Goal: Navigation & Orientation: Find specific page/section

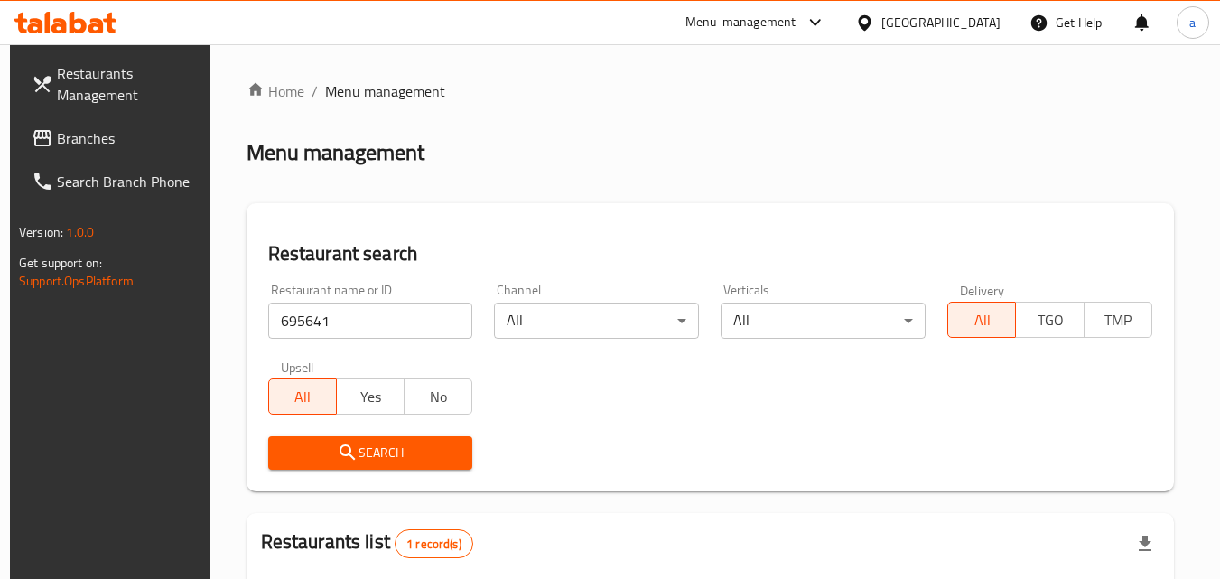
scroll to position [227, 0]
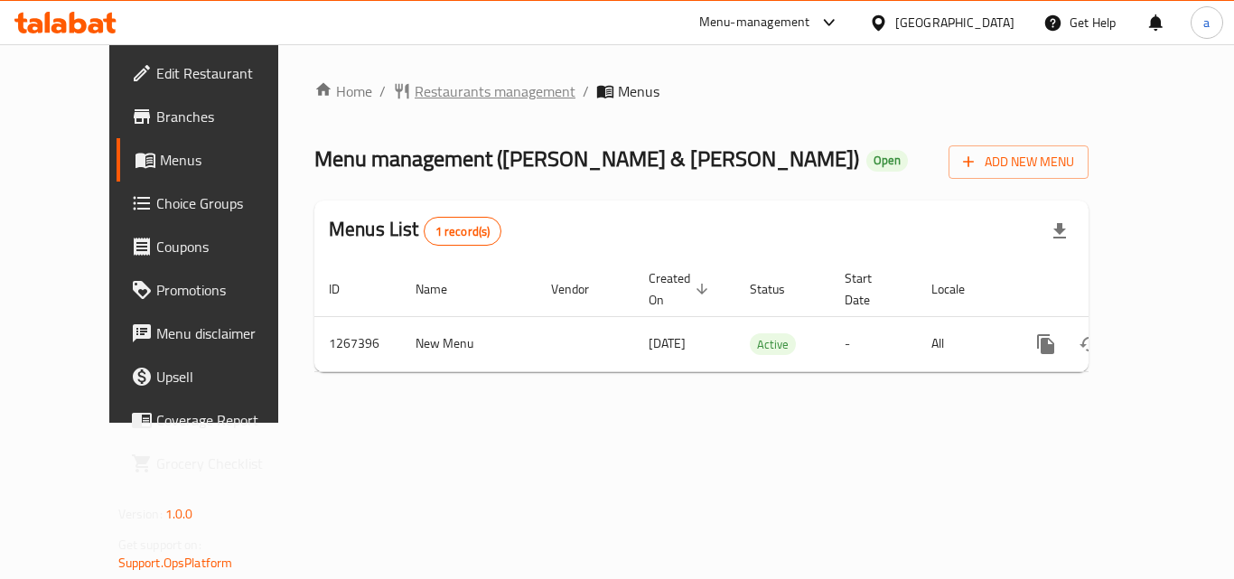
click at [441, 99] on span "Restaurants management" at bounding box center [495, 91] width 161 height 22
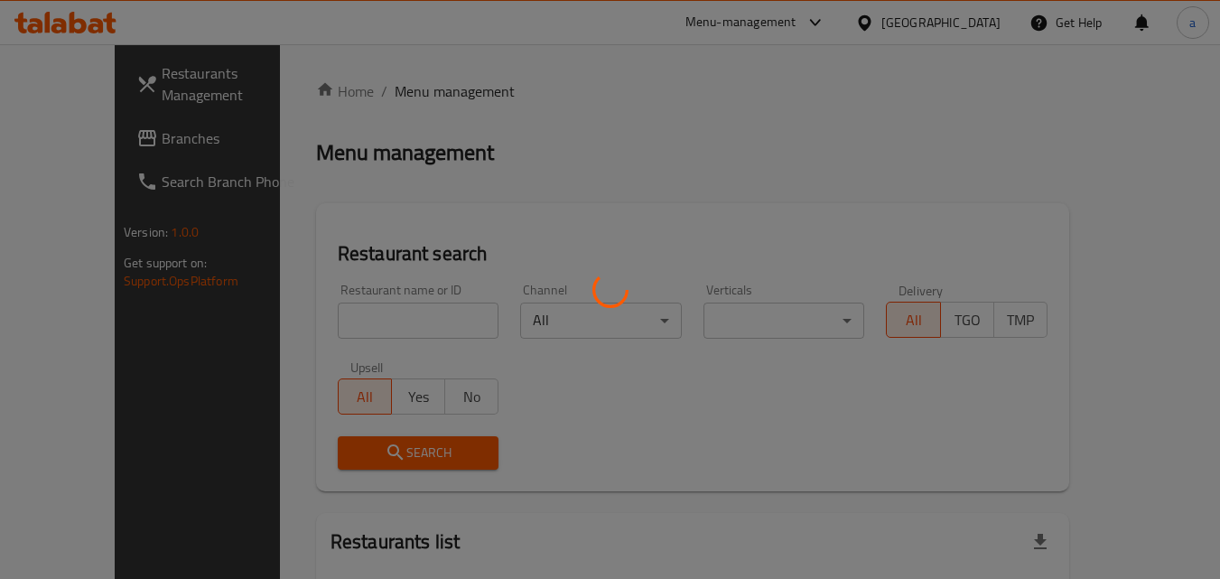
click at [352, 318] on div at bounding box center [610, 289] width 1220 height 579
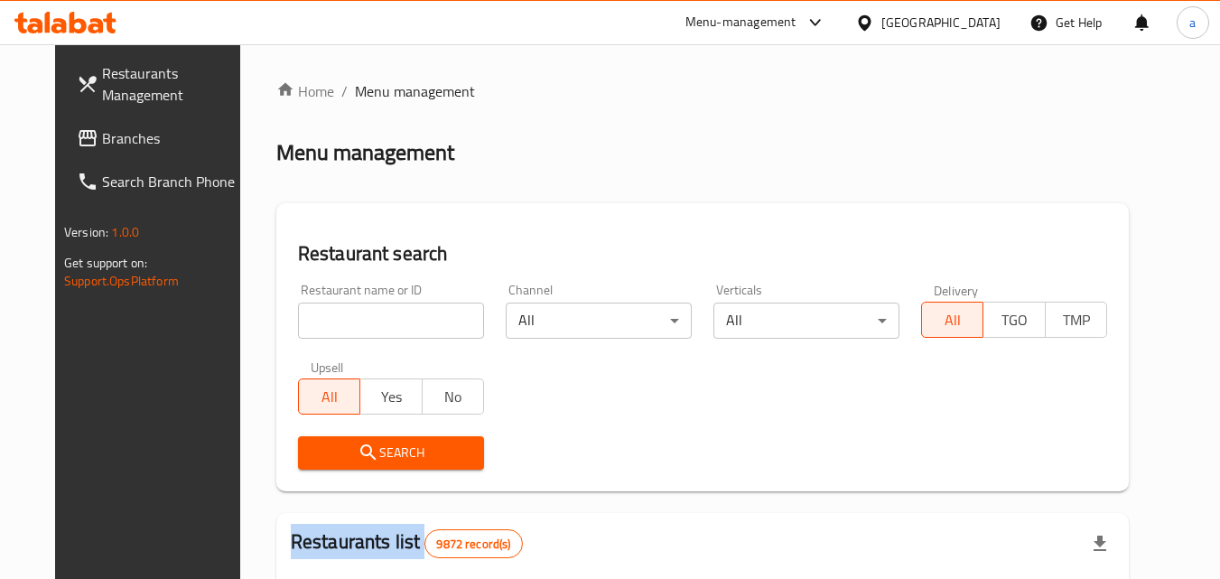
click at [352, 318] on div "Home / Menu management Menu management Restaurant search Restaurant name or ID …" at bounding box center [702, 573] width 853 height 987
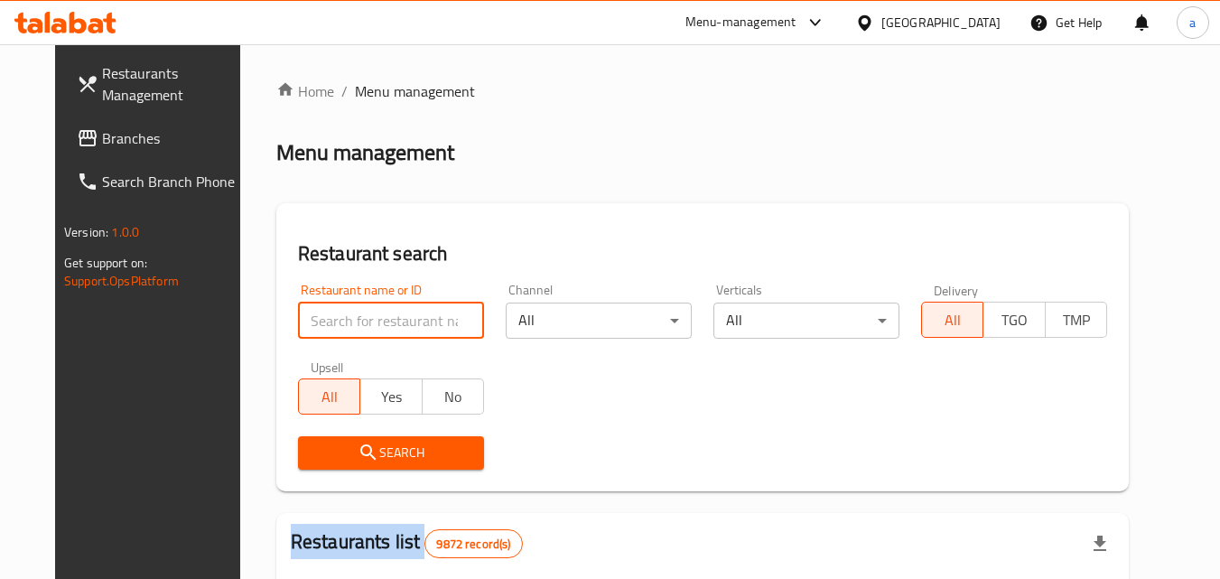
click at [352, 318] on input "search" at bounding box center [391, 321] width 186 height 36
paste input "687667"
type input "687667"
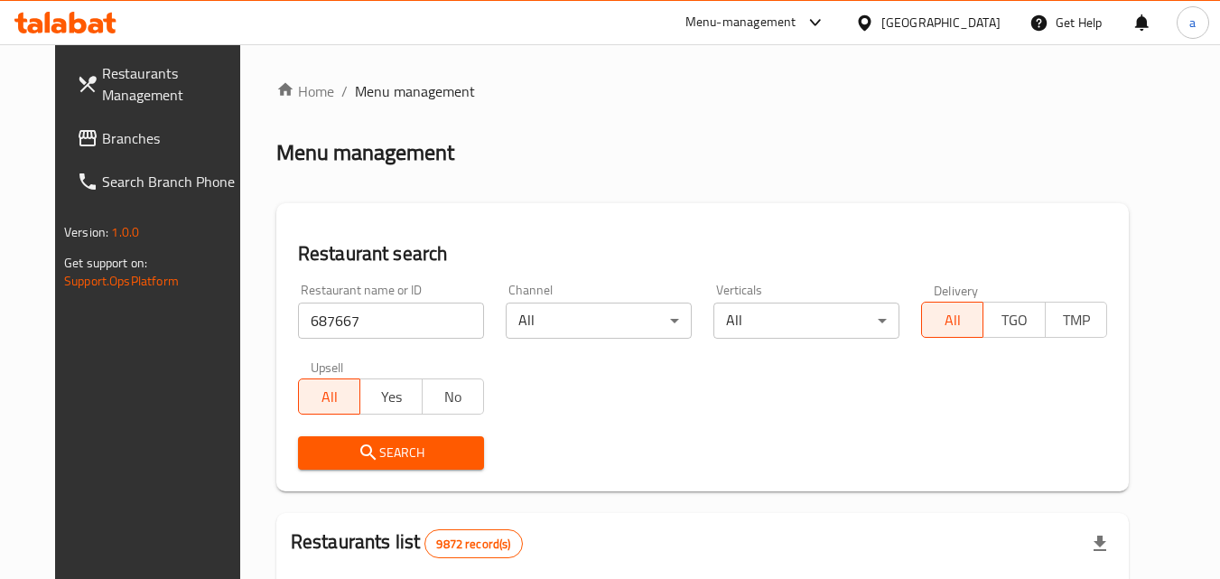
click at [313, 448] on span "Search" at bounding box center [391, 453] width 157 height 23
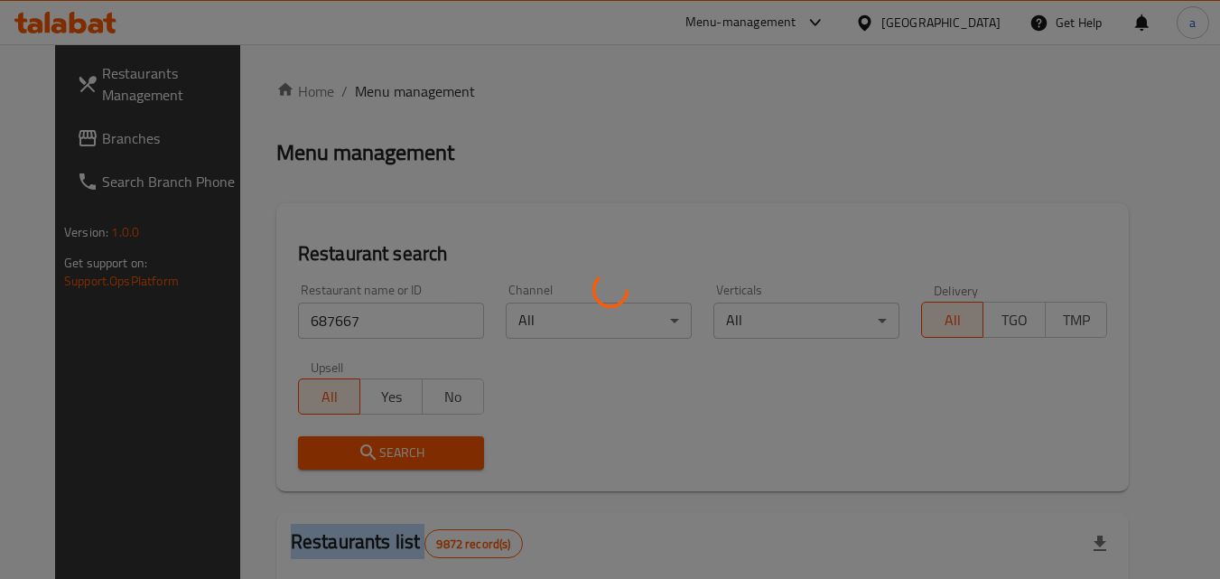
click at [284, 448] on div at bounding box center [610, 289] width 1220 height 579
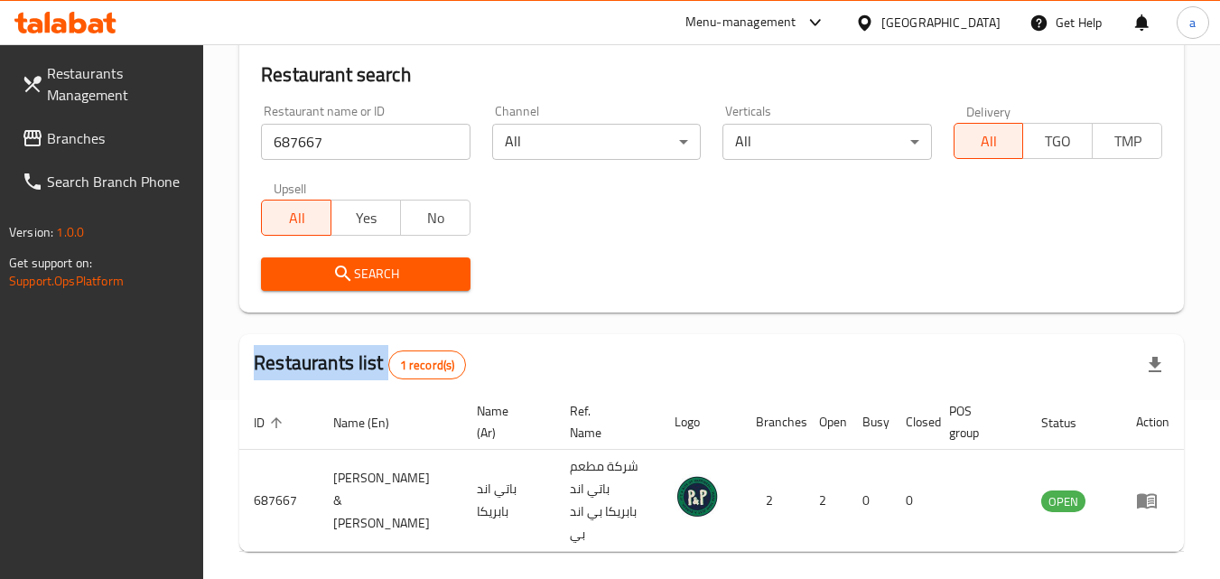
scroll to position [181, 0]
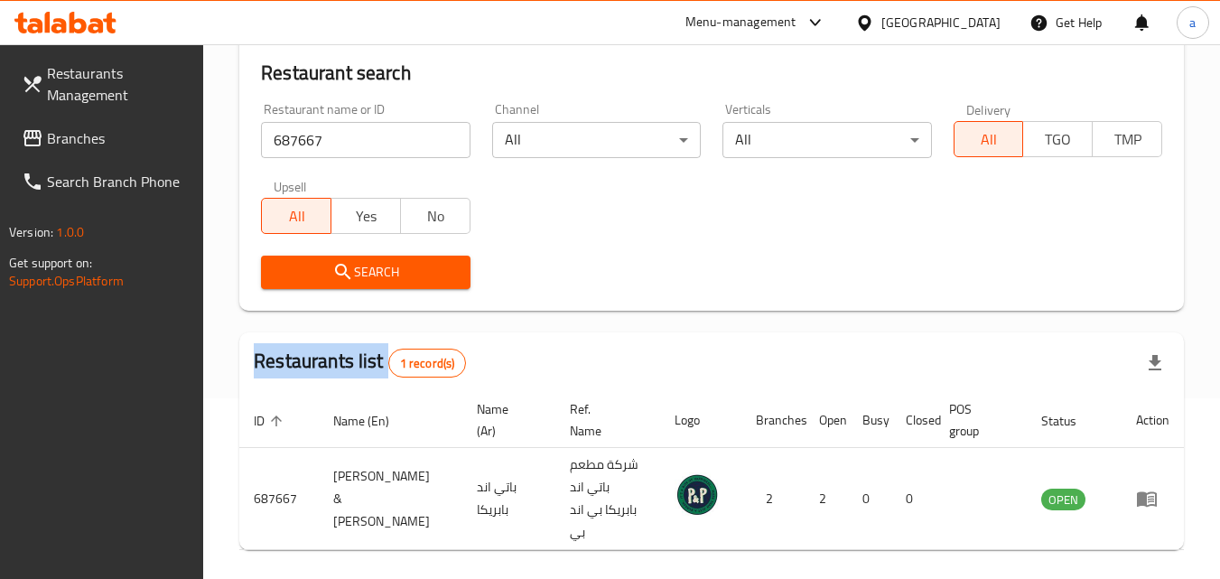
click at [72, 155] on link "Branches" at bounding box center [105, 138] width 197 height 43
click at [43, 145] on span at bounding box center [34, 138] width 25 height 22
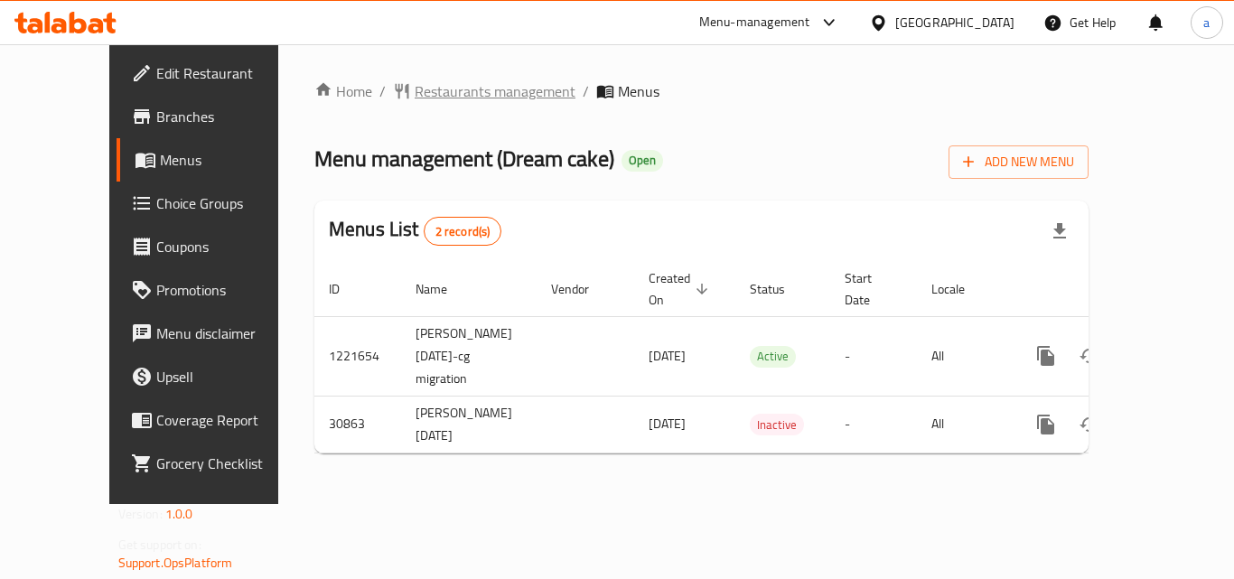
click at [454, 94] on span "Restaurants management" at bounding box center [495, 91] width 161 height 22
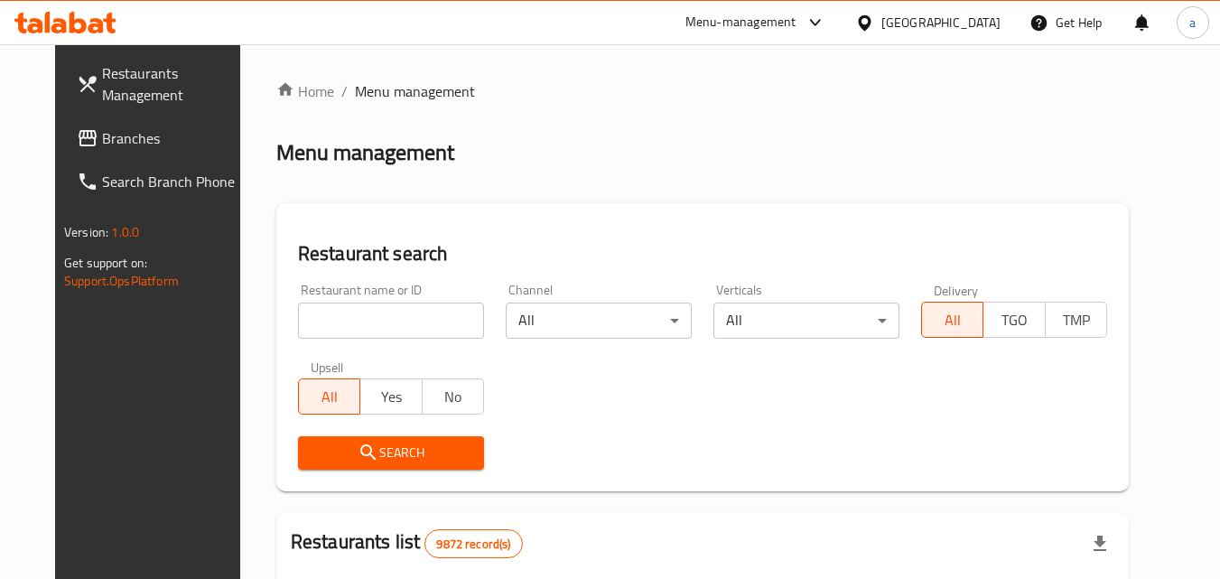
click at [362, 329] on div "Home / Menu management Menu management Restaurant search Restaurant name or ID …" at bounding box center [702, 573] width 853 height 987
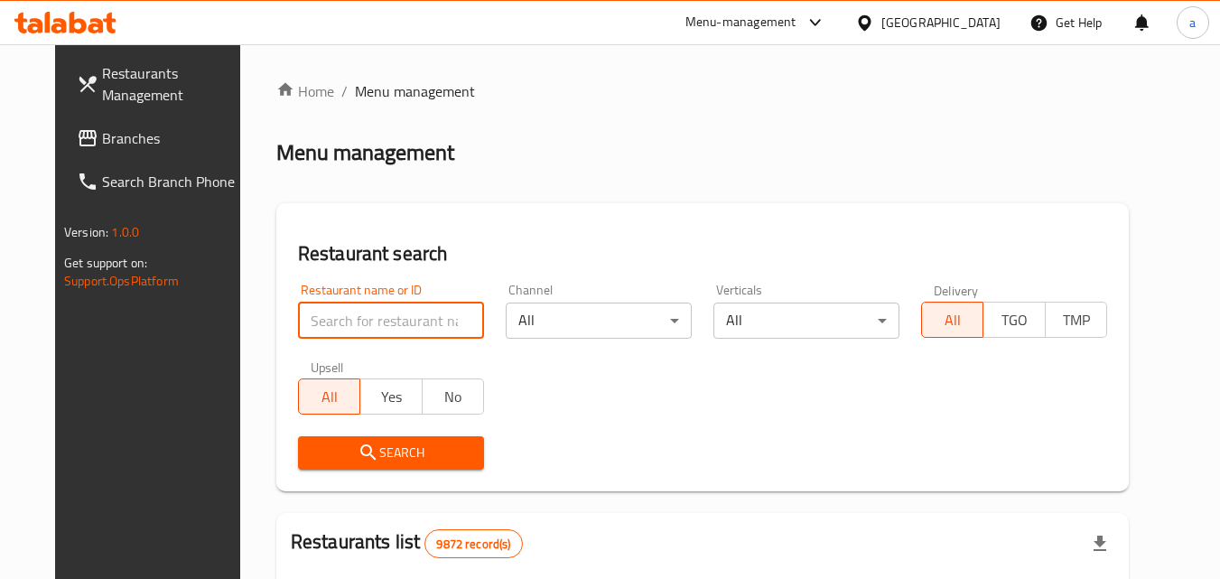
click at [362, 329] on input "search" at bounding box center [391, 321] width 186 height 36
paste input "15835"
type input "15835"
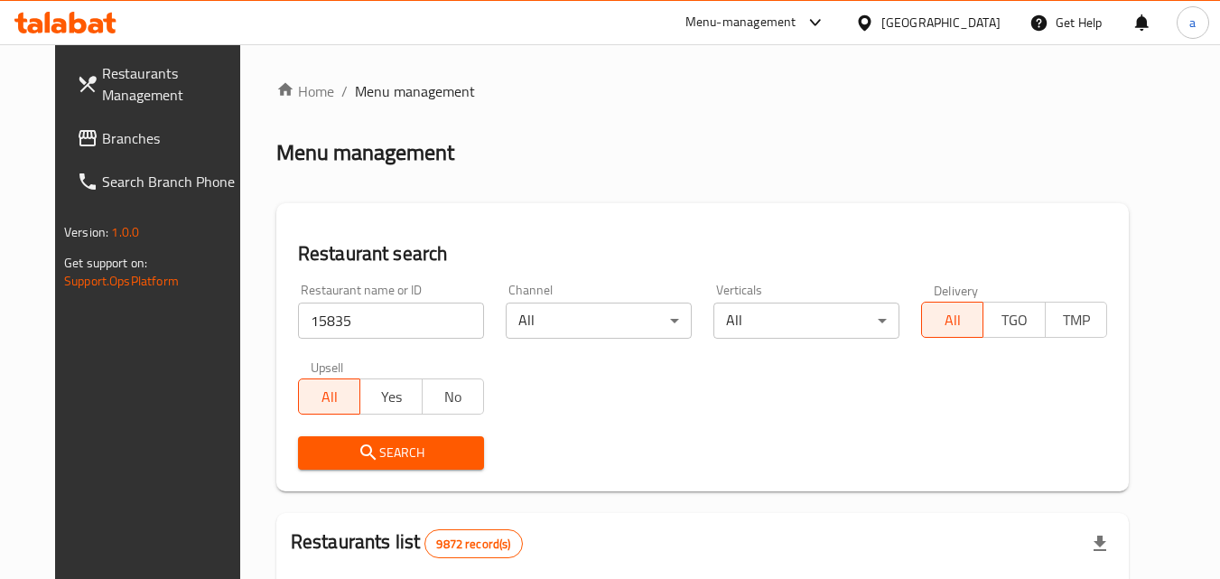
click at [341, 442] on span "Search" at bounding box center [391, 453] width 157 height 23
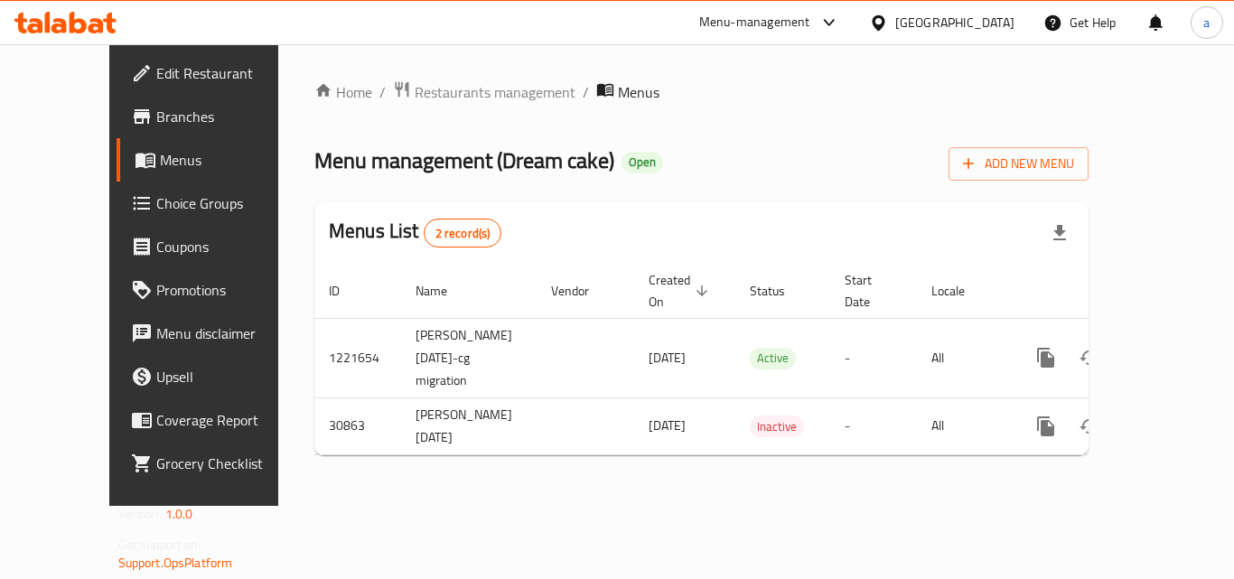
click at [156, 197] on span "Choice Groups" at bounding box center [228, 203] width 145 height 22
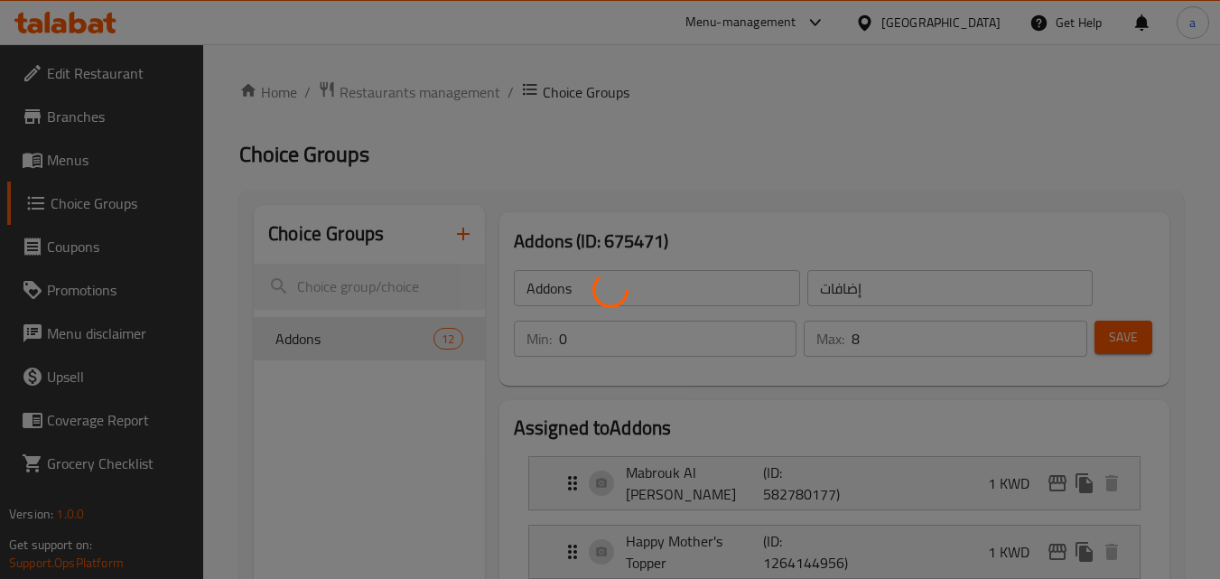
click at [291, 330] on div at bounding box center [610, 289] width 1220 height 579
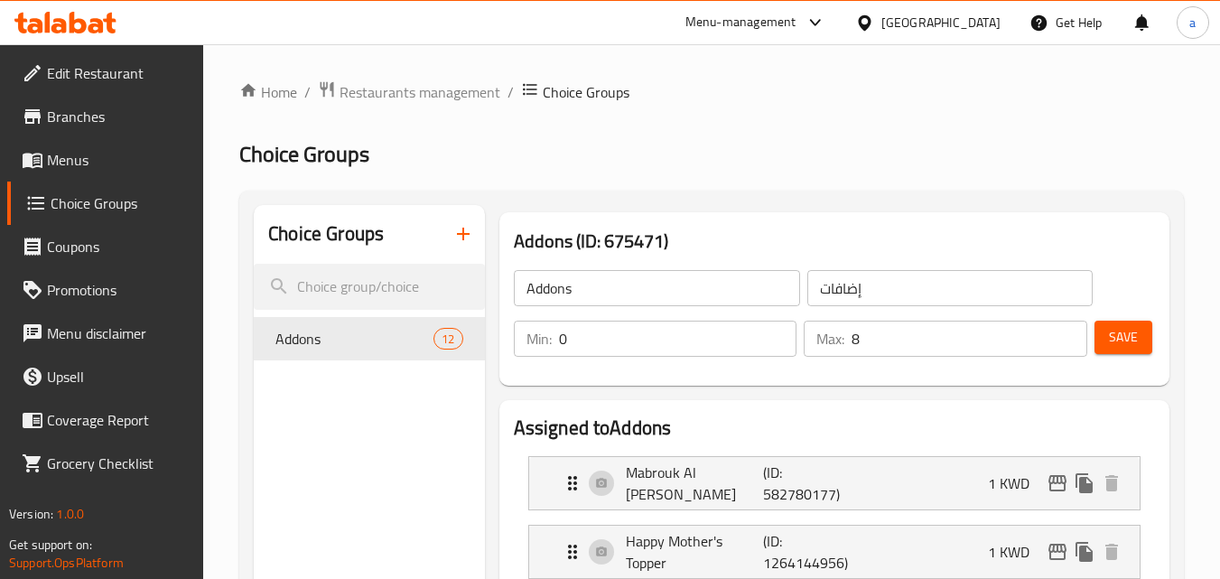
click at [280, 350] on span "Addons" at bounding box center [354, 339] width 158 height 22
click at [286, 336] on span "Addons" at bounding box center [354, 339] width 158 height 22
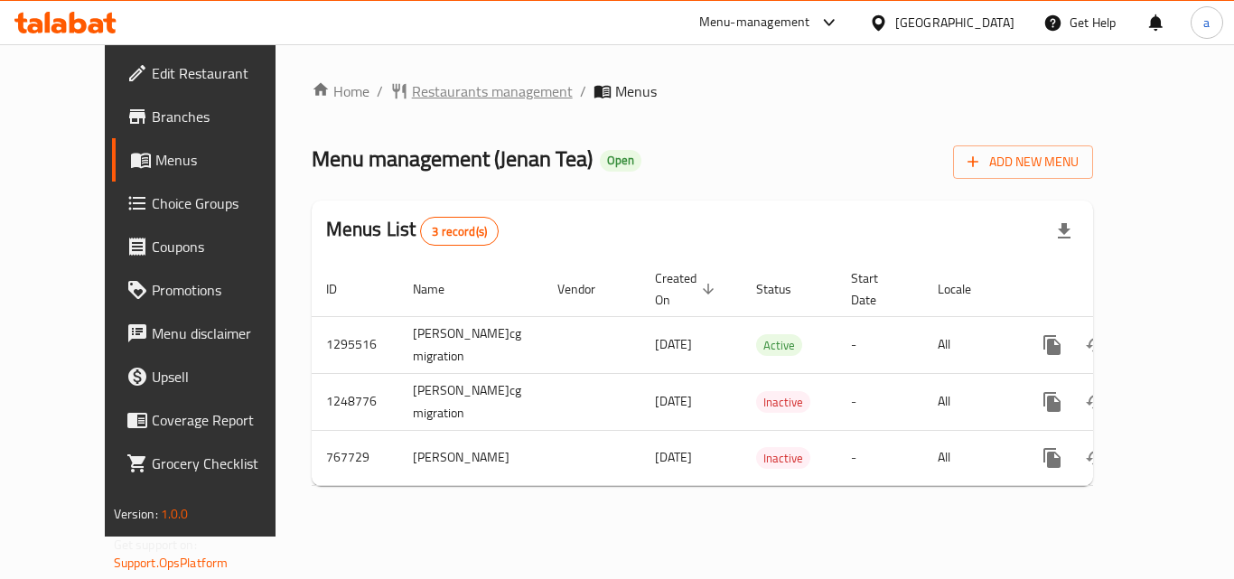
click at [439, 91] on span "Restaurants management" at bounding box center [492, 91] width 161 height 22
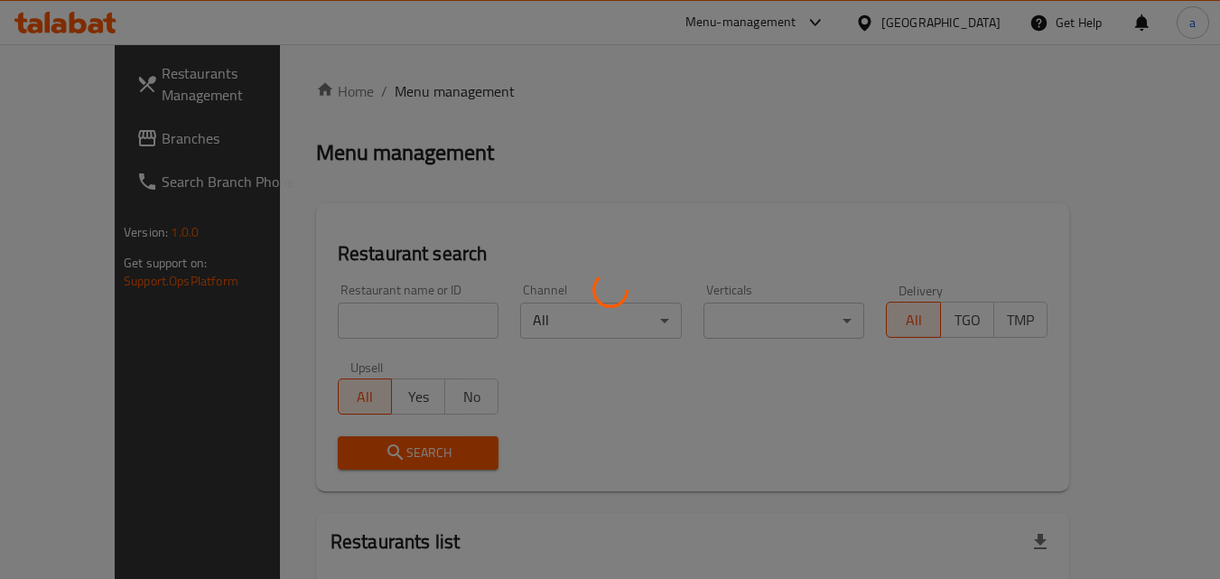
click at [335, 337] on div at bounding box center [610, 289] width 1220 height 579
click at [341, 316] on div at bounding box center [610, 289] width 1220 height 579
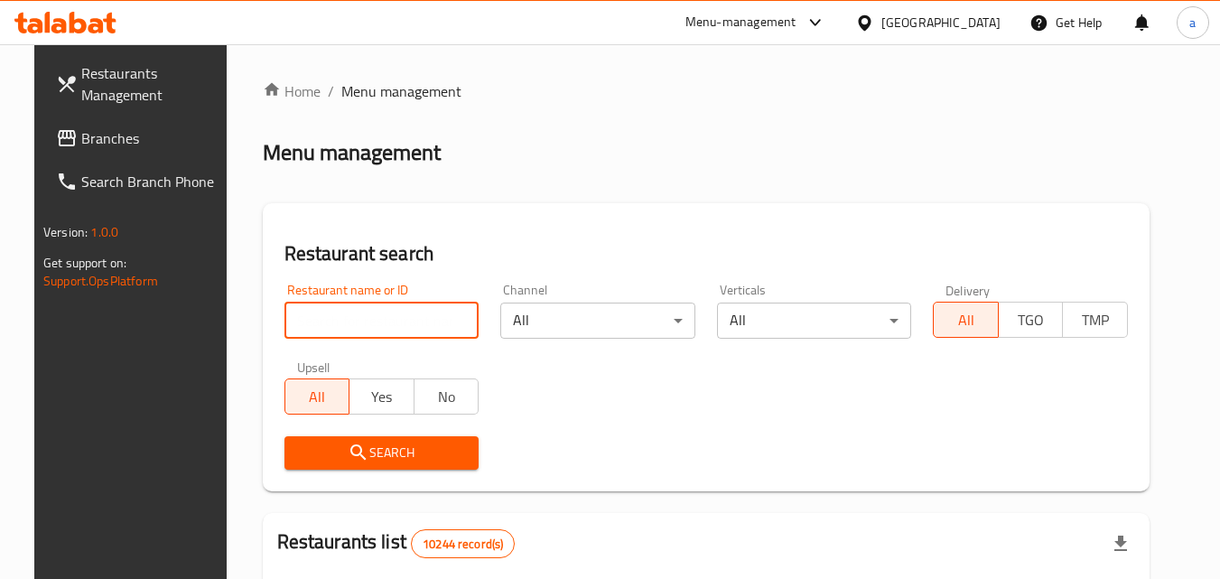
click at [341, 316] on input "search" at bounding box center [382, 321] width 195 height 36
paste input "هوت تشيك"
type input "هوت تشيك"
click at [443, 316] on input "هوت تشيك" at bounding box center [382, 321] width 195 height 36
click at [451, 330] on input "هوت تشيك" at bounding box center [382, 321] width 195 height 36
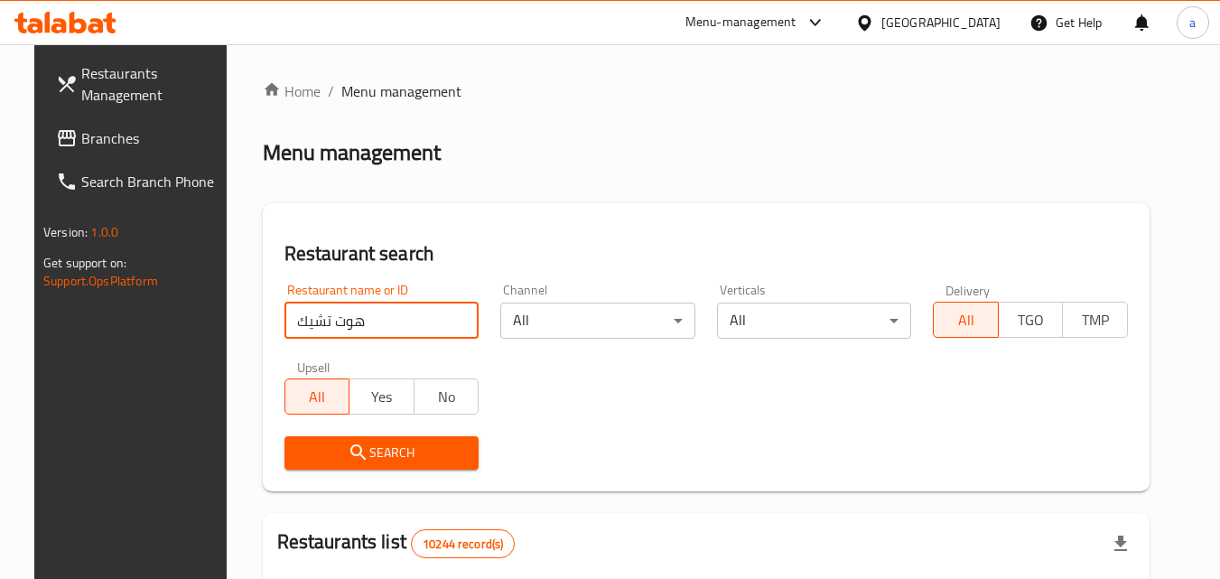
click at [447, 312] on input "هوت تشيك" at bounding box center [382, 321] width 195 height 36
click at [447, 318] on input "هوت تشيك" at bounding box center [382, 321] width 195 height 36
click at [447, 318] on input "search" at bounding box center [382, 321] width 195 height 36
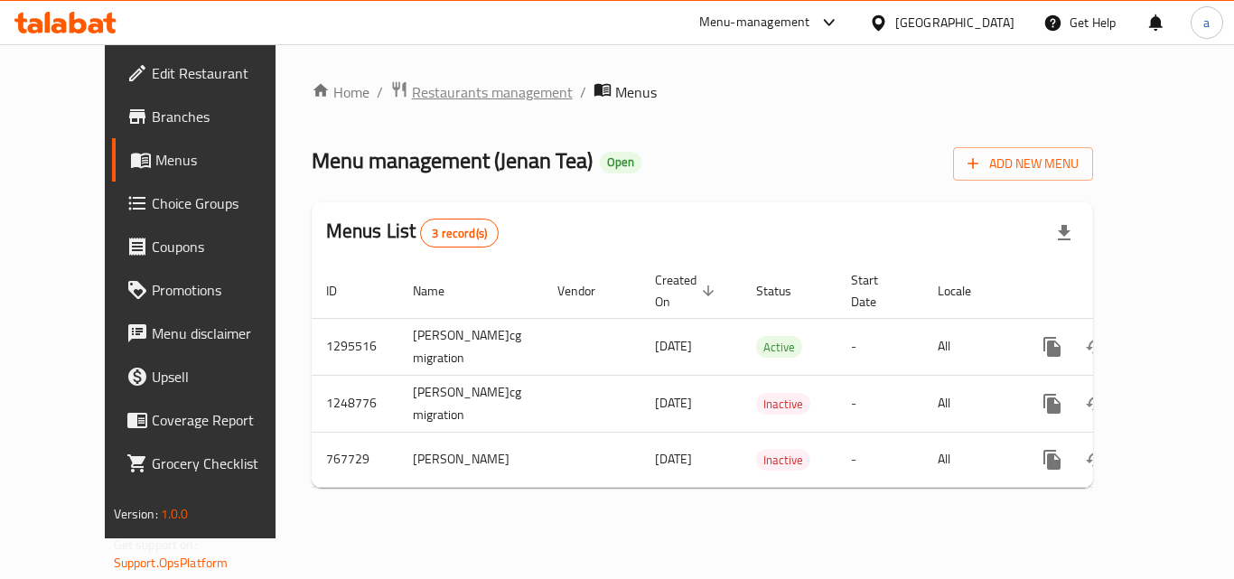
click at [460, 101] on span "Restaurants management" at bounding box center [492, 92] width 161 height 22
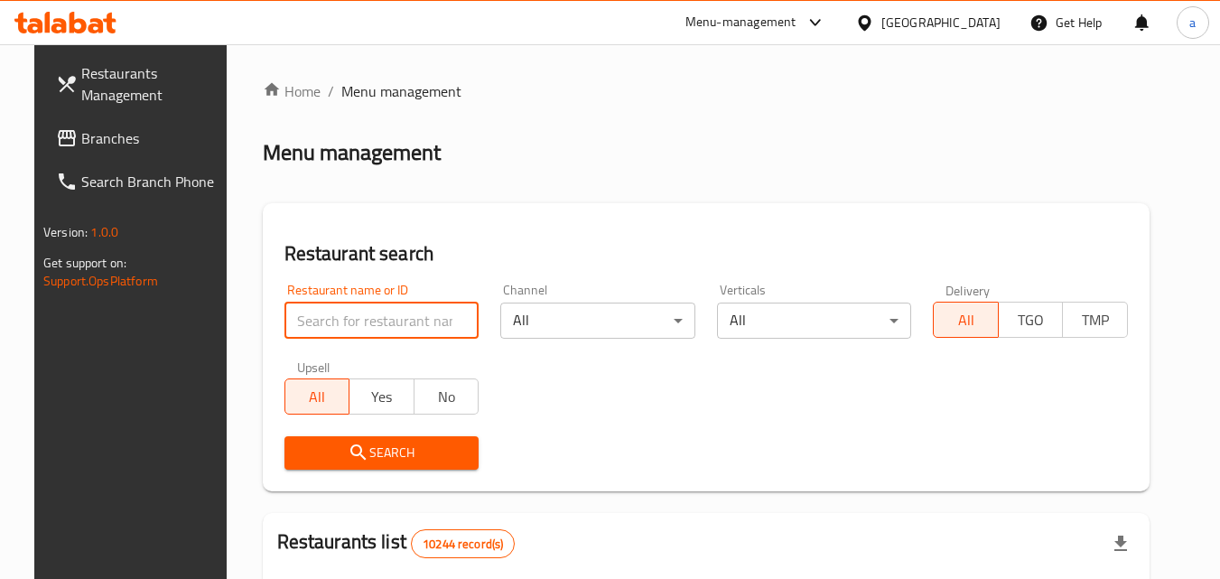
click at [342, 332] on input "search" at bounding box center [382, 321] width 195 height 36
paste input "650826"
type input "650826"
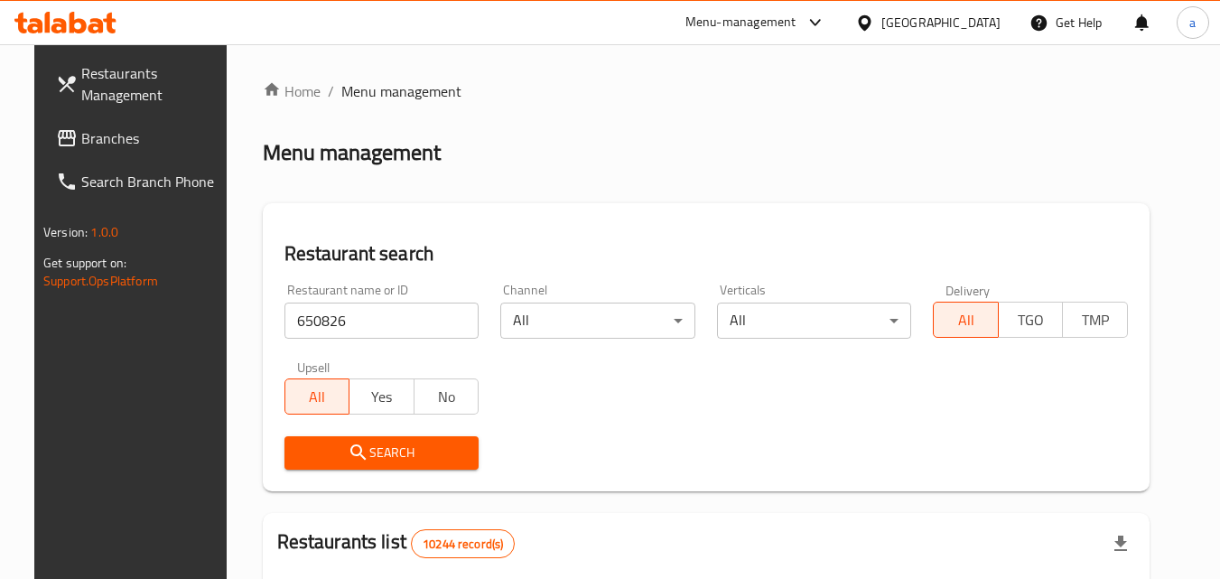
click at [348, 450] on icon "submit" at bounding box center [359, 453] width 22 height 22
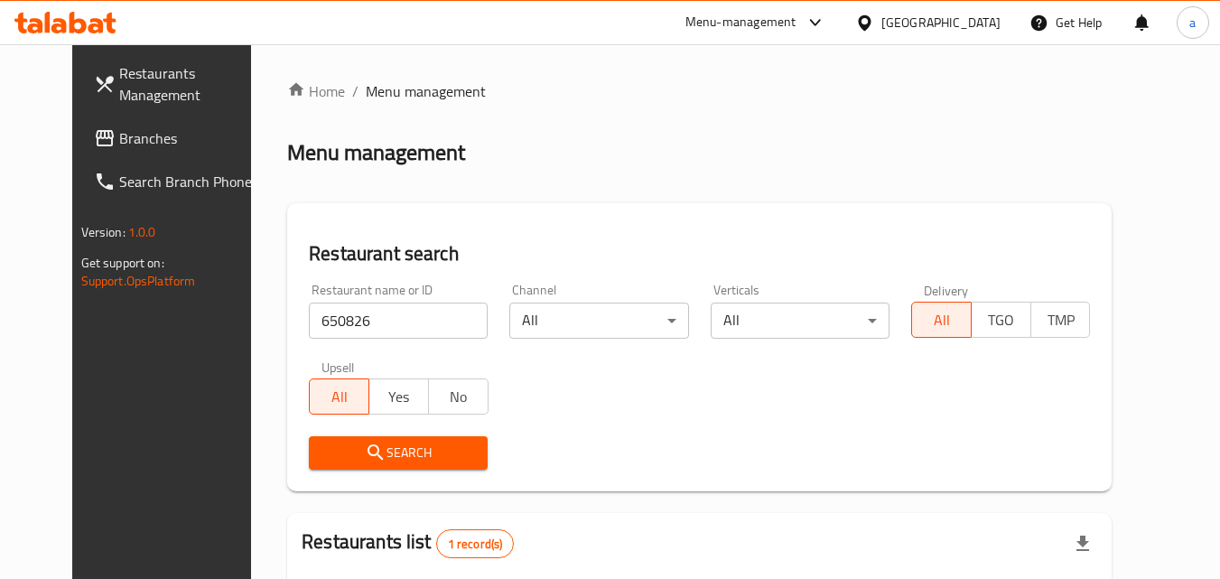
click at [119, 134] on span "Branches" at bounding box center [190, 138] width 143 height 22
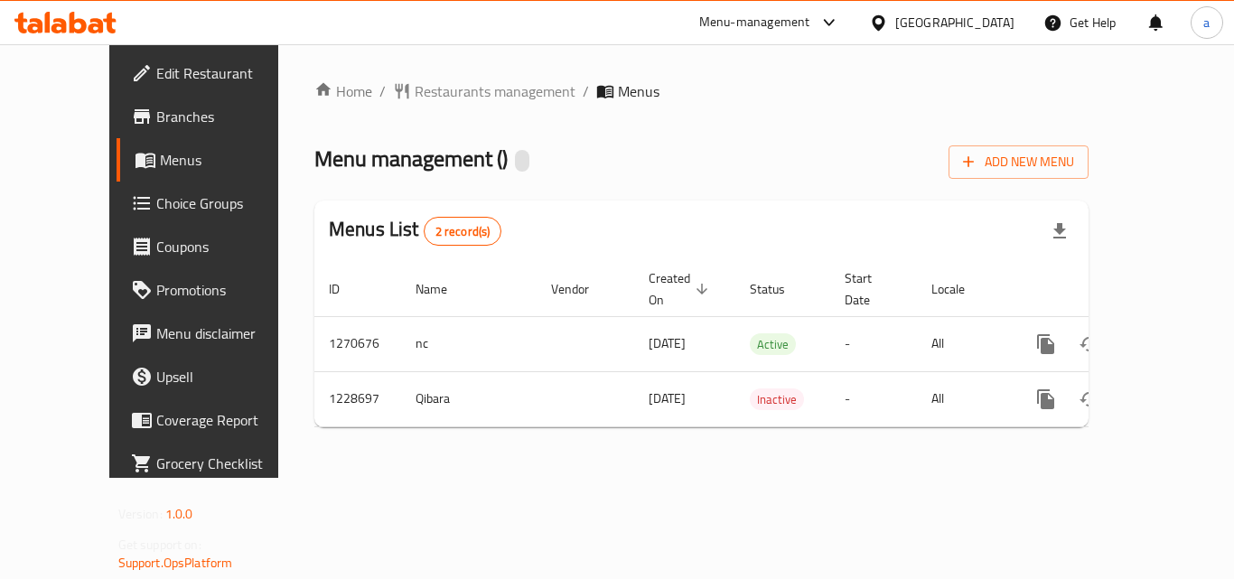
click at [124, 214] on div "Edit Restaurant Branches Menus Choice Groups Coupons Promotions Menu disclaimer…" at bounding box center [617, 261] width 1016 height 434
click at [156, 210] on span "Choice Groups" at bounding box center [228, 203] width 145 height 22
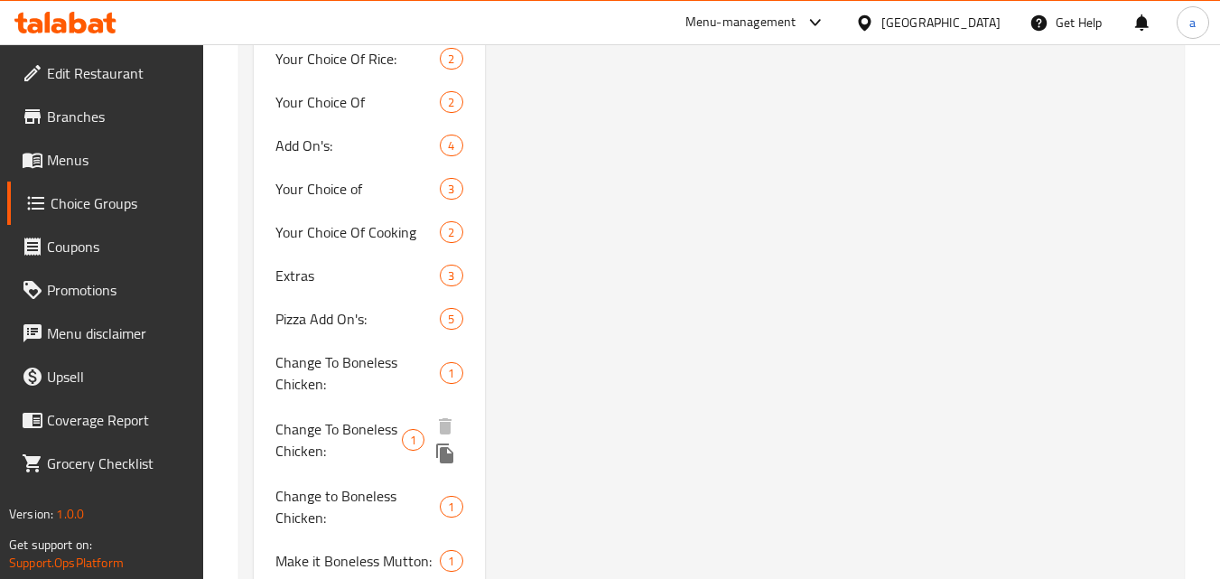
scroll to position [1821, 0]
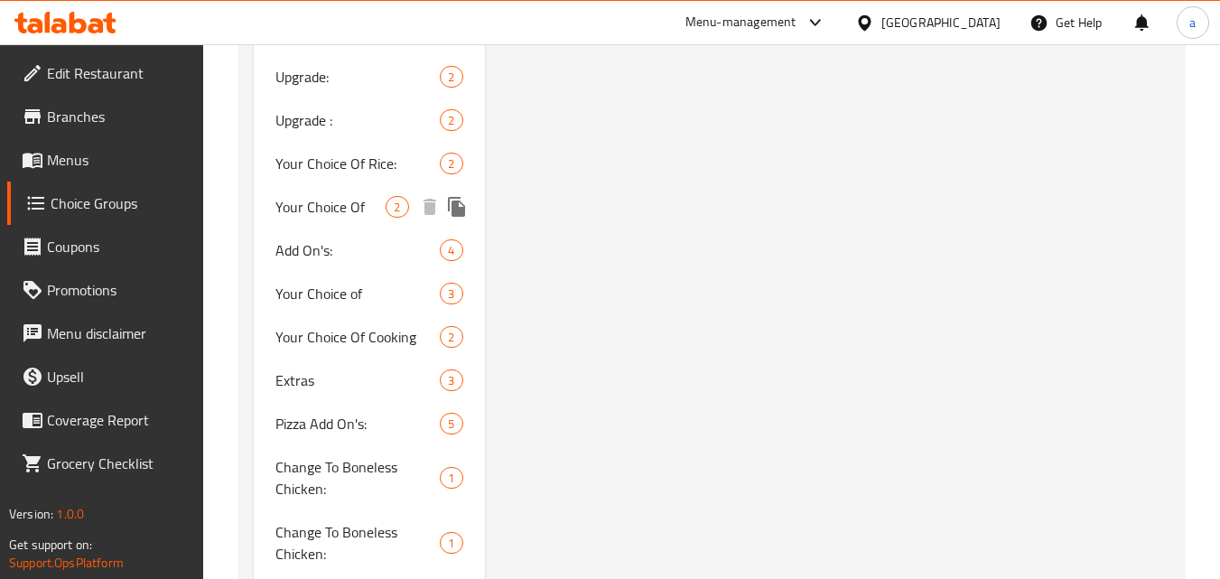
click at [299, 211] on span "Your Choice Of" at bounding box center [330, 207] width 110 height 22
type input "Your Choice Of"
type input "اختيارك من"
type input "1"
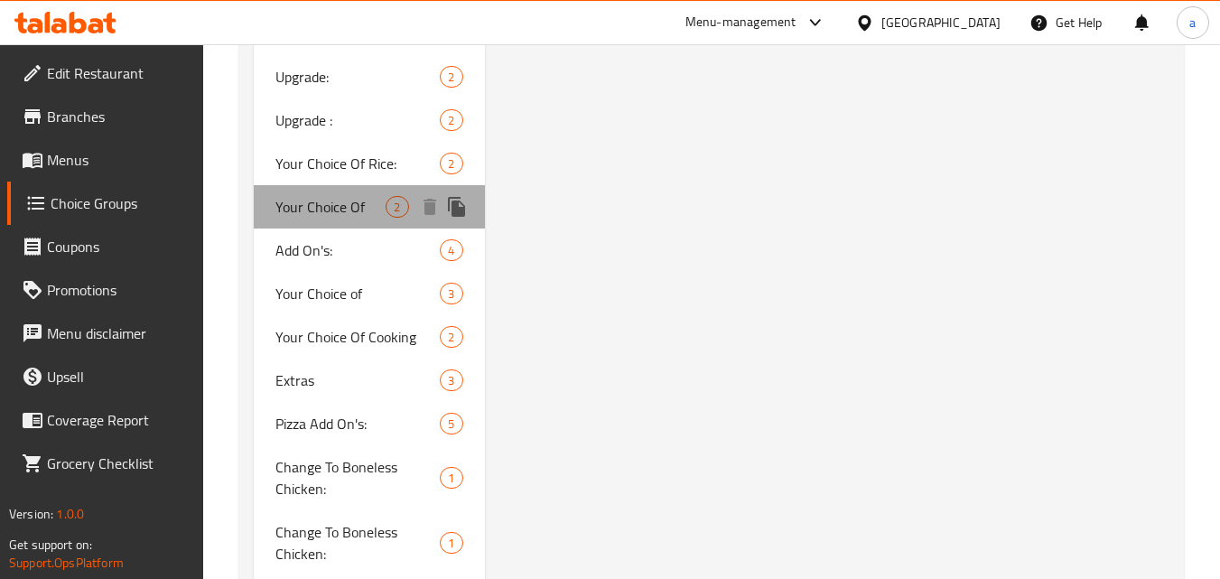
click at [288, 186] on div "Your Choice Of 2" at bounding box center [369, 206] width 230 height 43
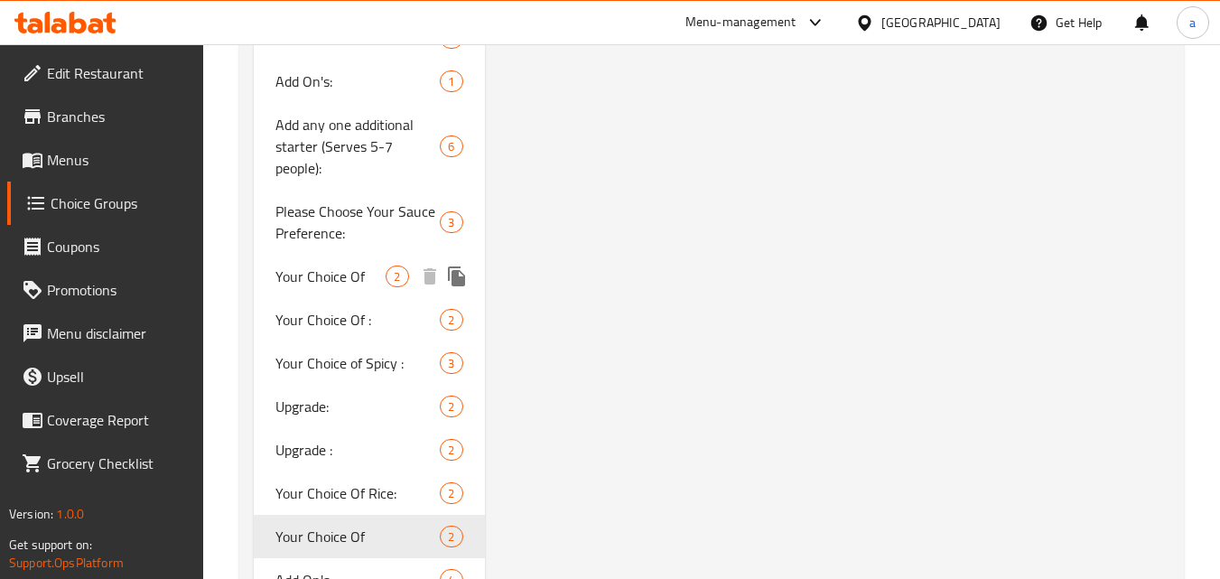
scroll to position [1460, 0]
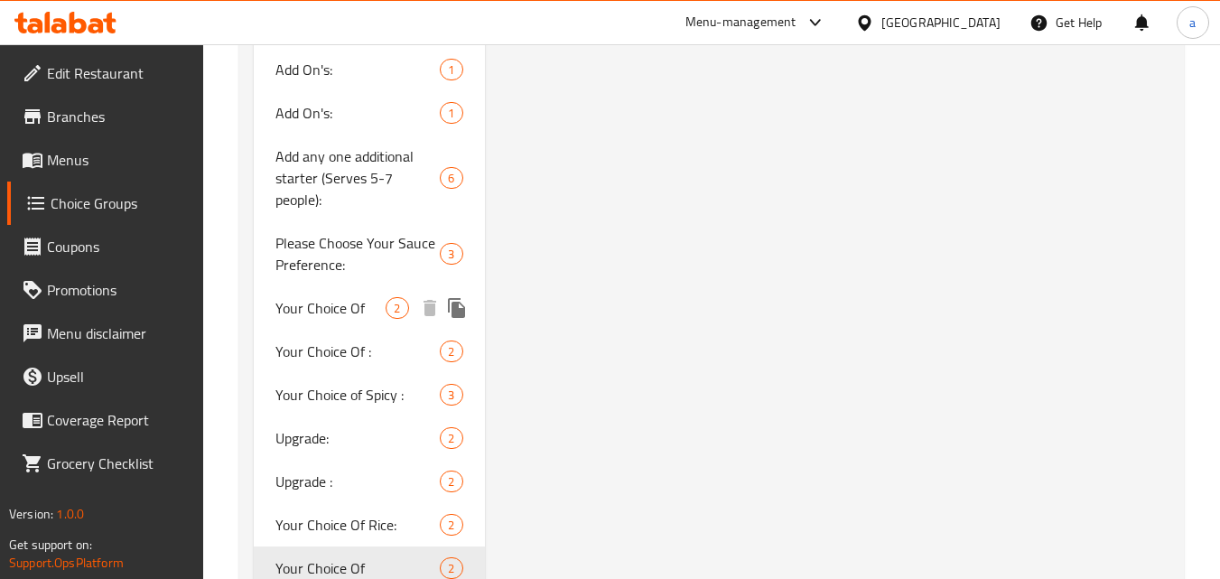
click at [269, 302] on div "Your Choice Of 2" at bounding box center [369, 307] width 230 height 43
type input "Your Choice Of"
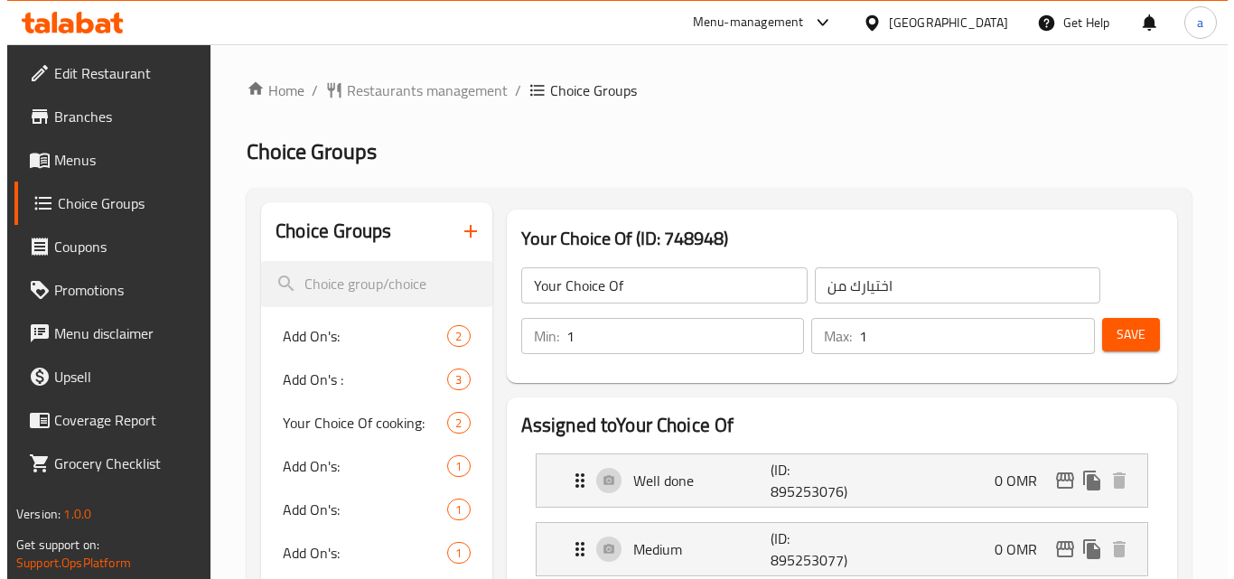
scroll to position [0, 0]
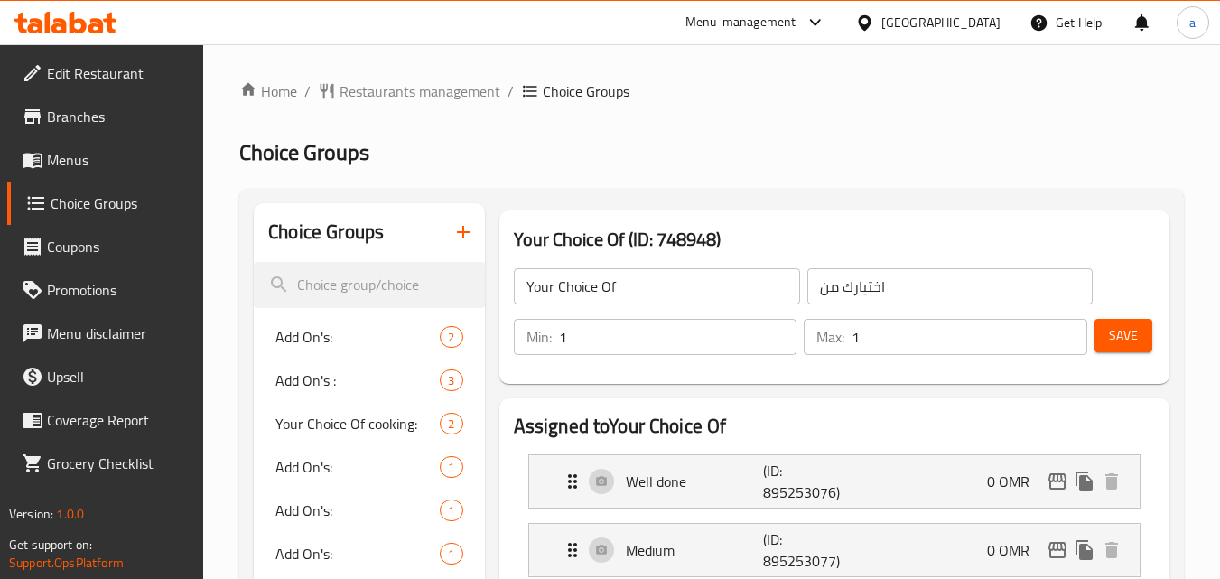
click at [63, 154] on span "Menus" at bounding box center [118, 160] width 143 height 22
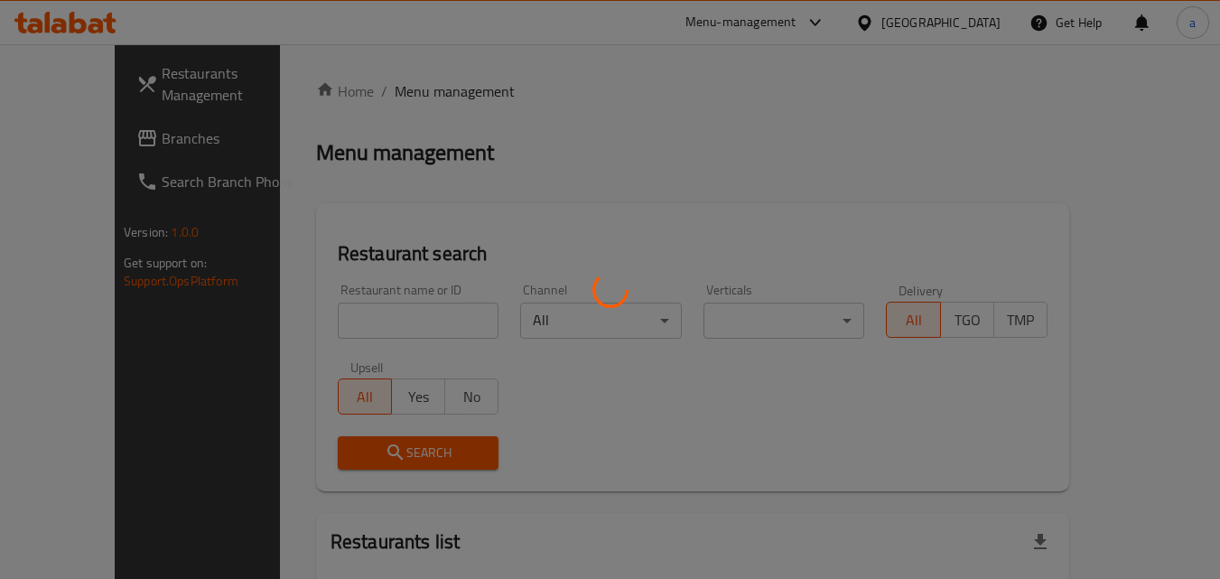
click at [36, 133] on div at bounding box center [610, 289] width 1220 height 579
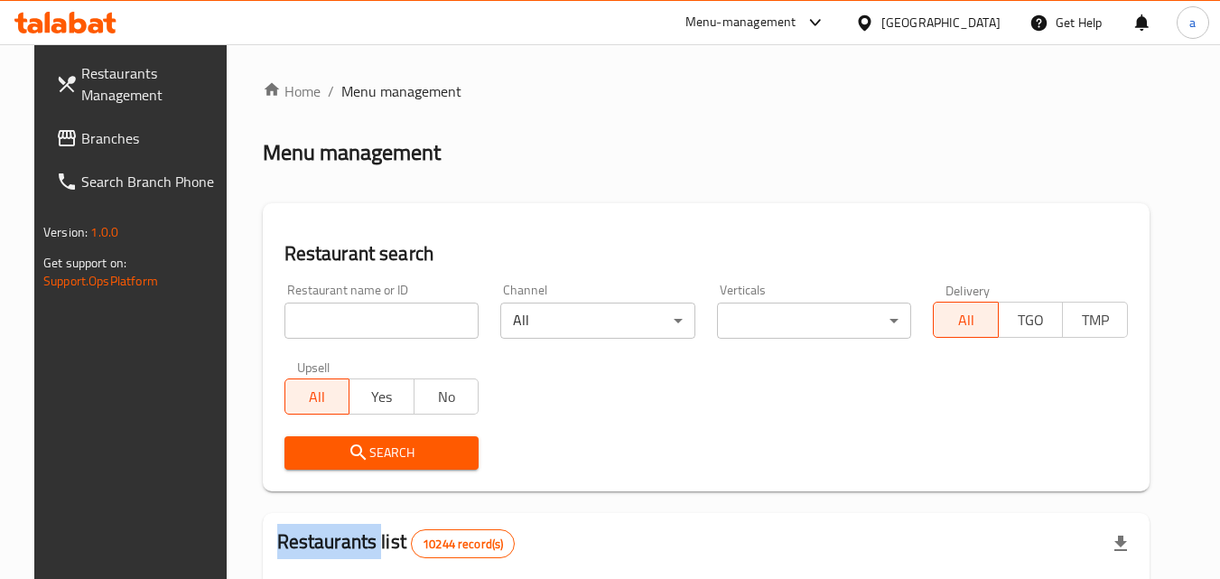
click at [36, 133] on div at bounding box center [610, 289] width 1220 height 579
click at [58, 133] on icon at bounding box center [67, 138] width 18 height 16
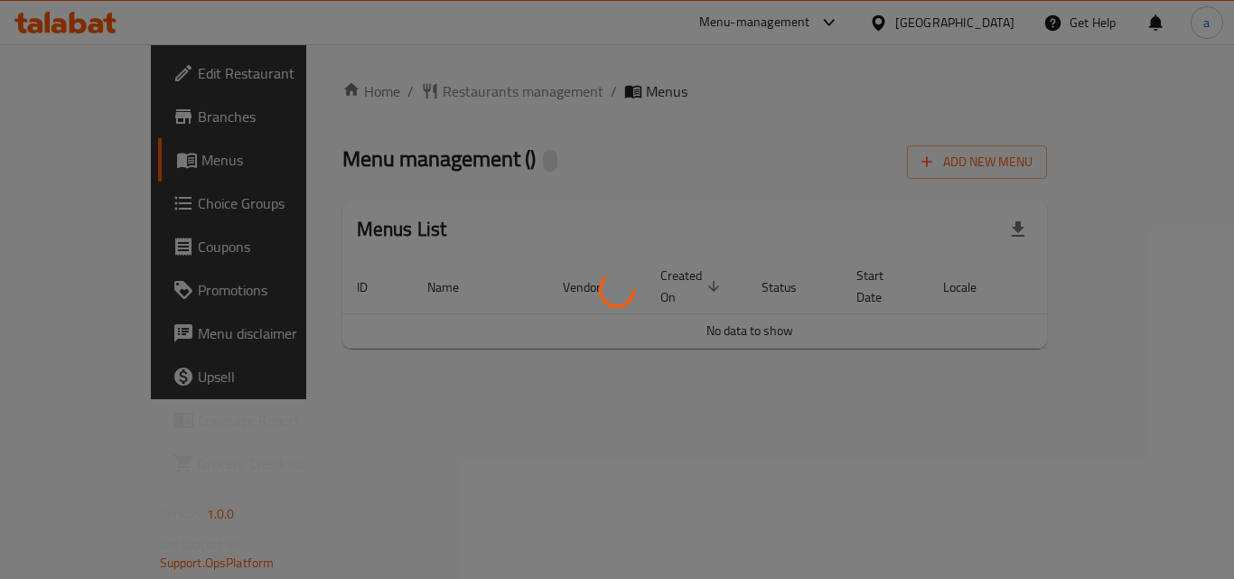
click at [391, 95] on div at bounding box center [617, 289] width 1234 height 579
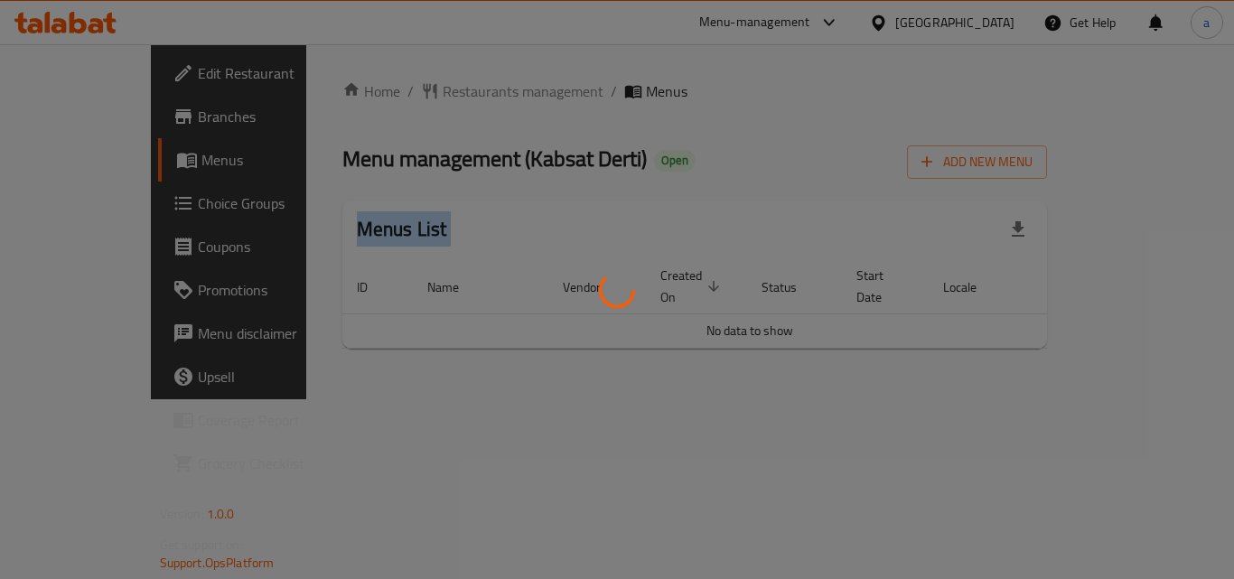
click at [391, 95] on div at bounding box center [617, 289] width 1234 height 579
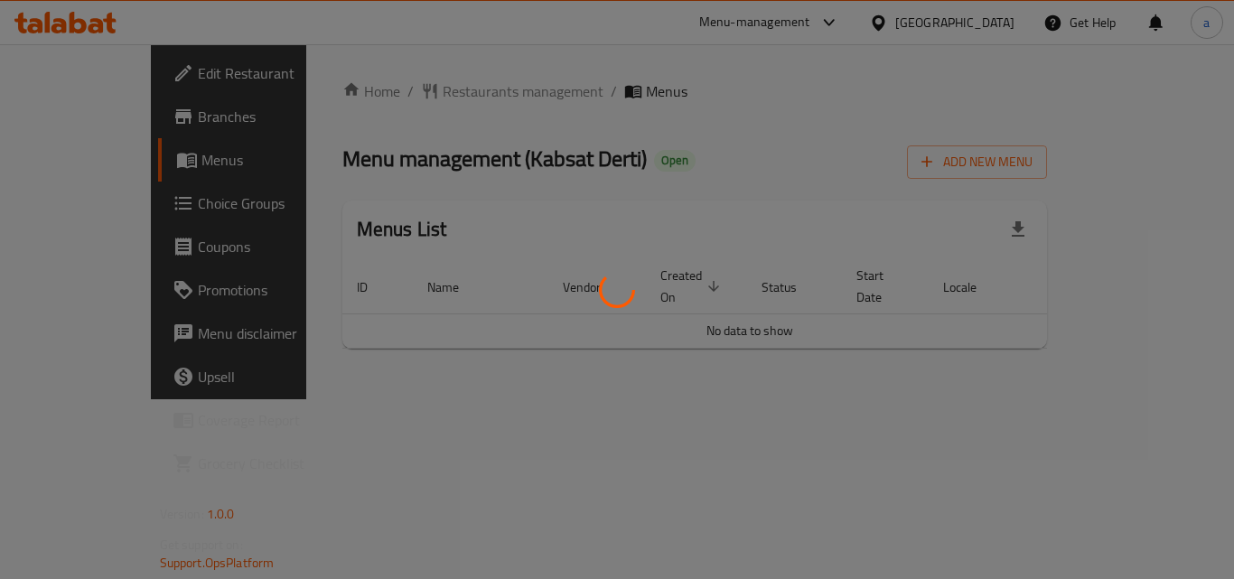
click at [448, 96] on div at bounding box center [617, 289] width 1234 height 579
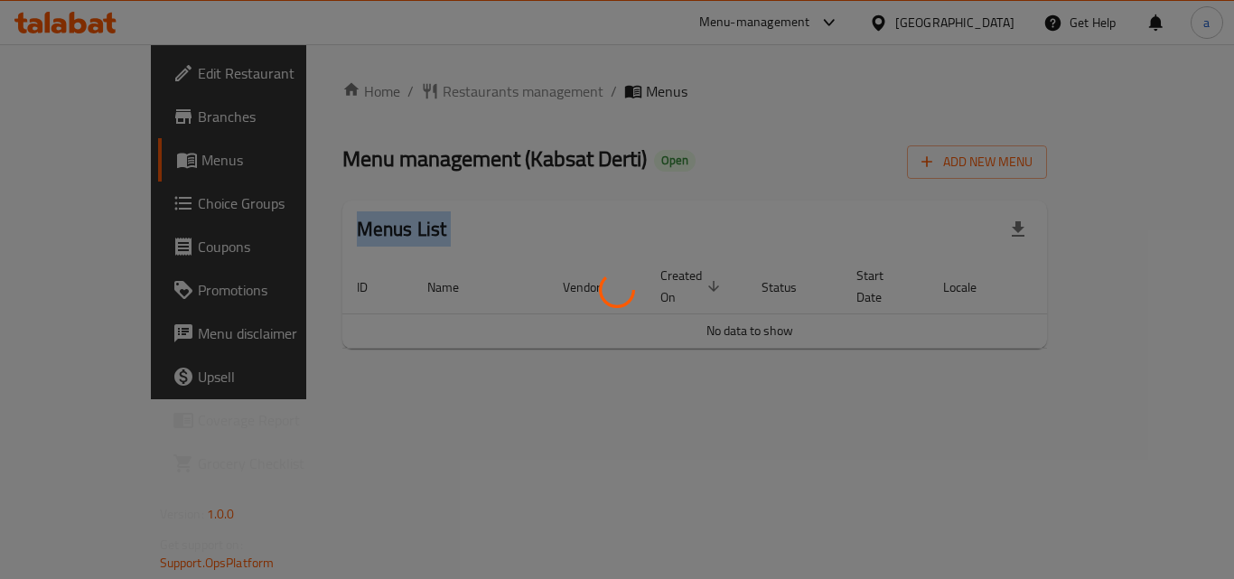
click at [448, 96] on div at bounding box center [617, 289] width 1234 height 579
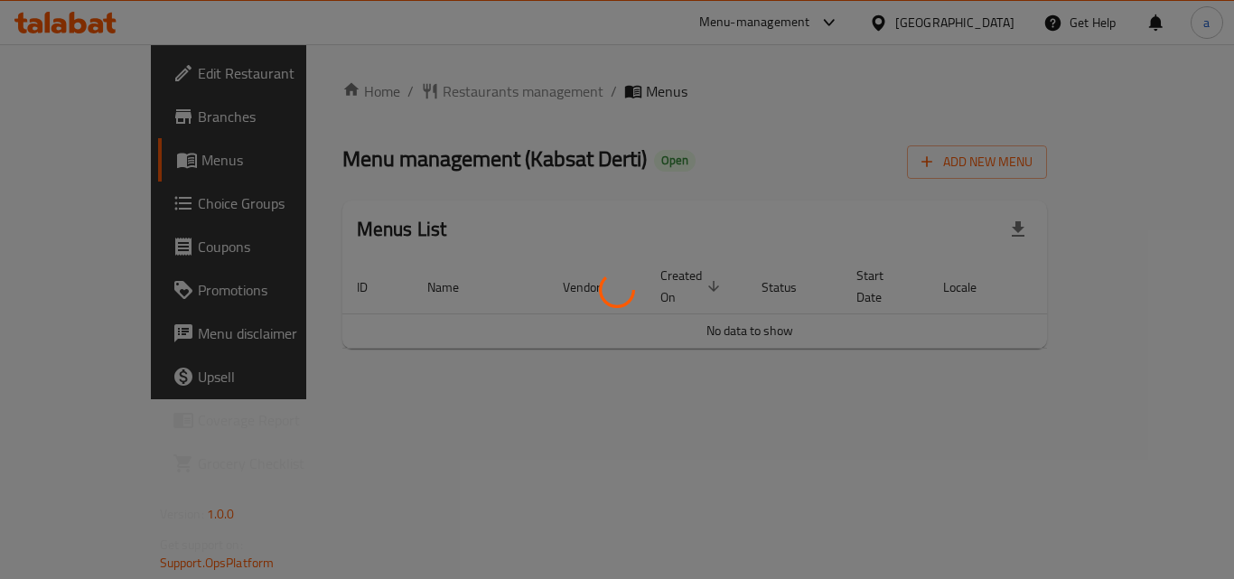
click at [440, 96] on div at bounding box center [617, 289] width 1234 height 579
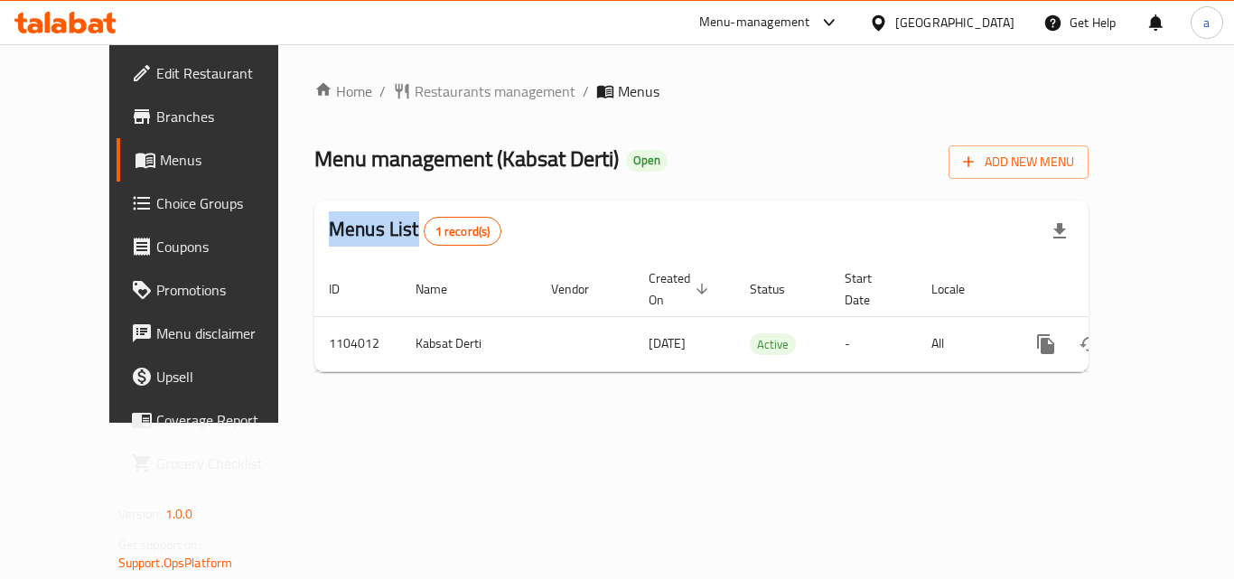
click at [440, 96] on span "Restaurants management" at bounding box center [495, 91] width 161 height 22
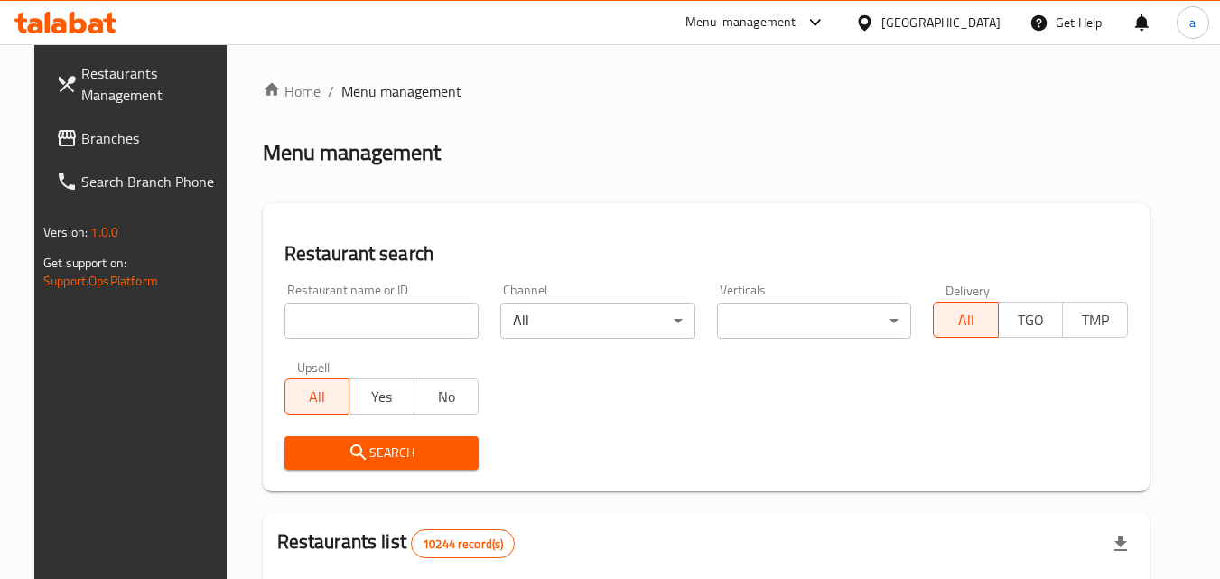
click at [319, 322] on div at bounding box center [610, 289] width 1220 height 579
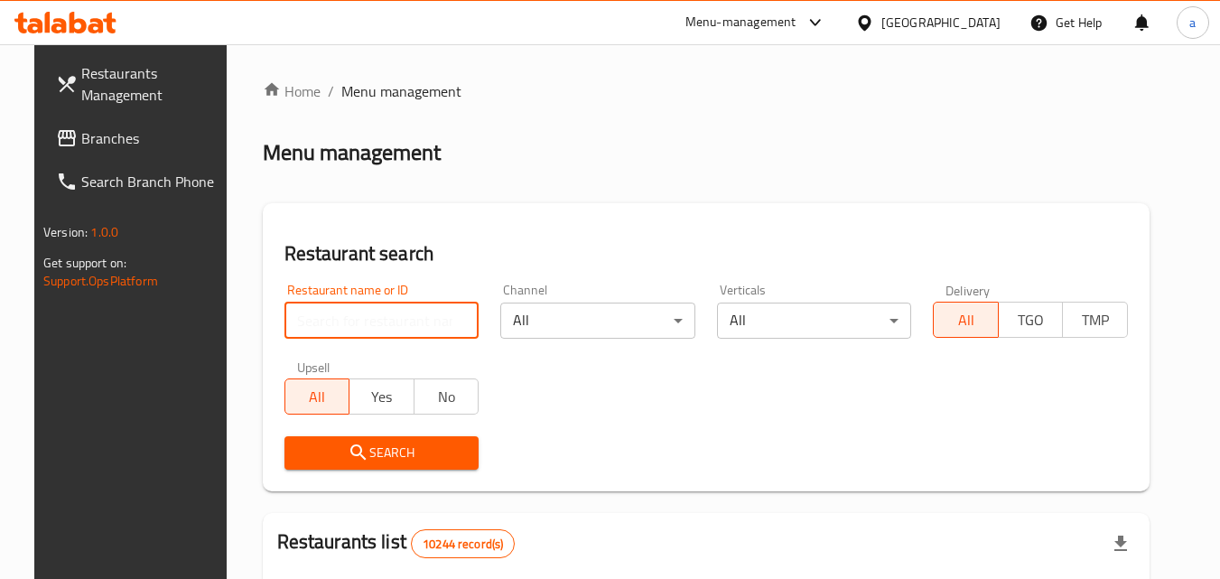
click at [319, 322] on input "search" at bounding box center [382, 321] width 195 height 36
paste input "665310"
type input "665310"
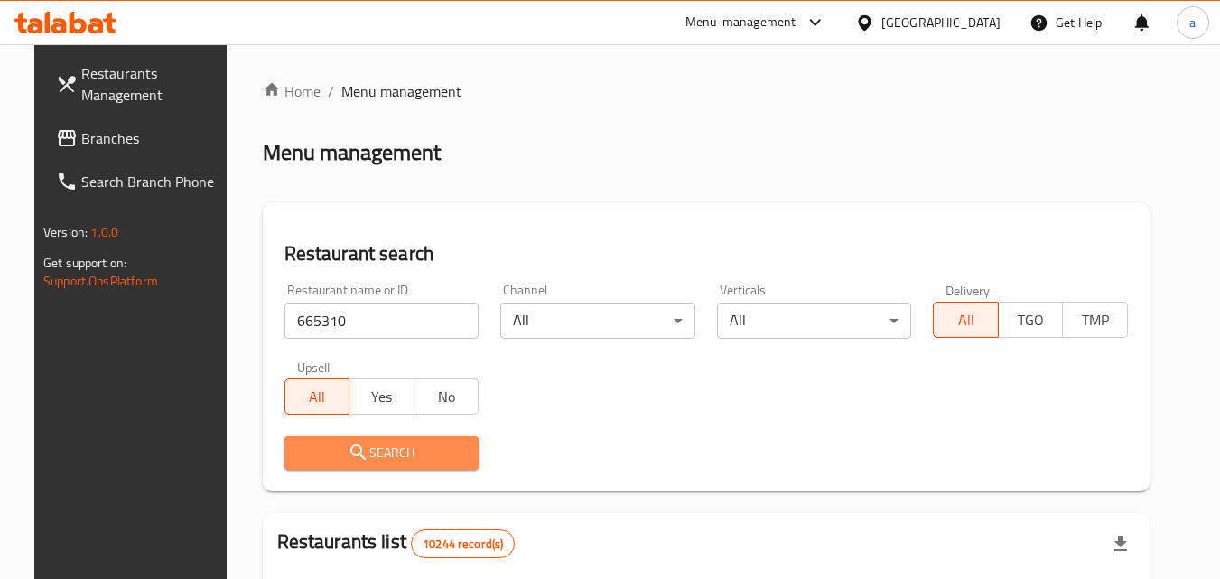
click at [307, 460] on span "Search" at bounding box center [382, 453] width 166 height 23
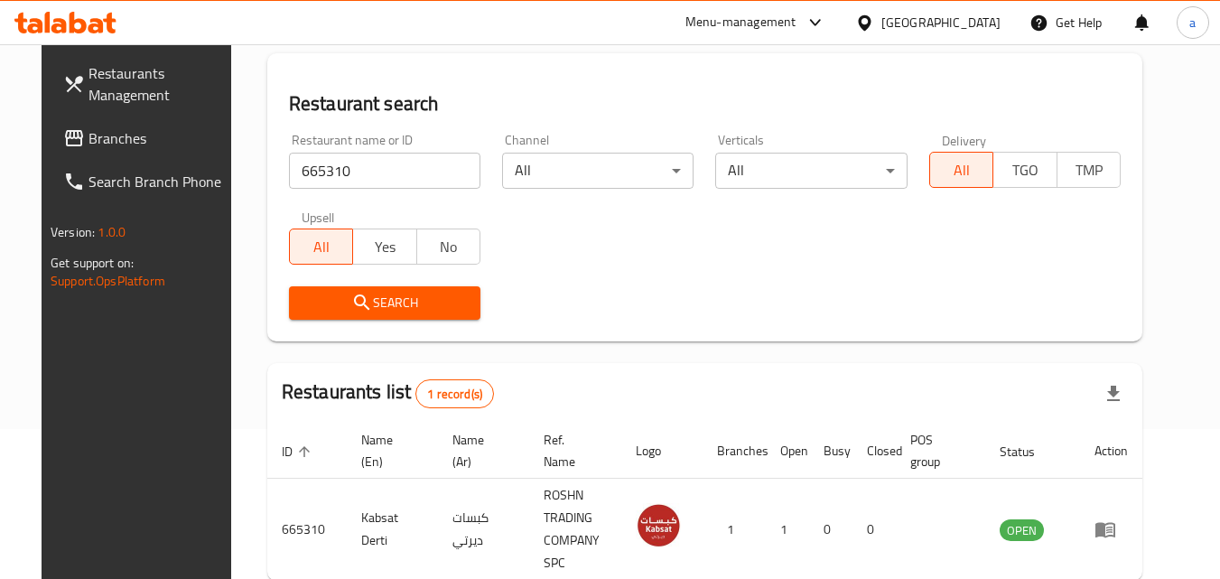
scroll to position [211, 0]
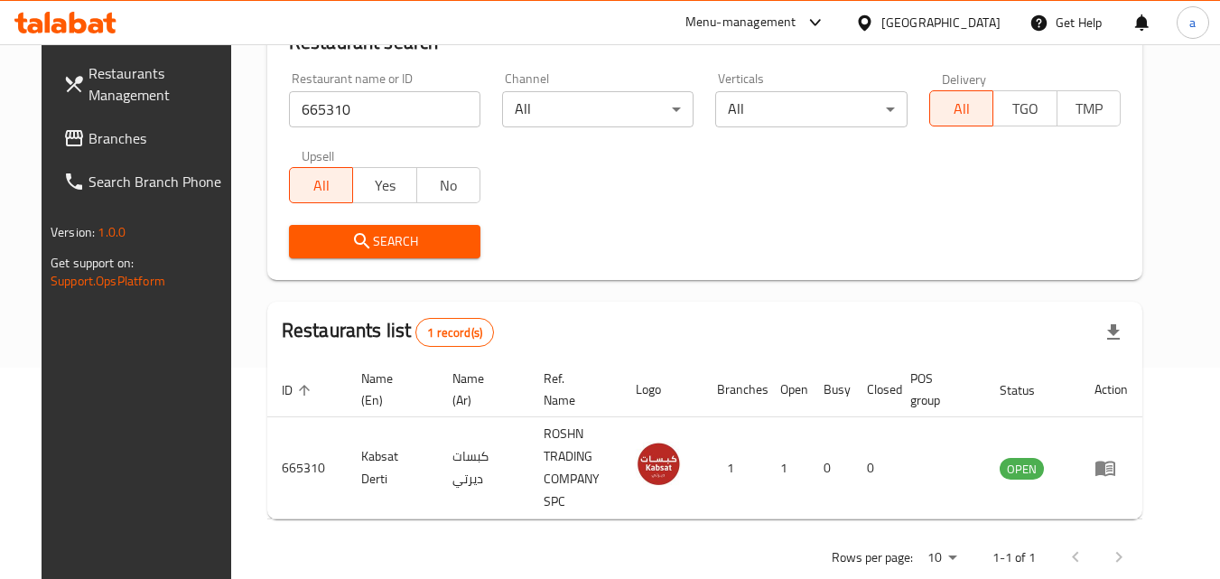
click at [95, 127] on span "Branches" at bounding box center [160, 138] width 143 height 22
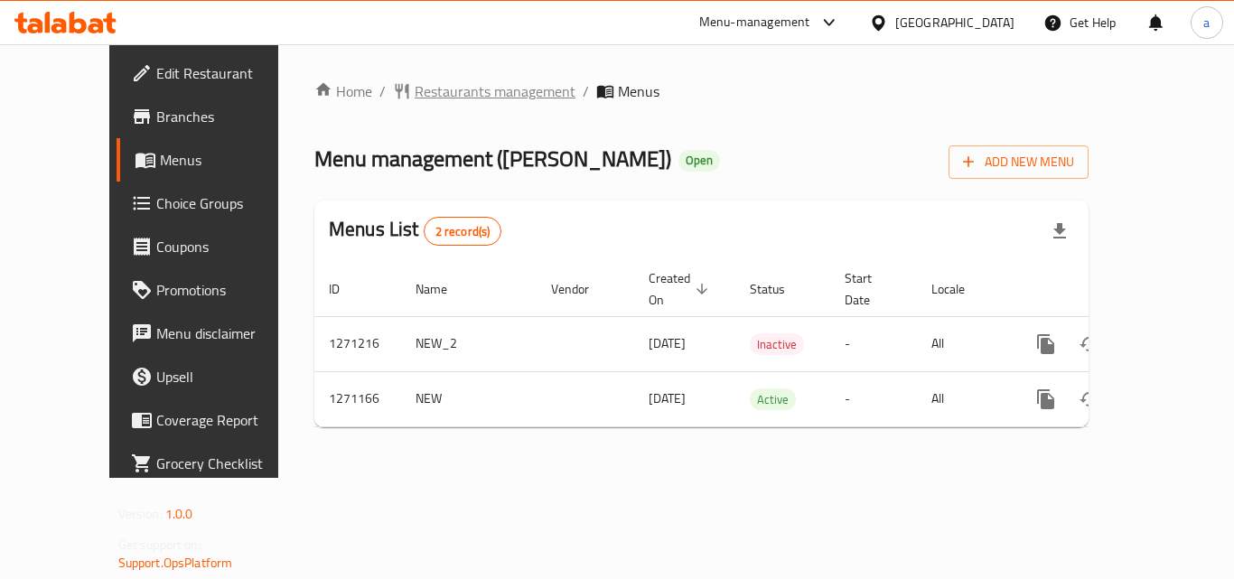
click at [415, 89] on span "Restaurants management" at bounding box center [495, 91] width 161 height 22
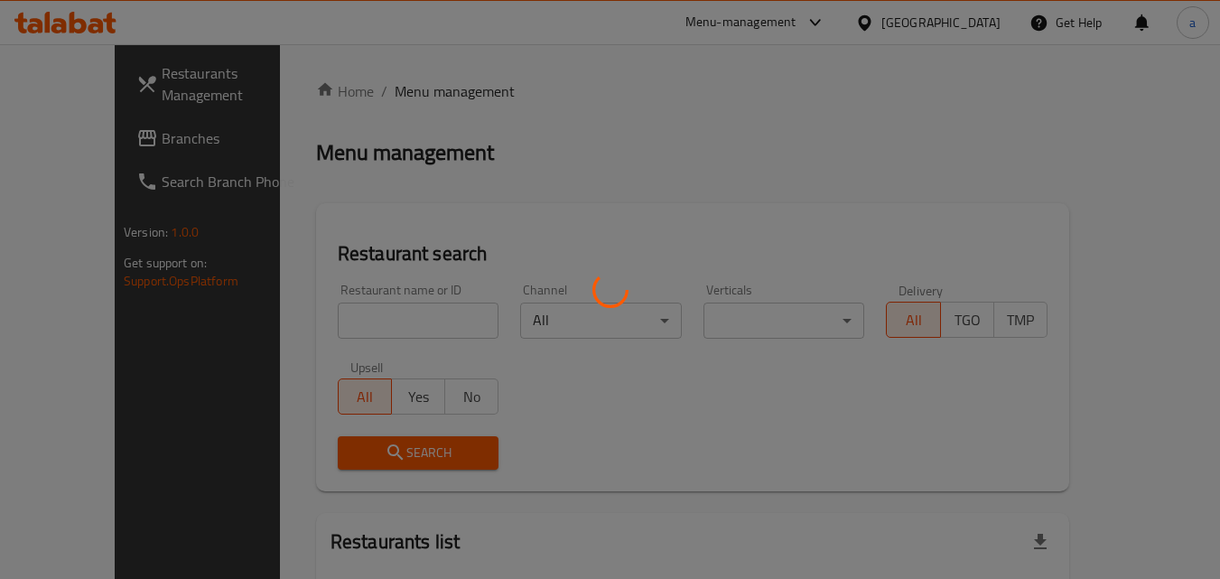
click at [312, 303] on div at bounding box center [610, 289] width 1220 height 579
click at [310, 307] on div at bounding box center [610, 289] width 1220 height 579
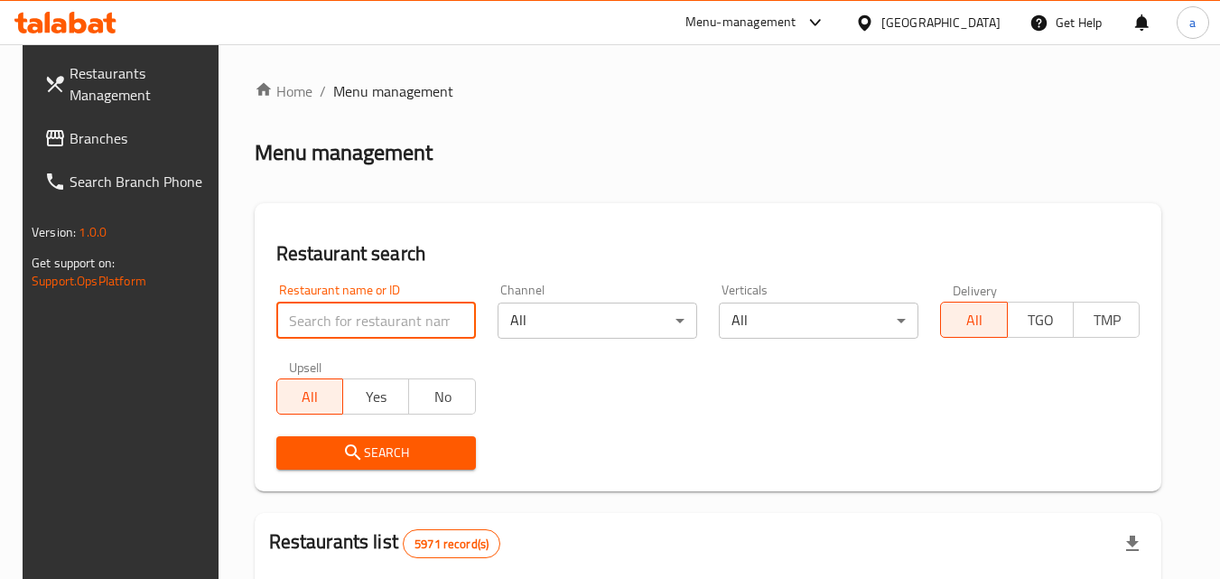
click at [310, 310] on input "search" at bounding box center [376, 321] width 200 height 36
paste input "689565"
type input "689565"
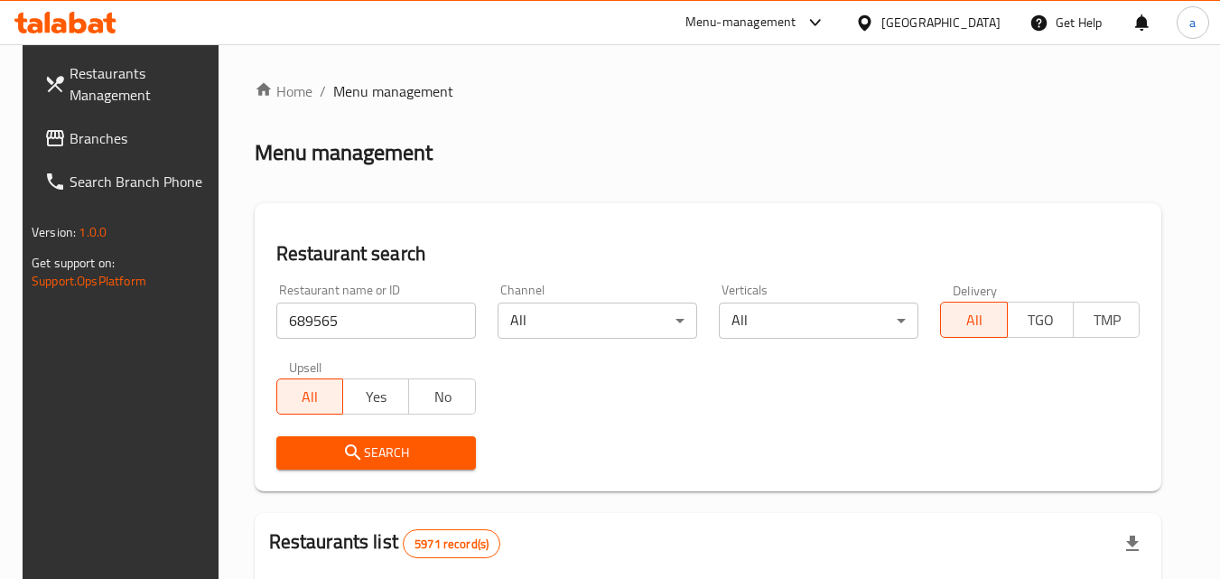
click at [316, 461] on span "Search" at bounding box center [376, 453] width 171 height 23
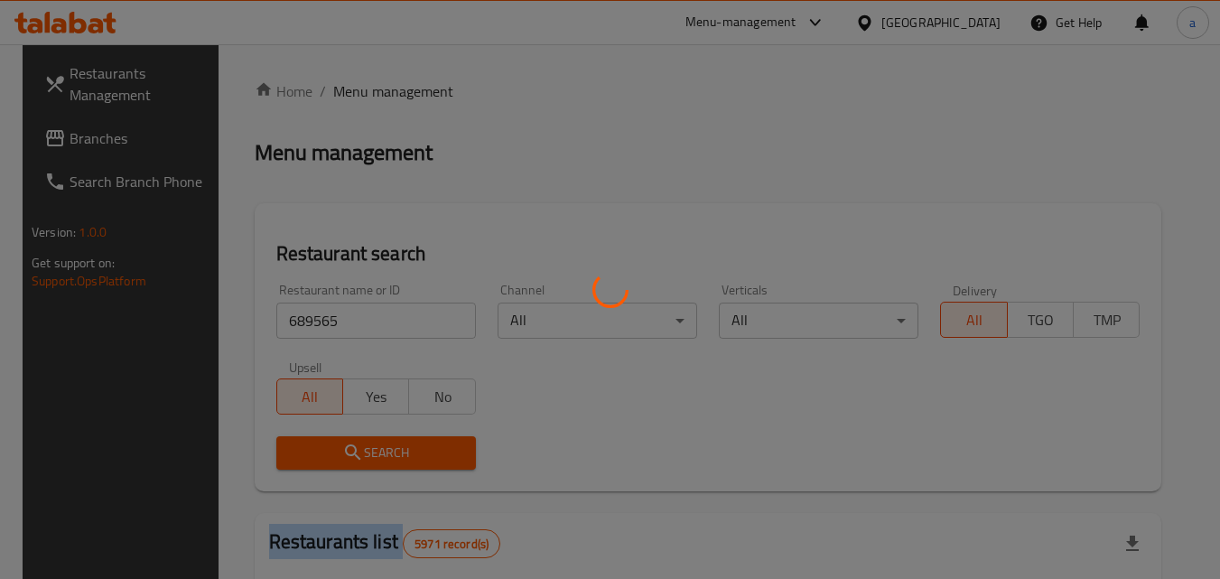
click at [316, 461] on div at bounding box center [610, 289] width 1220 height 579
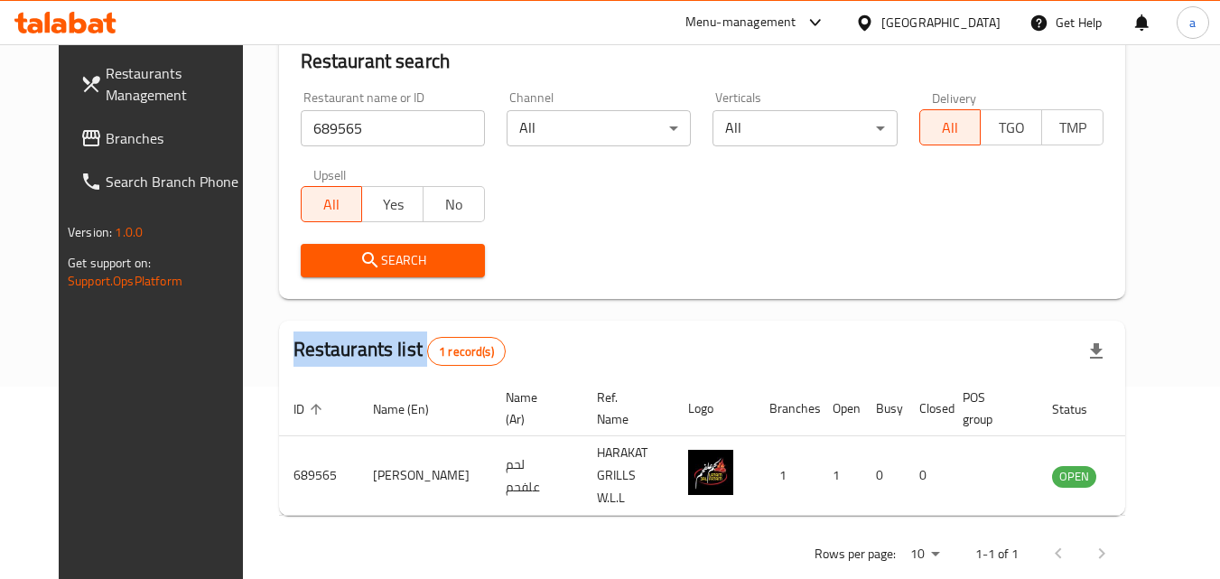
scroll to position [211, 0]
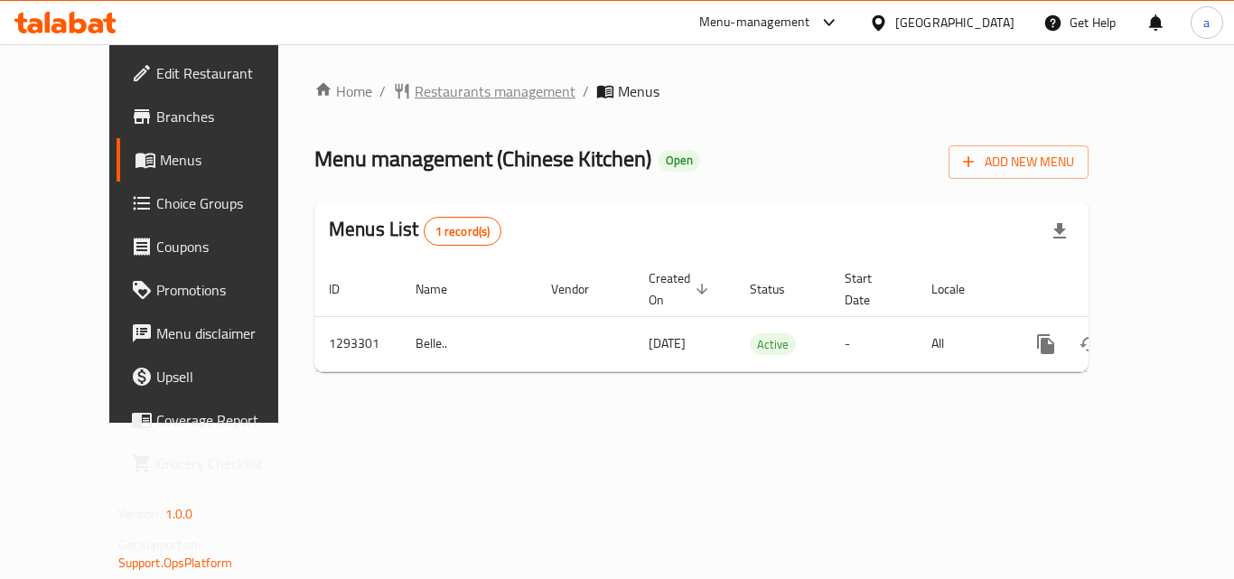
click at [420, 90] on span "Restaurants management" at bounding box center [495, 91] width 161 height 22
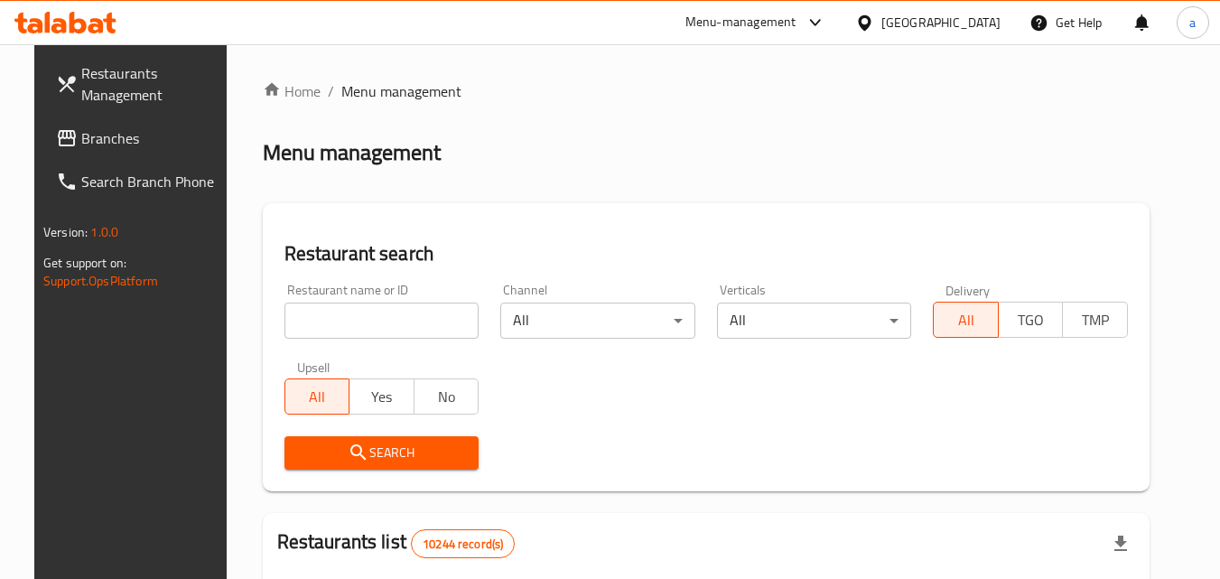
click at [331, 323] on div at bounding box center [610, 289] width 1220 height 579
click at [331, 323] on input "search" at bounding box center [382, 321] width 195 height 36
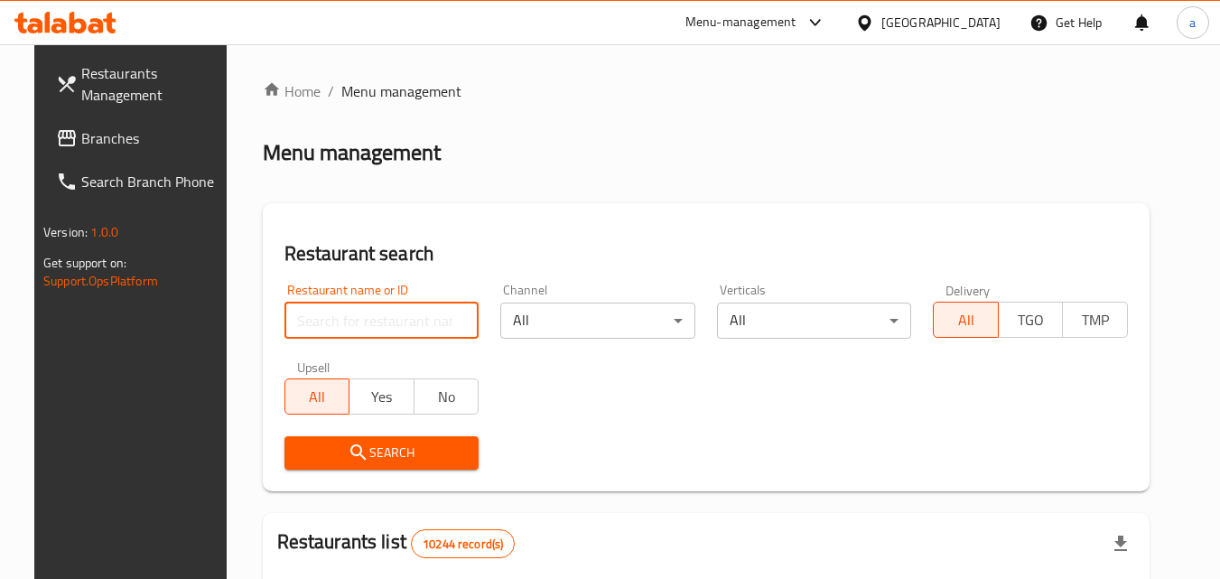
paste input "699463"
type input "699463"
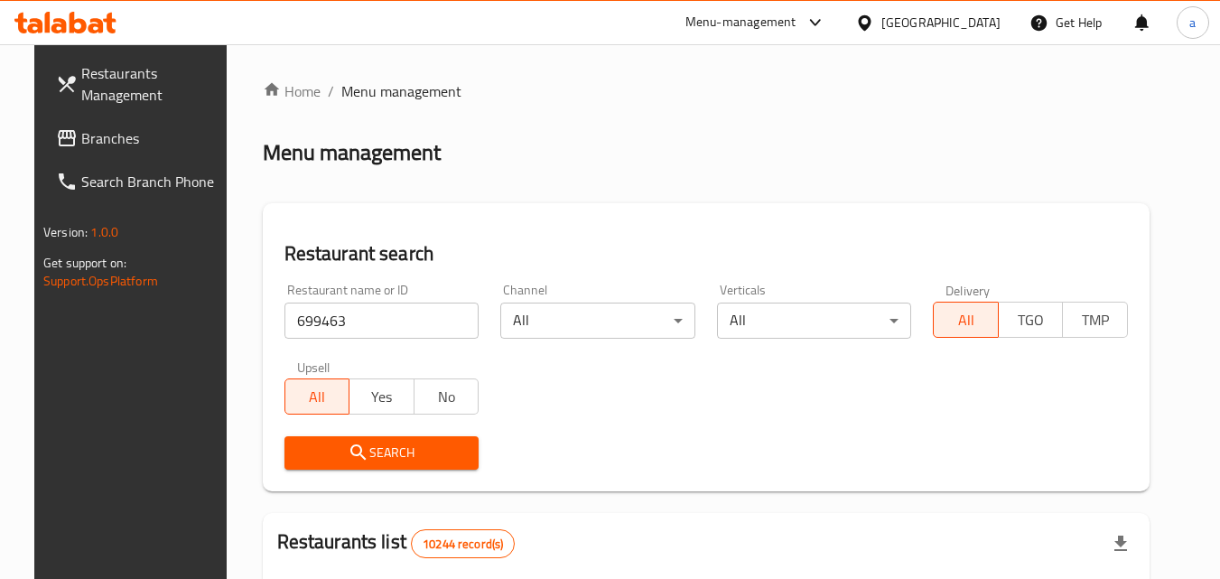
click at [304, 451] on span "Search" at bounding box center [382, 453] width 166 height 23
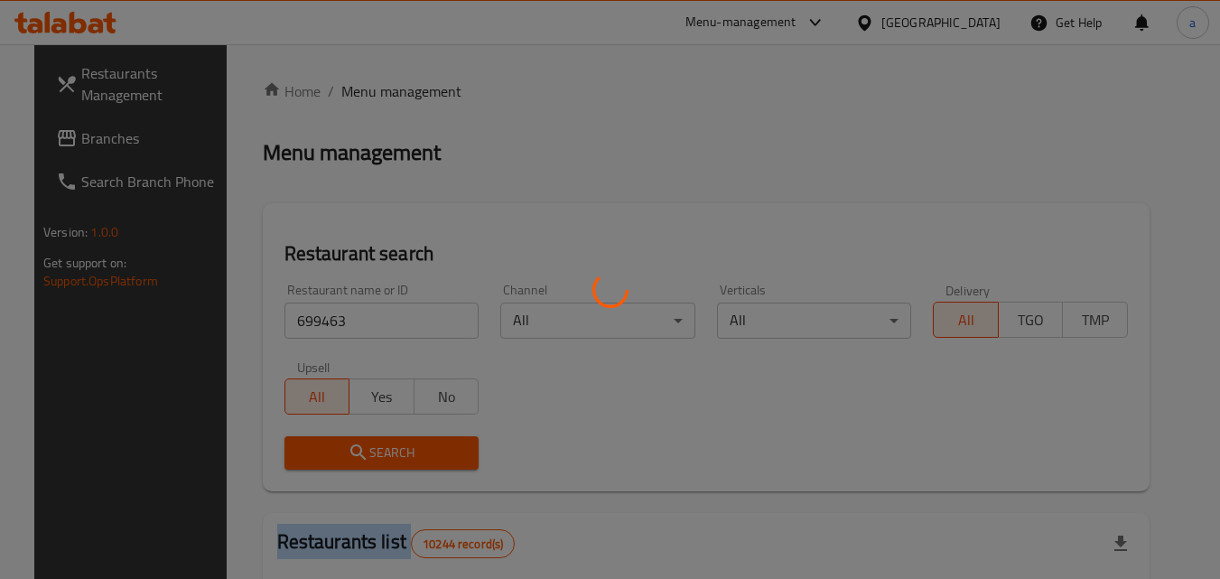
click at [304, 451] on div at bounding box center [610, 289] width 1220 height 579
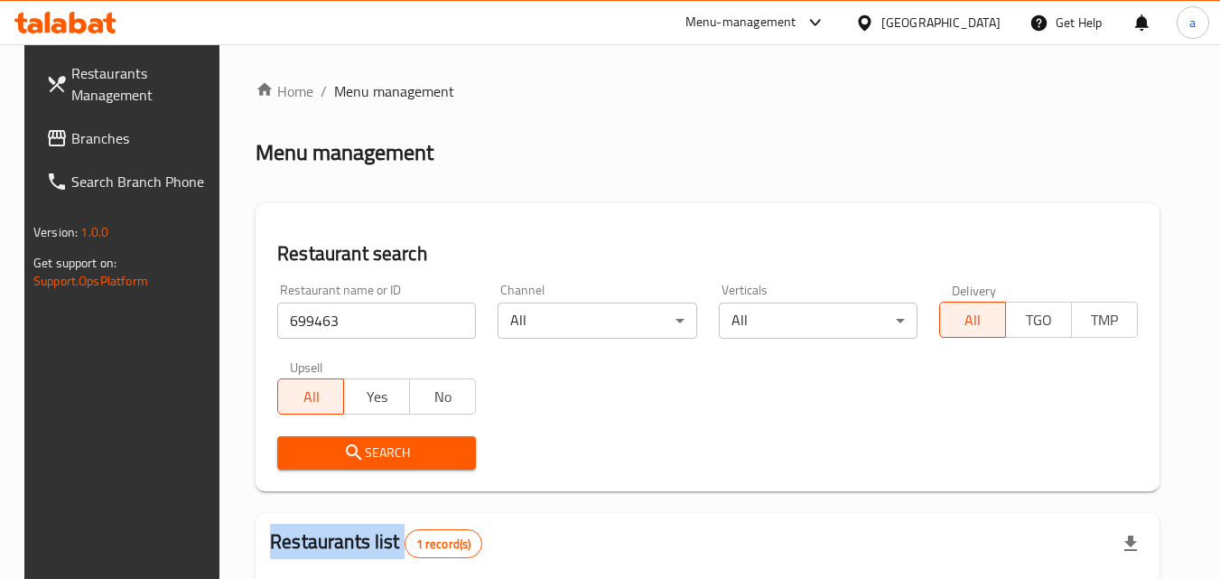
click at [32, 124] on link "Branches" at bounding box center [130, 138] width 197 height 43
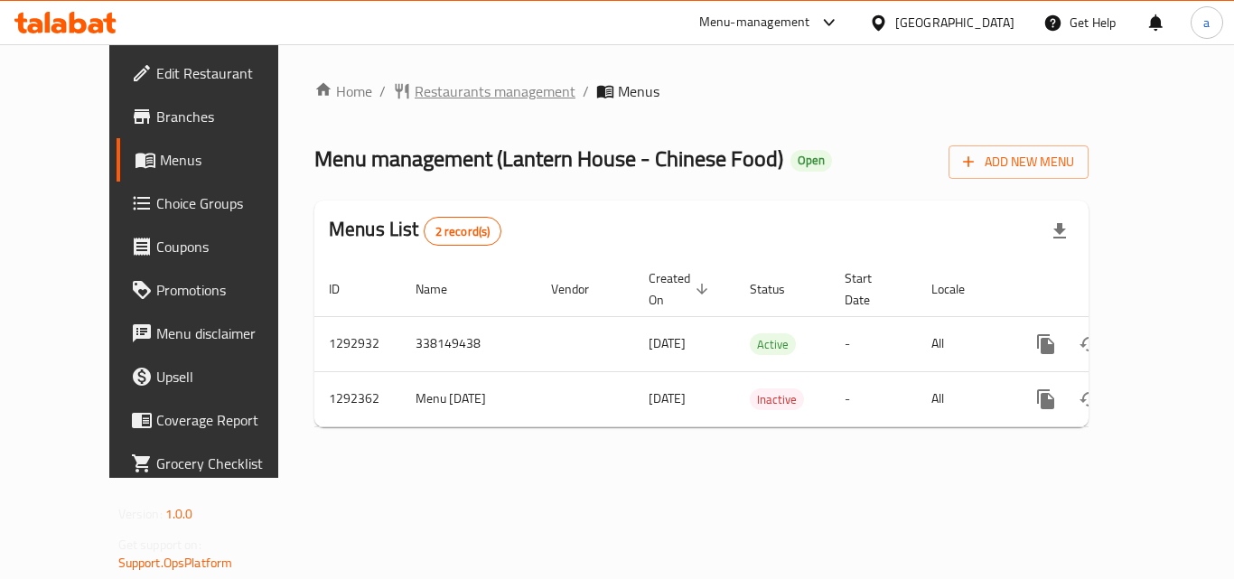
click at [433, 97] on span "Restaurants management" at bounding box center [495, 91] width 161 height 22
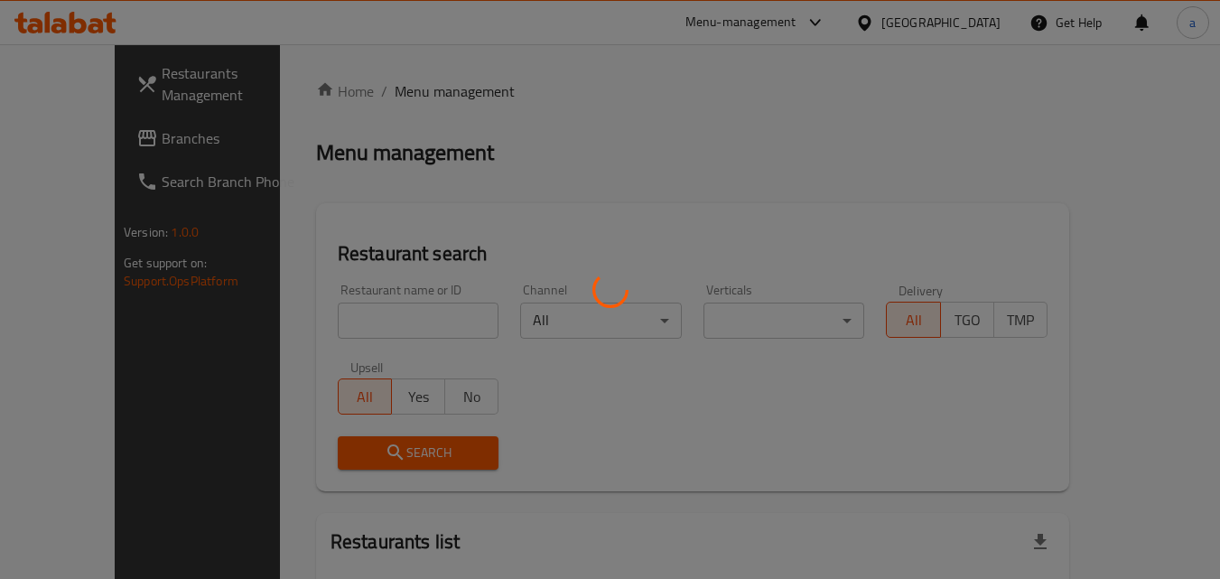
click at [340, 305] on div at bounding box center [610, 289] width 1220 height 579
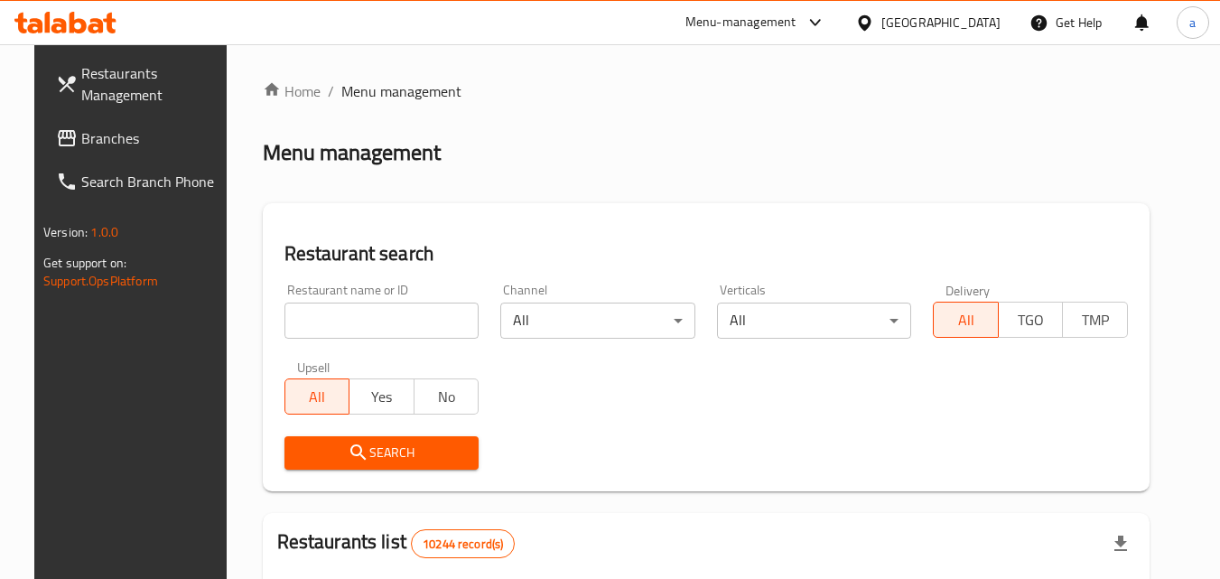
click at [334, 316] on div at bounding box center [610, 289] width 1220 height 579
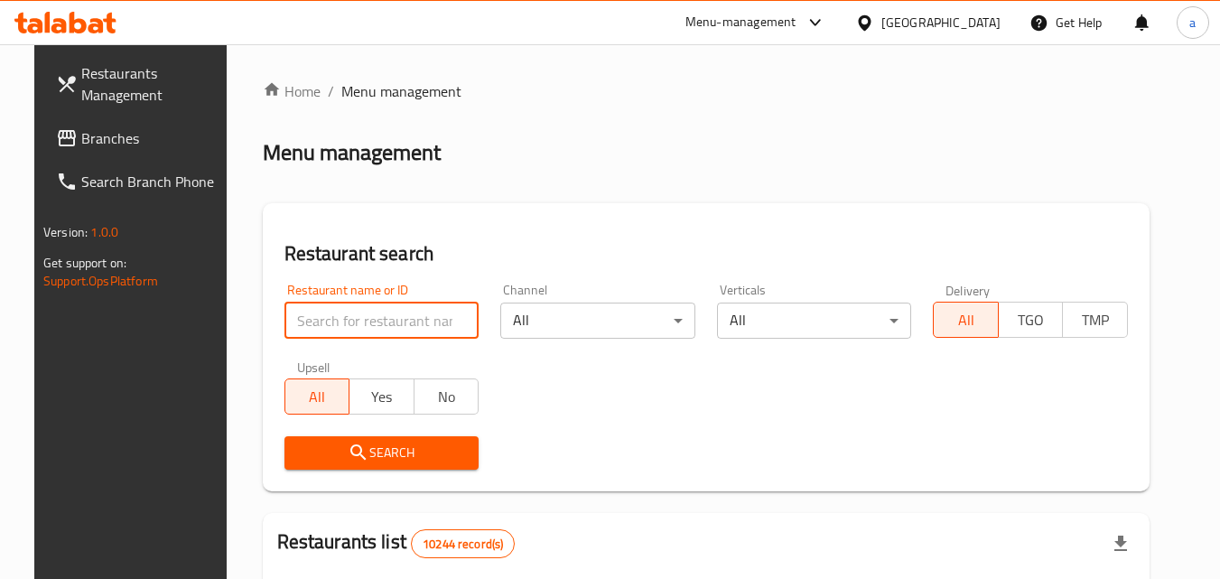
click at [334, 316] on input "search" at bounding box center [382, 321] width 195 height 36
paste input "699109"
type input "699109"
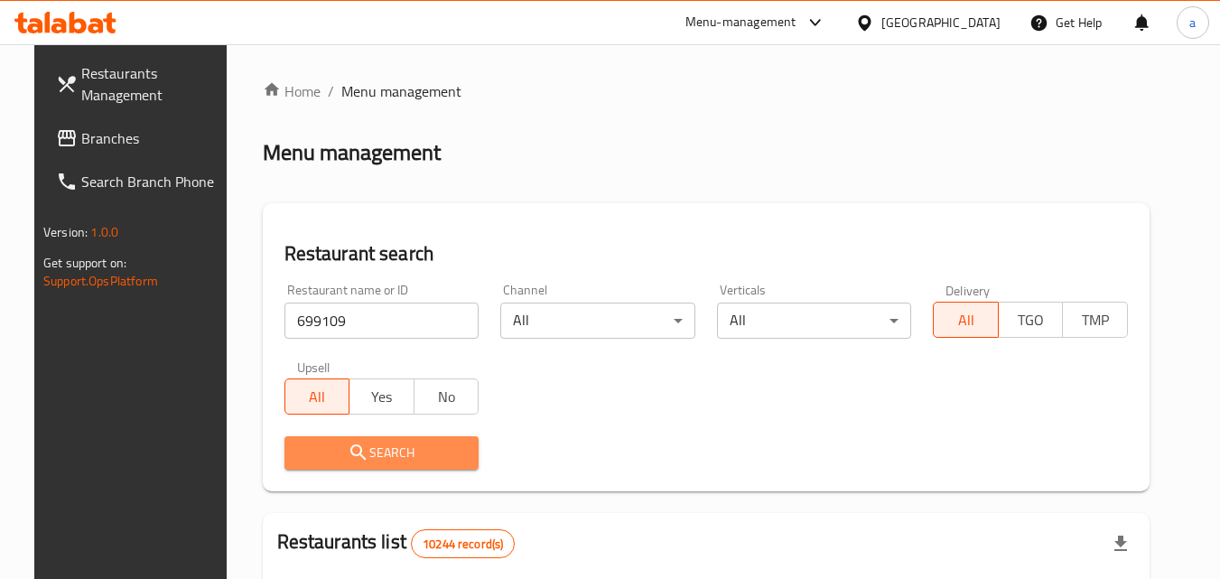
click at [317, 453] on span "Search" at bounding box center [382, 453] width 166 height 23
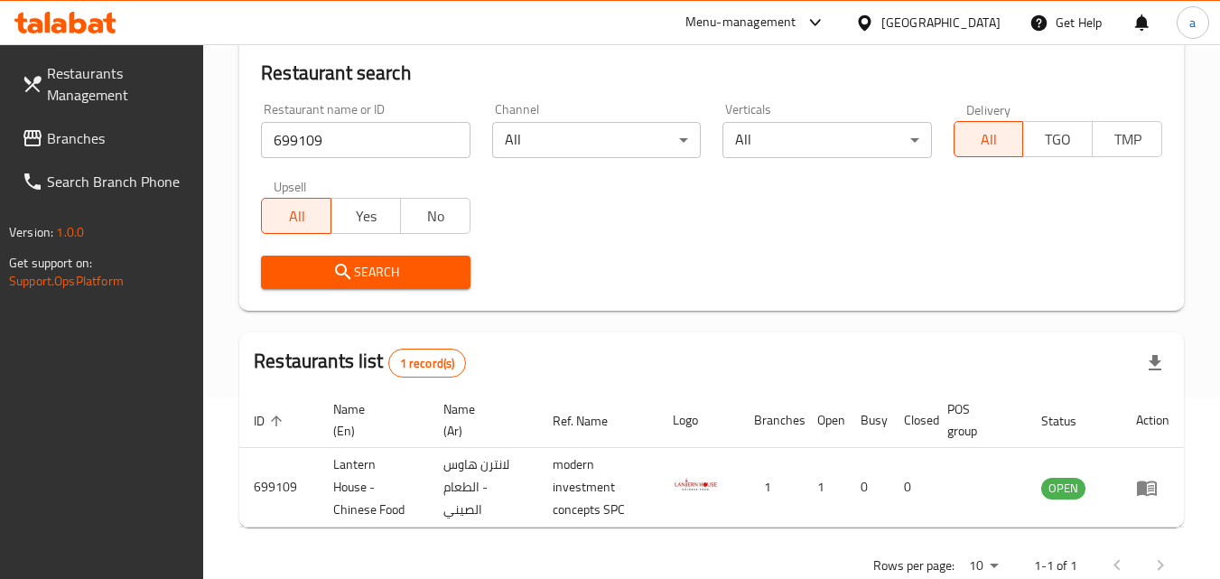
scroll to position [227, 0]
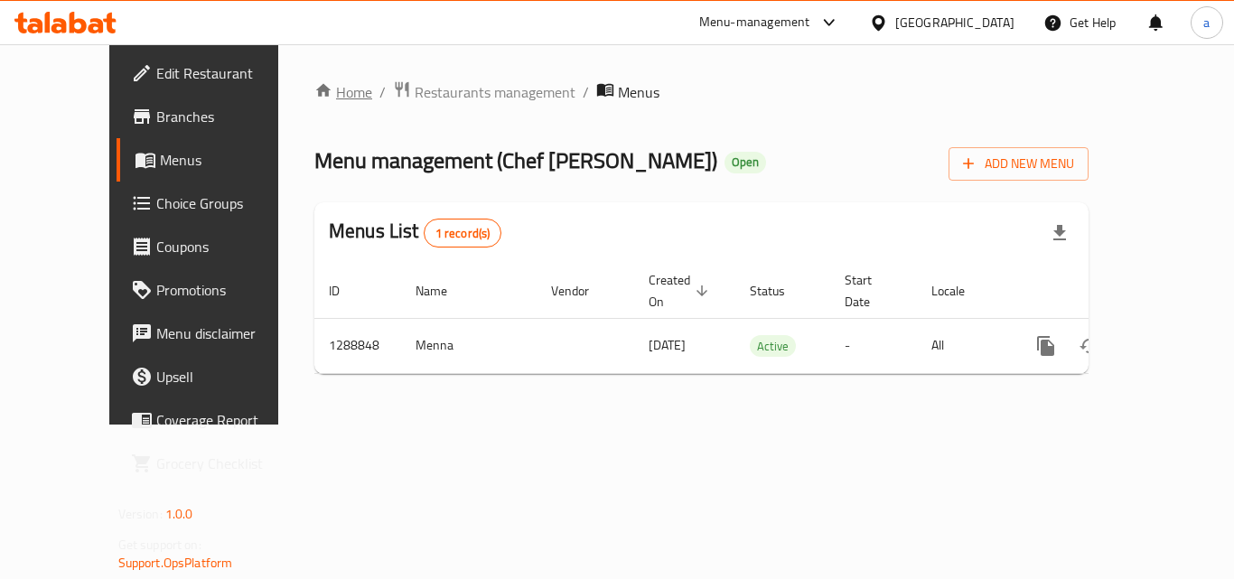
click at [314, 89] on link "Home" at bounding box center [343, 92] width 58 height 22
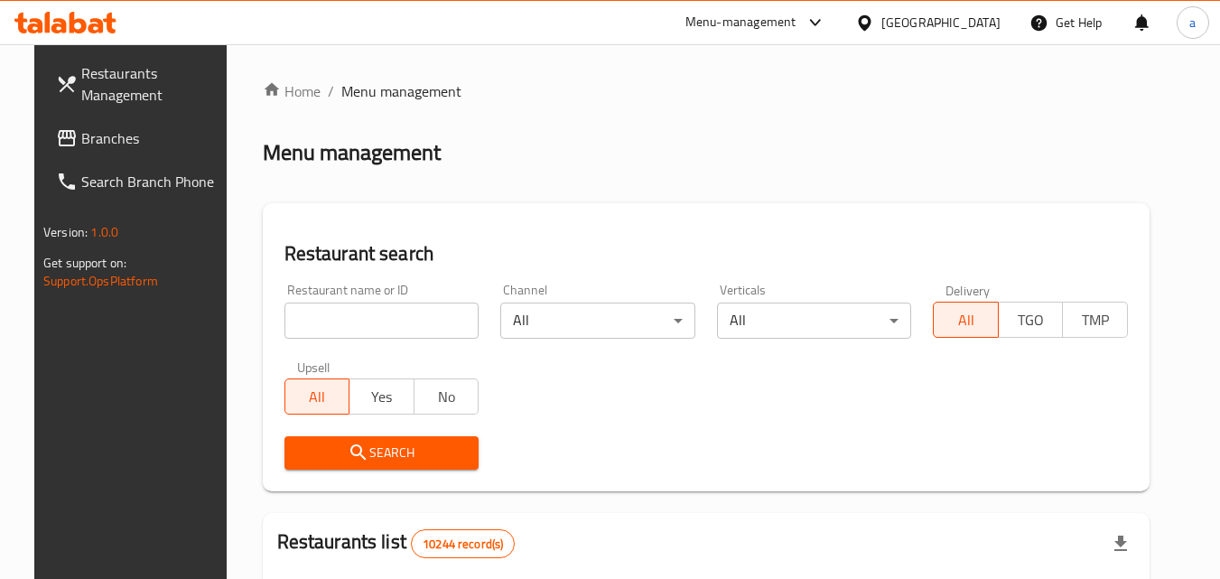
drag, startPoint x: 86, startPoint y: 136, endPoint x: 15, endPoint y: 136, distance: 70.5
click at [86, 136] on span "Branches" at bounding box center [152, 138] width 143 height 22
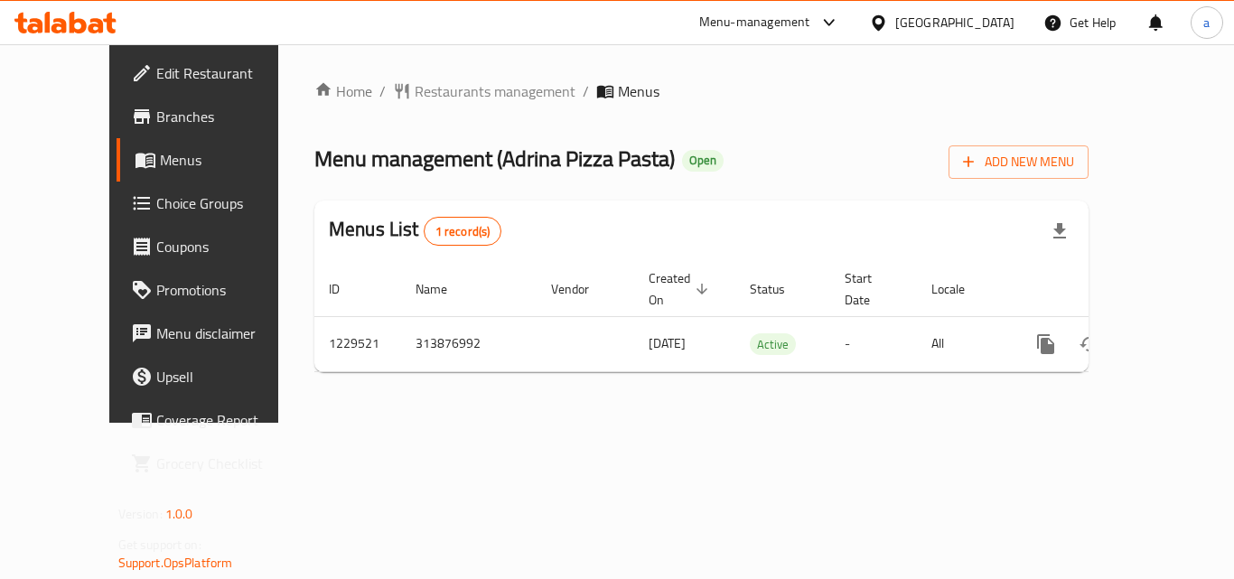
click at [403, 113] on div "Home / Restaurants management / Menus Menu management ( Adrina Pizza Pasta ) Op…" at bounding box center [701, 233] width 774 height 306
click at [415, 101] on span "Restaurants management" at bounding box center [495, 91] width 161 height 22
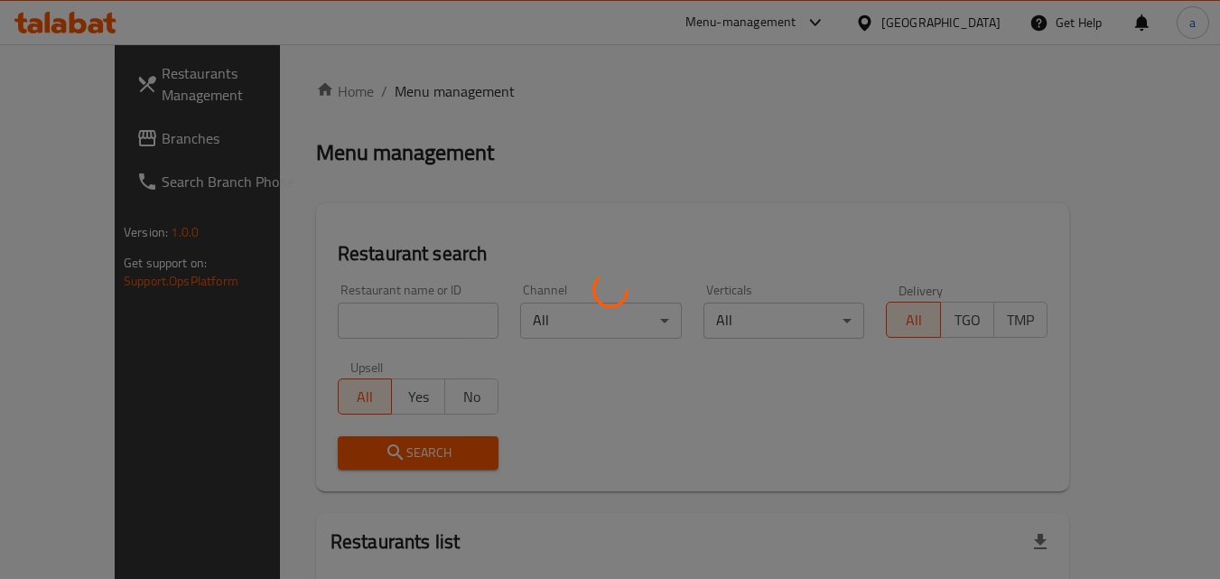
click at [310, 342] on div at bounding box center [610, 289] width 1220 height 579
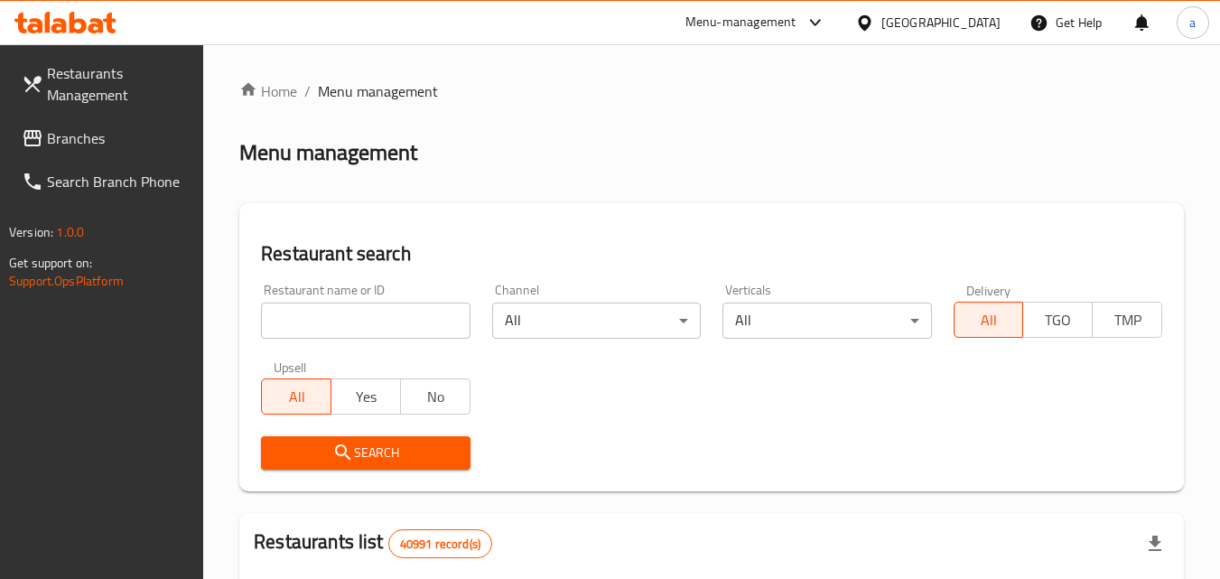
click at [319, 312] on input "search" at bounding box center [365, 321] width 209 height 36
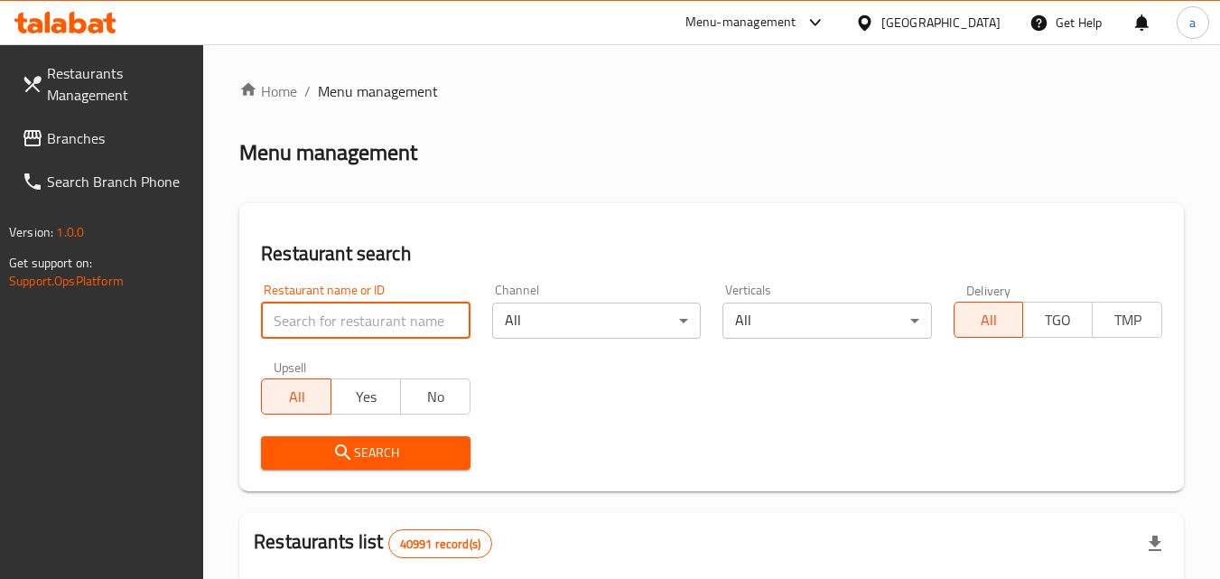
click at [319, 312] on input "search" at bounding box center [365, 321] width 209 height 36
paste input "676725"
type input "676725"
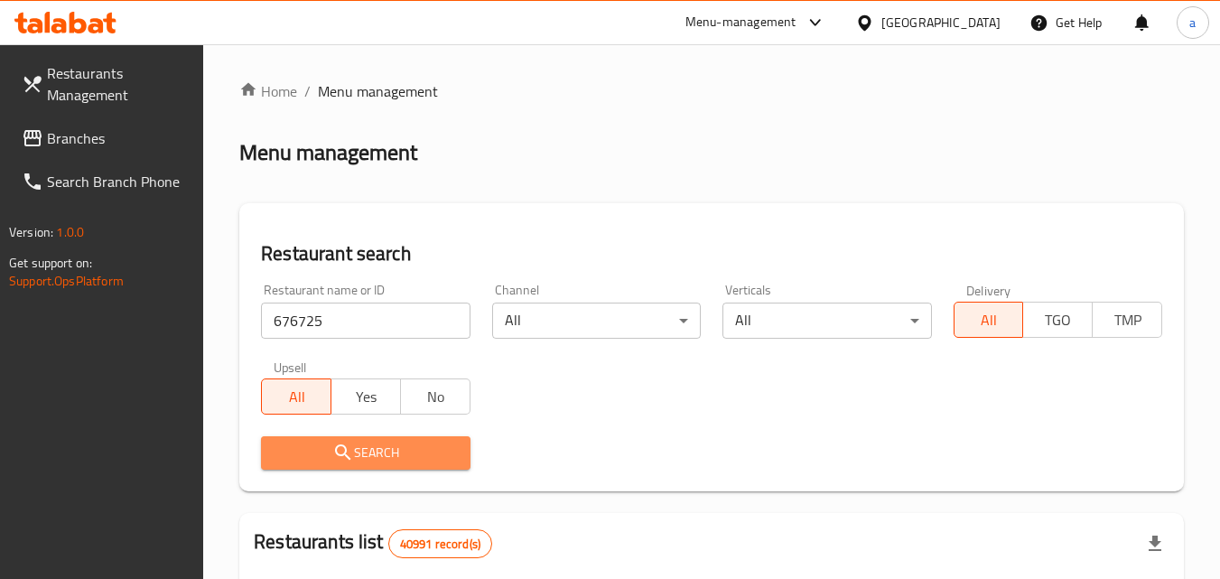
click at [314, 457] on span "Search" at bounding box center [365, 453] width 180 height 23
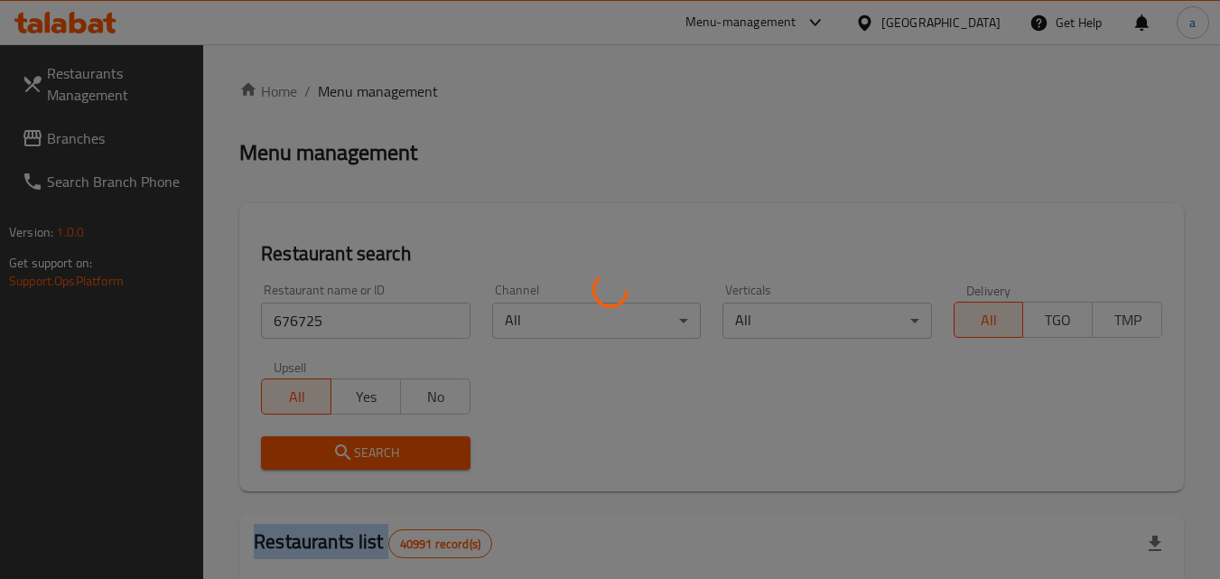
click at [314, 457] on div at bounding box center [610, 289] width 1220 height 579
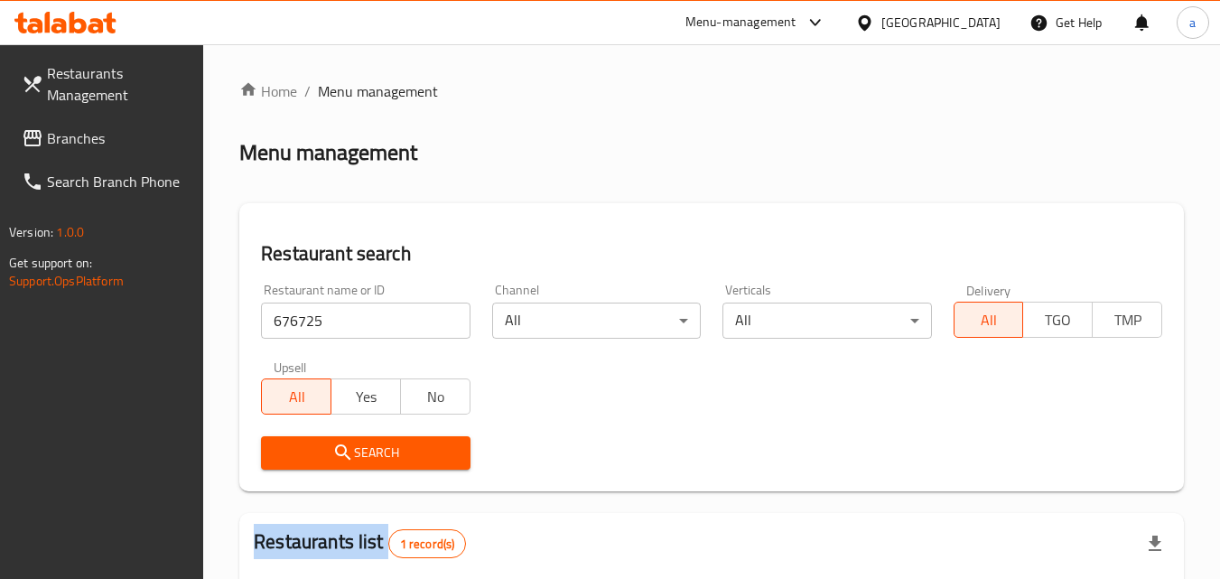
click at [72, 132] on span "Branches" at bounding box center [118, 138] width 143 height 22
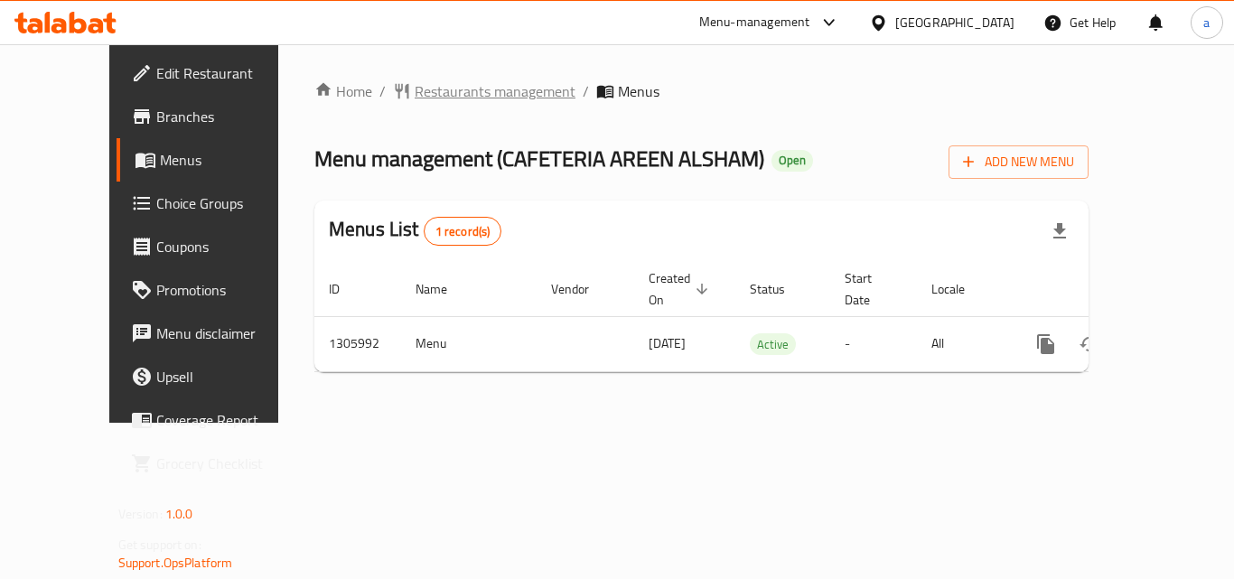
click at [489, 87] on span "Restaurants management" at bounding box center [495, 91] width 161 height 22
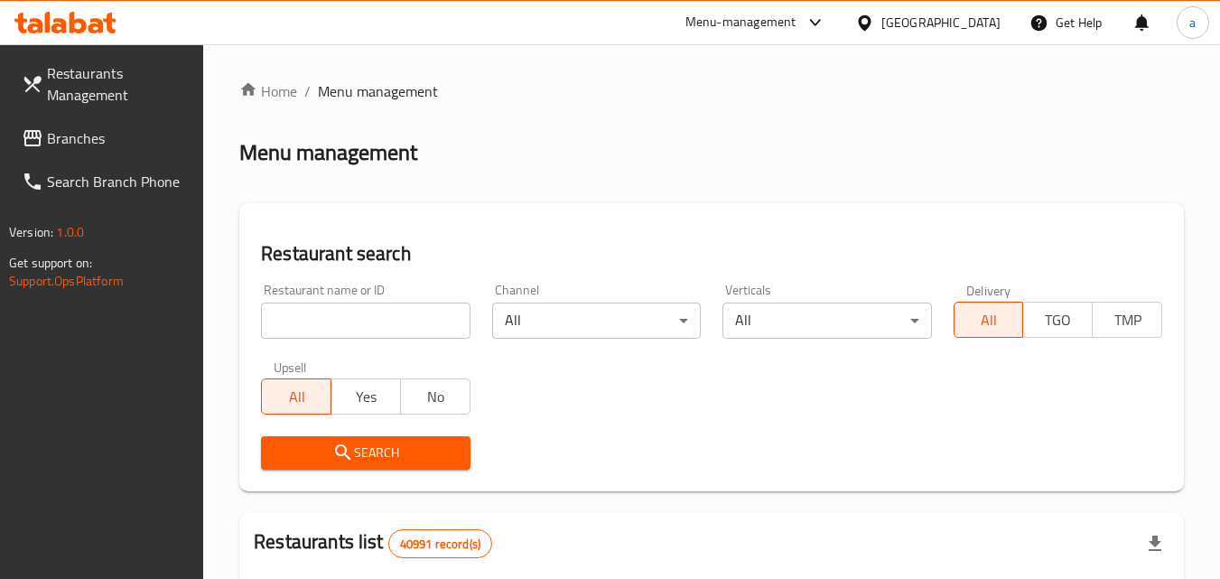
click at [327, 321] on input "search" at bounding box center [365, 321] width 209 height 36
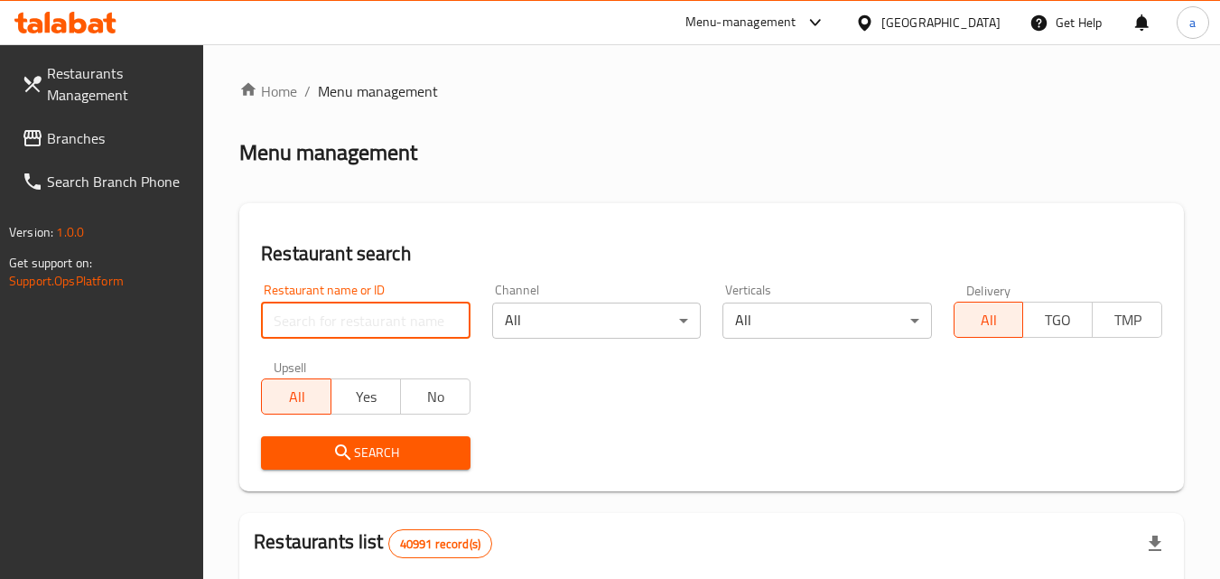
paste input "703899"
type input "703899"
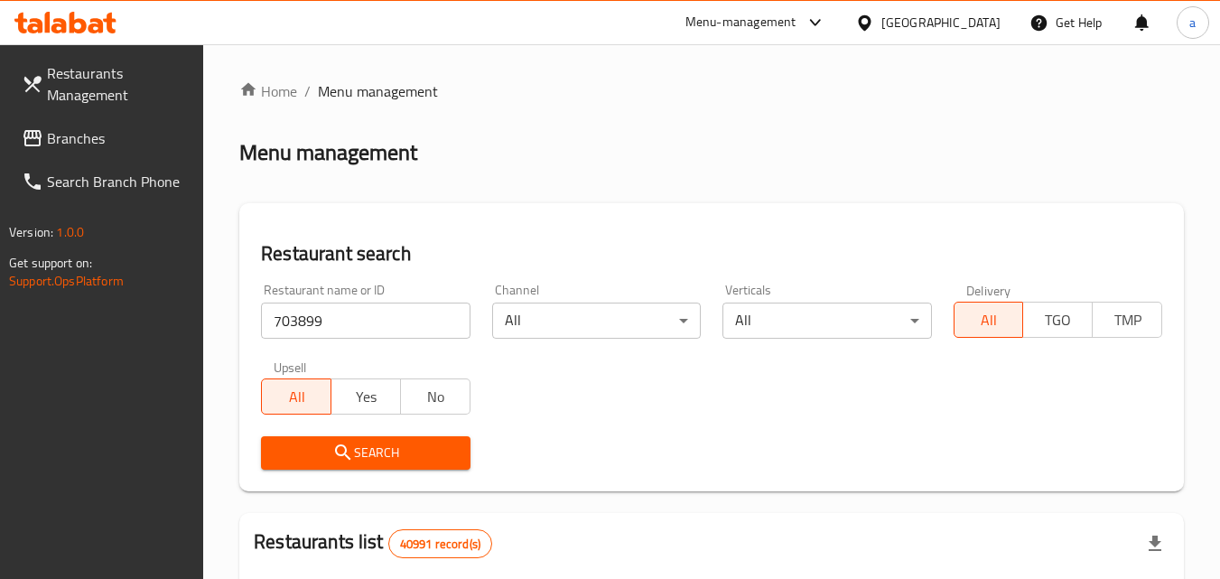
click at [321, 443] on span "Search" at bounding box center [365, 453] width 180 height 23
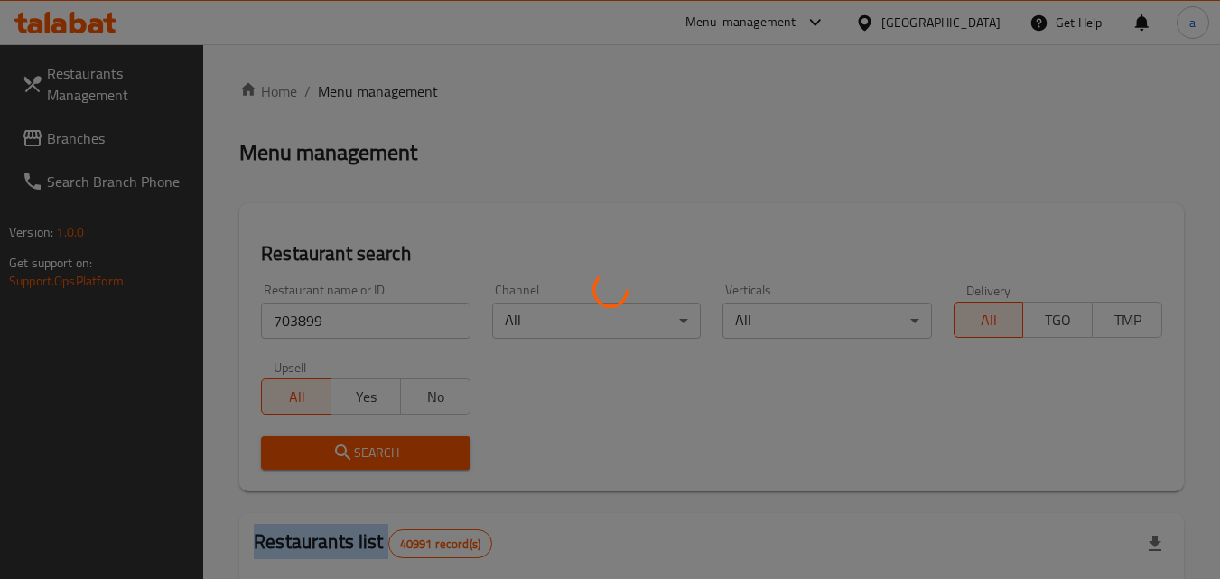
click at [321, 443] on div at bounding box center [610, 289] width 1220 height 579
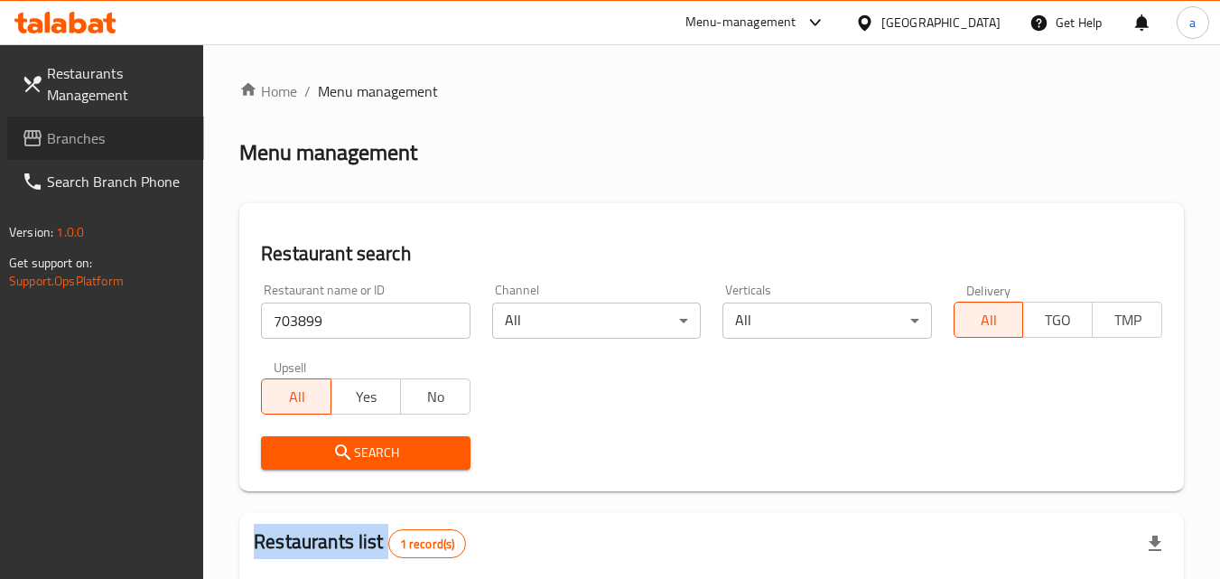
click at [43, 123] on link "Branches" at bounding box center [105, 138] width 197 height 43
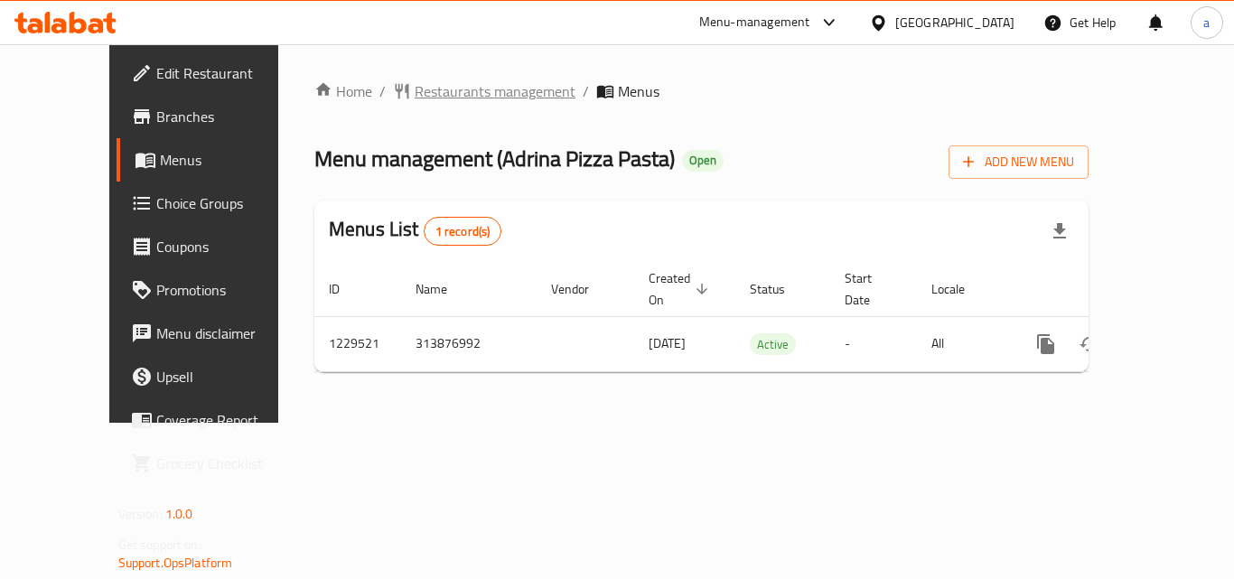
click at [435, 80] on span "Restaurants management" at bounding box center [495, 91] width 161 height 22
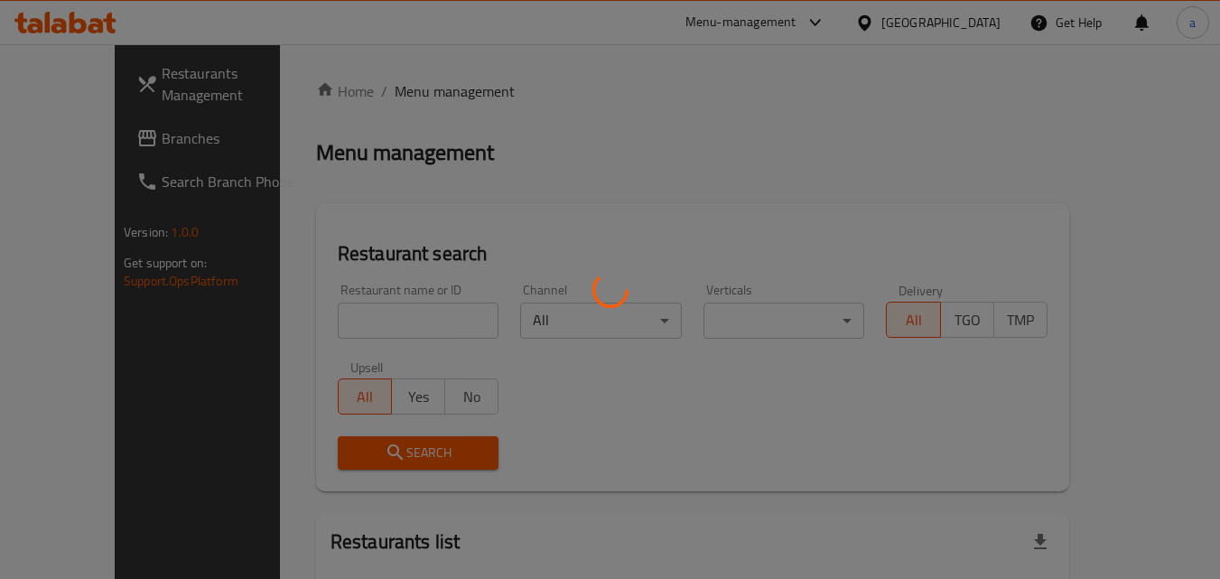
click at [299, 292] on div at bounding box center [610, 289] width 1220 height 579
click at [299, 301] on div at bounding box center [610, 289] width 1220 height 579
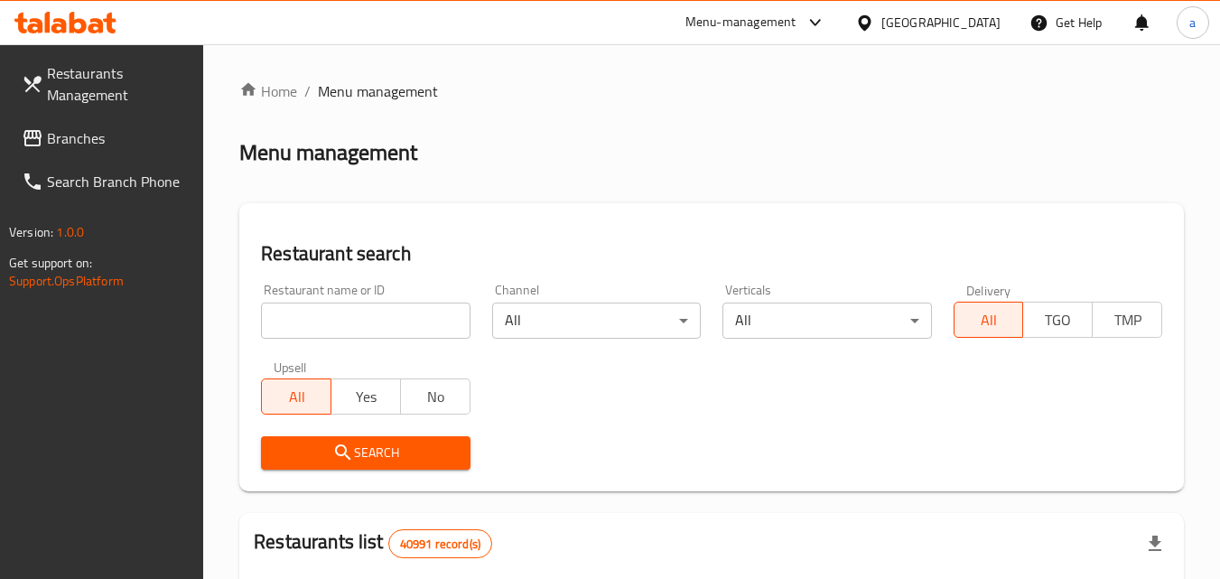
click at [307, 311] on input "search" at bounding box center [365, 321] width 209 height 36
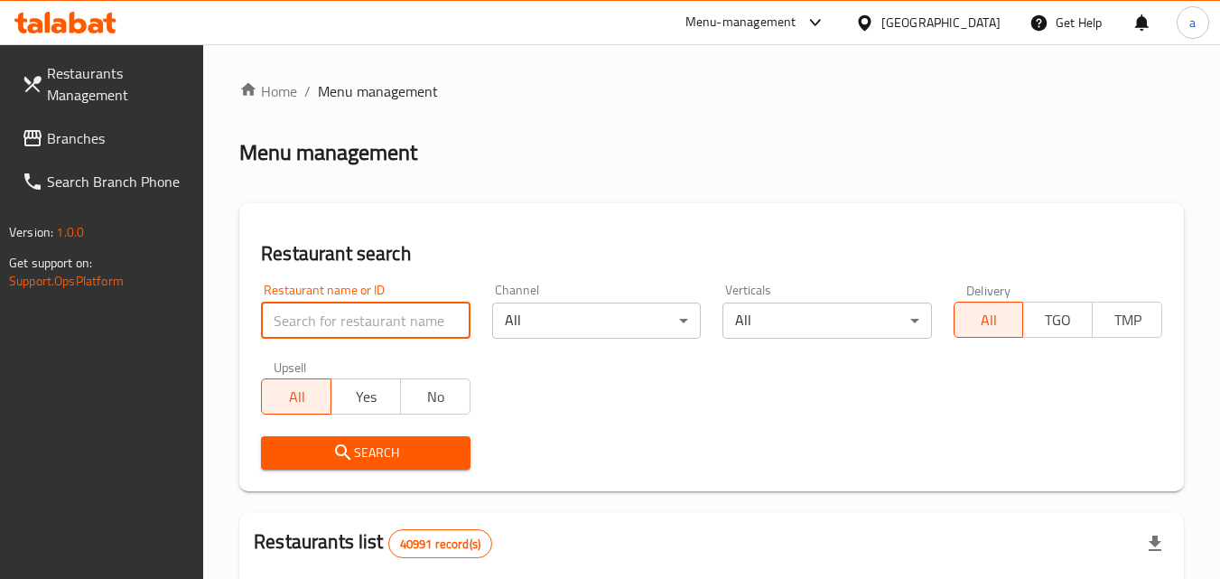
paste input "676725"
type input "676725"
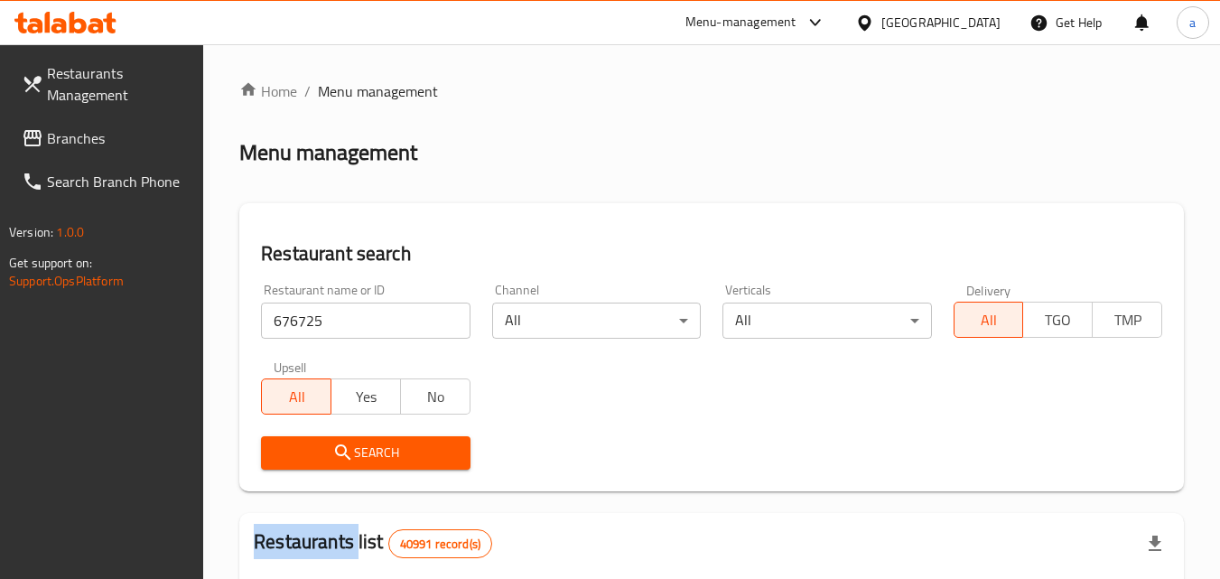
click at [400, 472] on div "Search" at bounding box center [365, 452] width 230 height 55
click at [404, 462] on span "Search" at bounding box center [365, 453] width 180 height 23
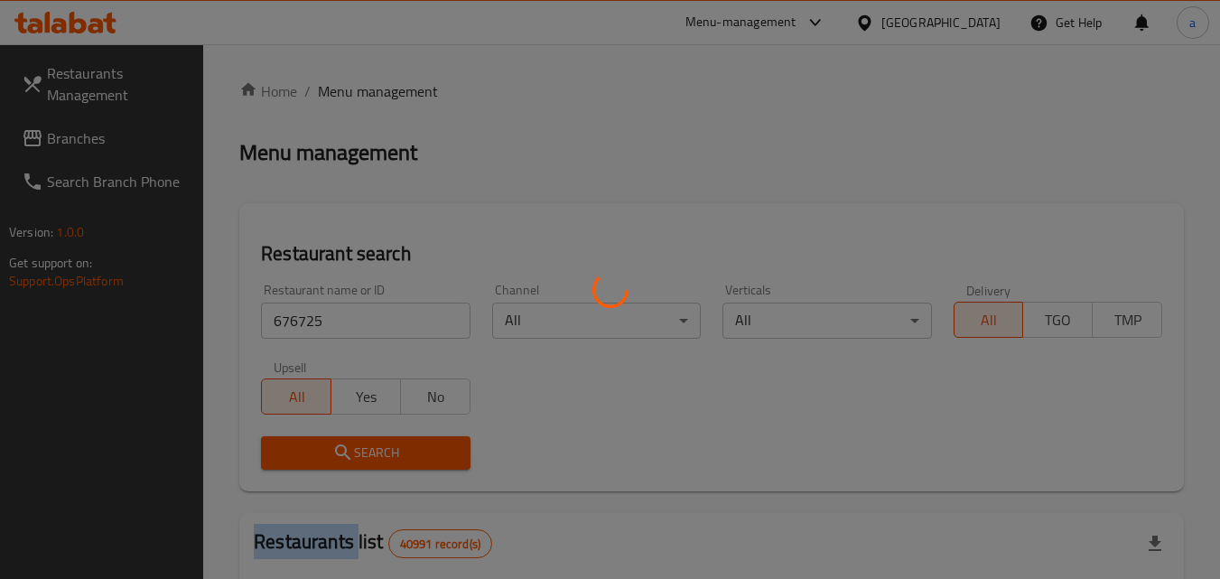
click at [404, 462] on div at bounding box center [610, 289] width 1220 height 579
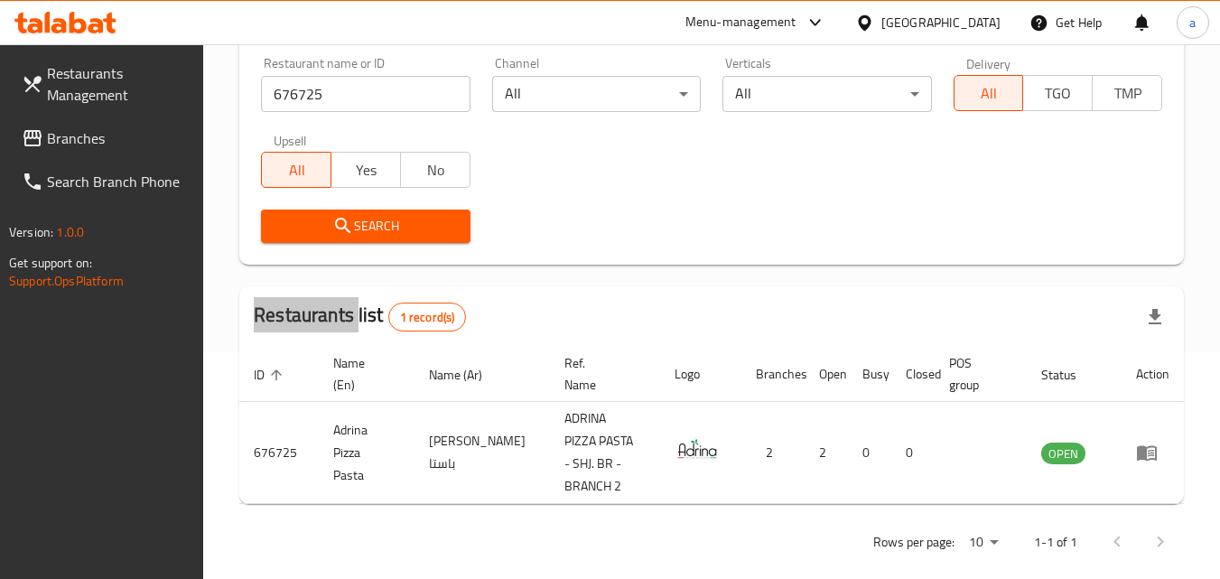
scroll to position [212, 0]
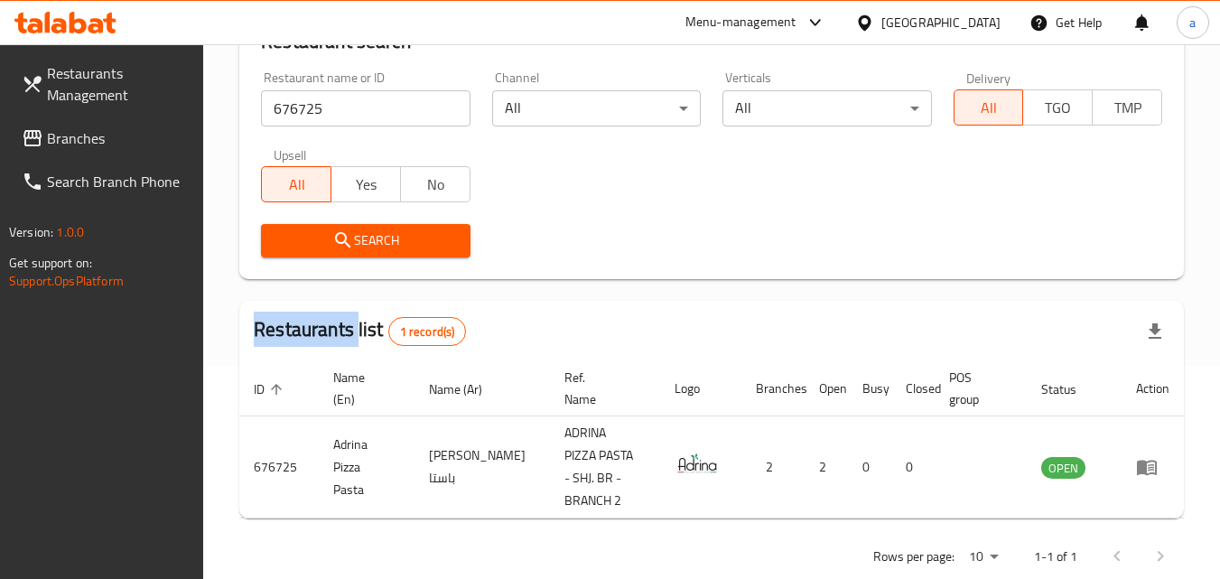
click at [64, 145] on span "Branches" at bounding box center [118, 138] width 143 height 22
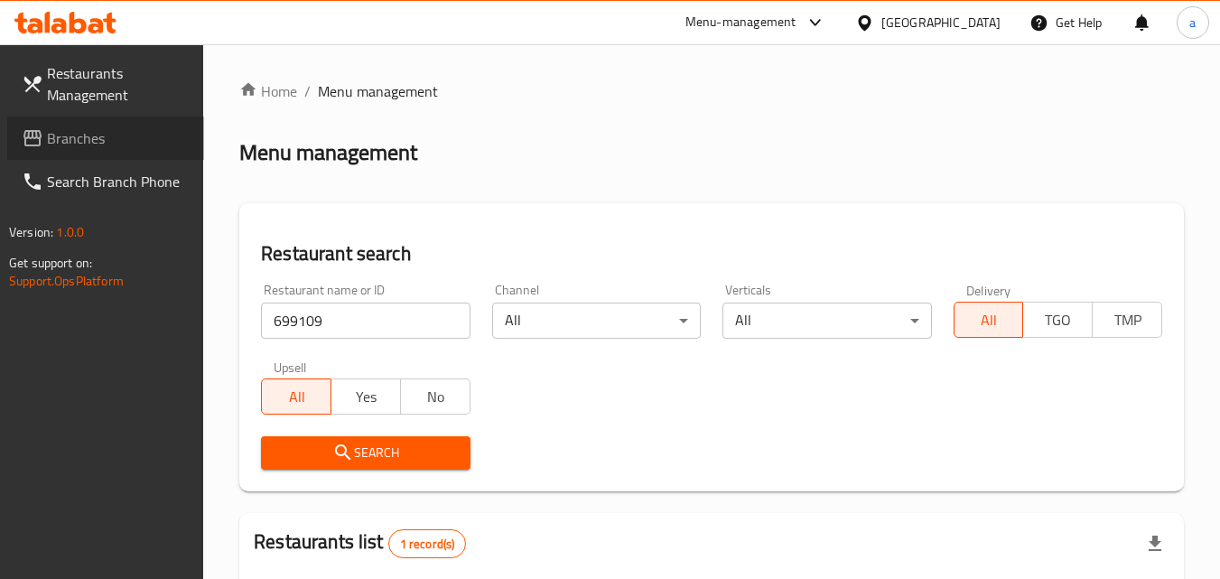
scroll to position [227, 0]
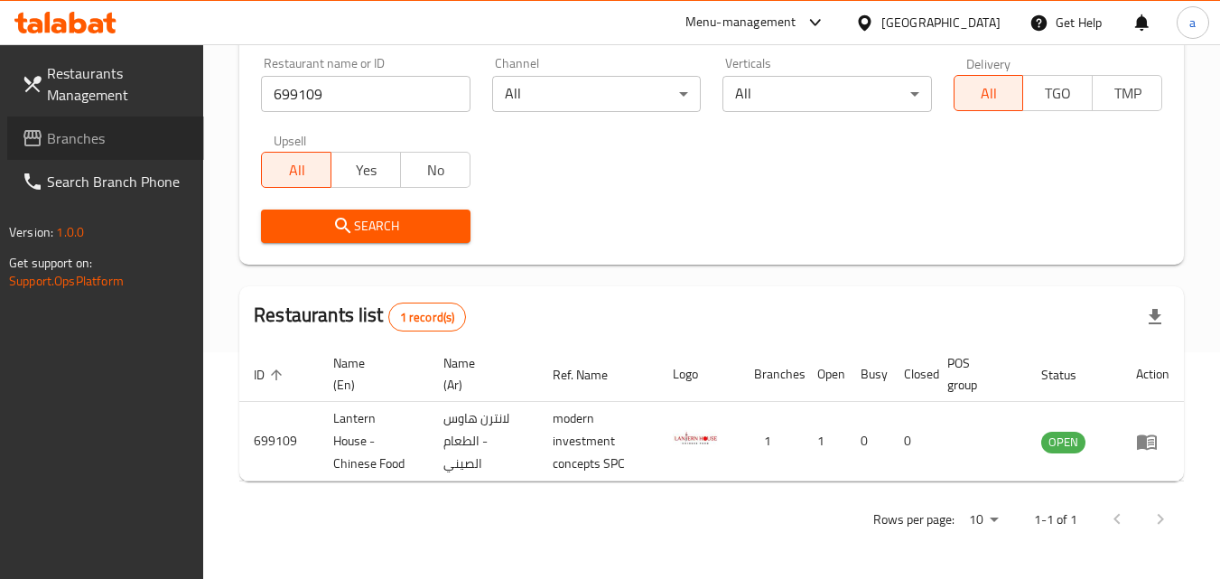
click at [82, 137] on span "Branches" at bounding box center [118, 138] width 143 height 22
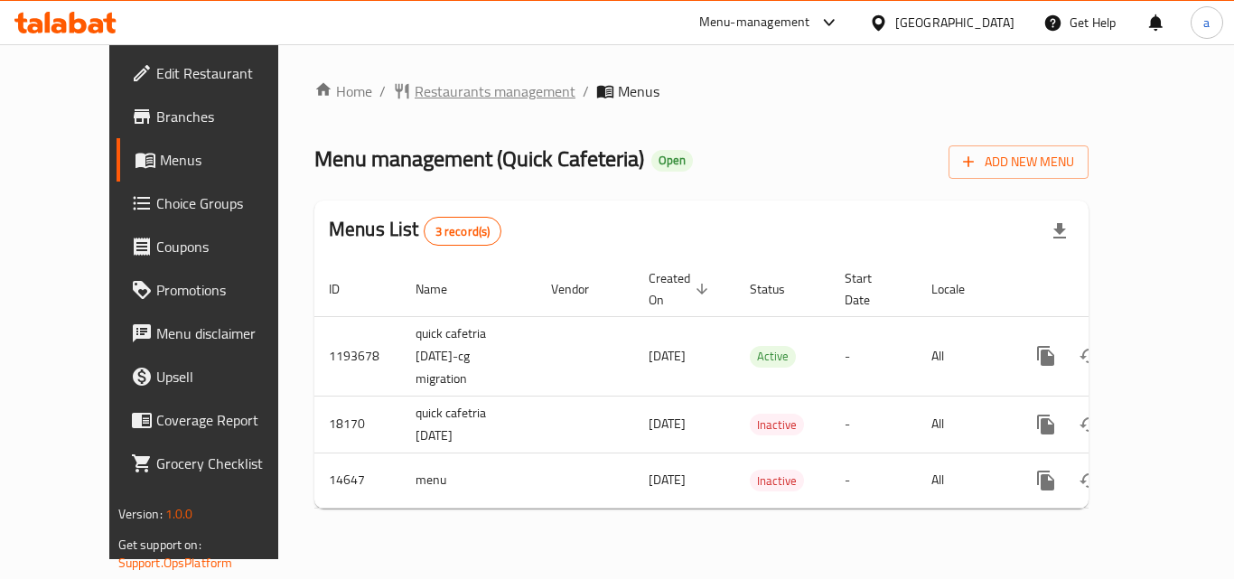
click at [446, 97] on span "Restaurants management" at bounding box center [495, 91] width 161 height 22
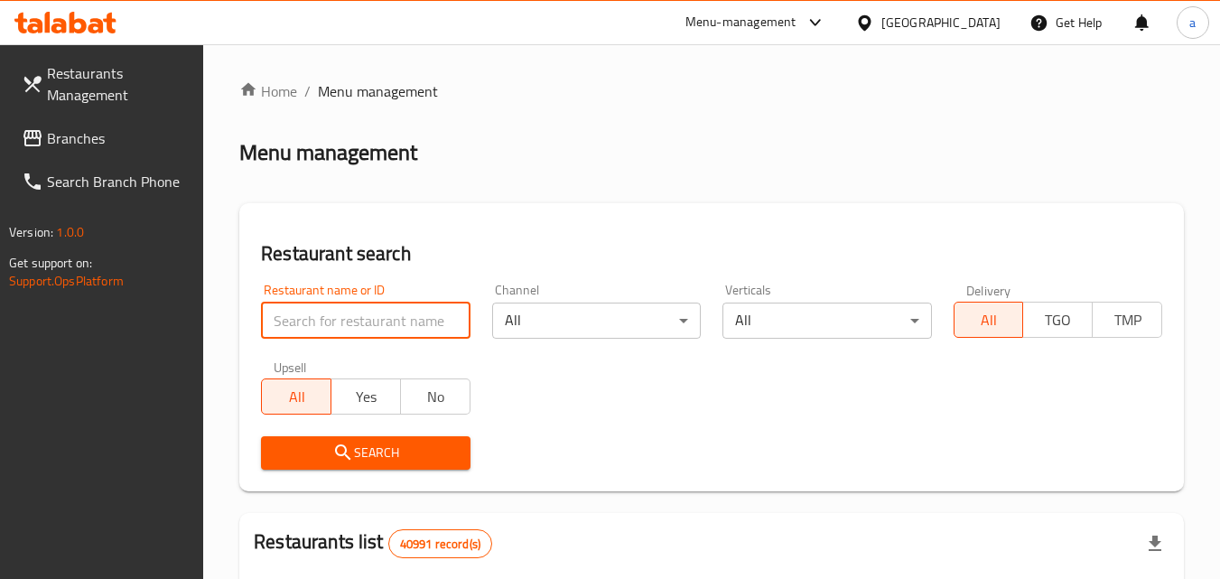
click at [374, 310] on input "search" at bounding box center [365, 321] width 209 height 36
paste input "8928"
type input "8928"
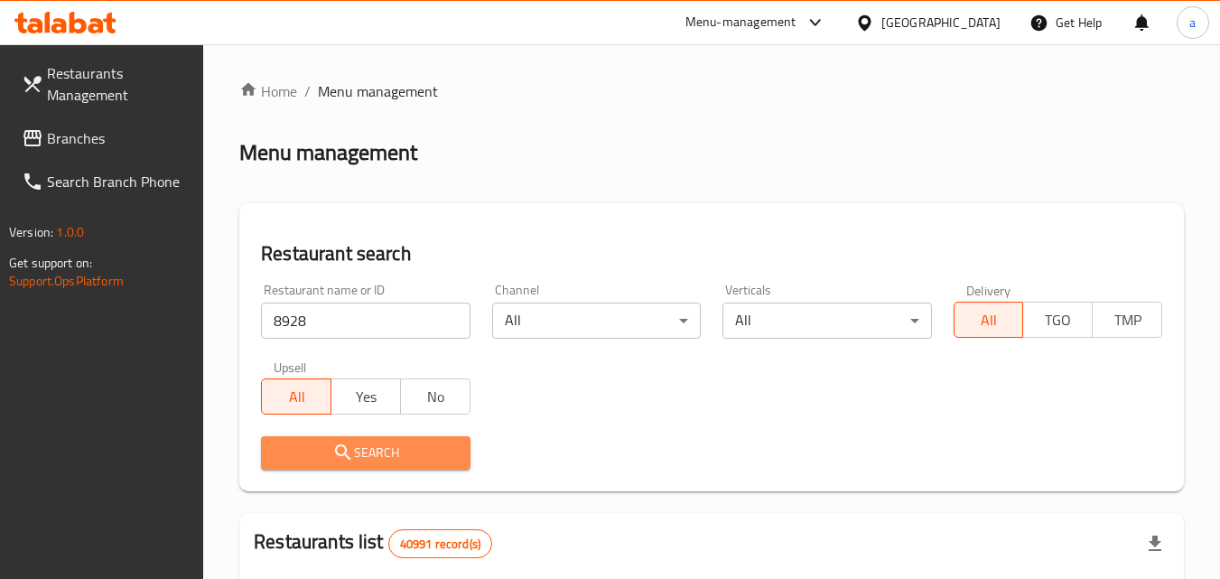
click at [361, 439] on button "Search" at bounding box center [365, 452] width 209 height 33
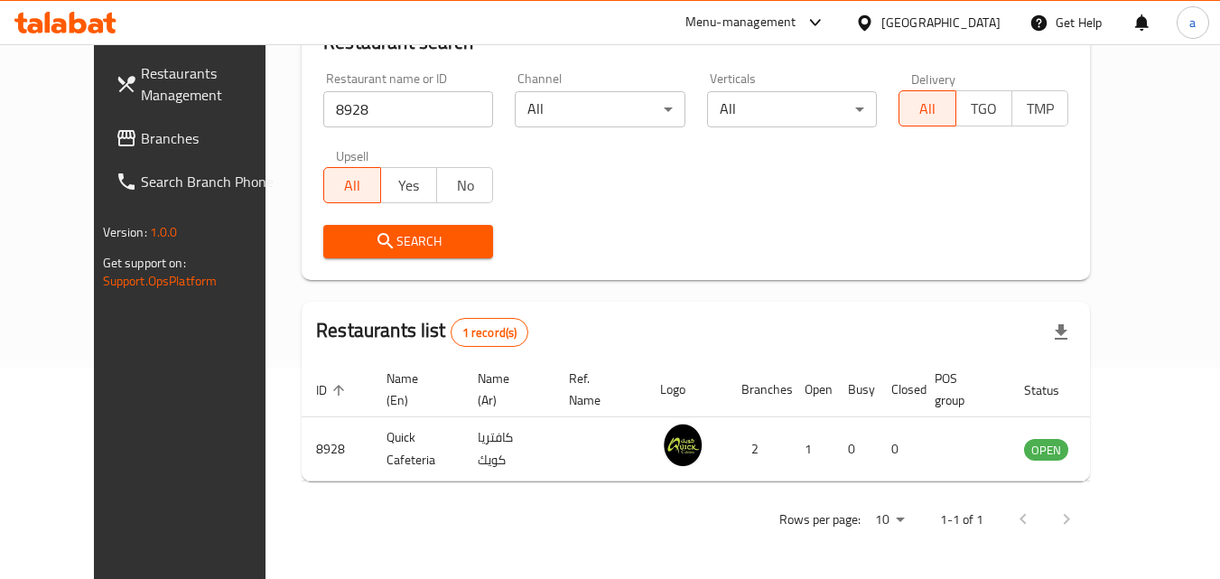
scroll to position [189, 0]
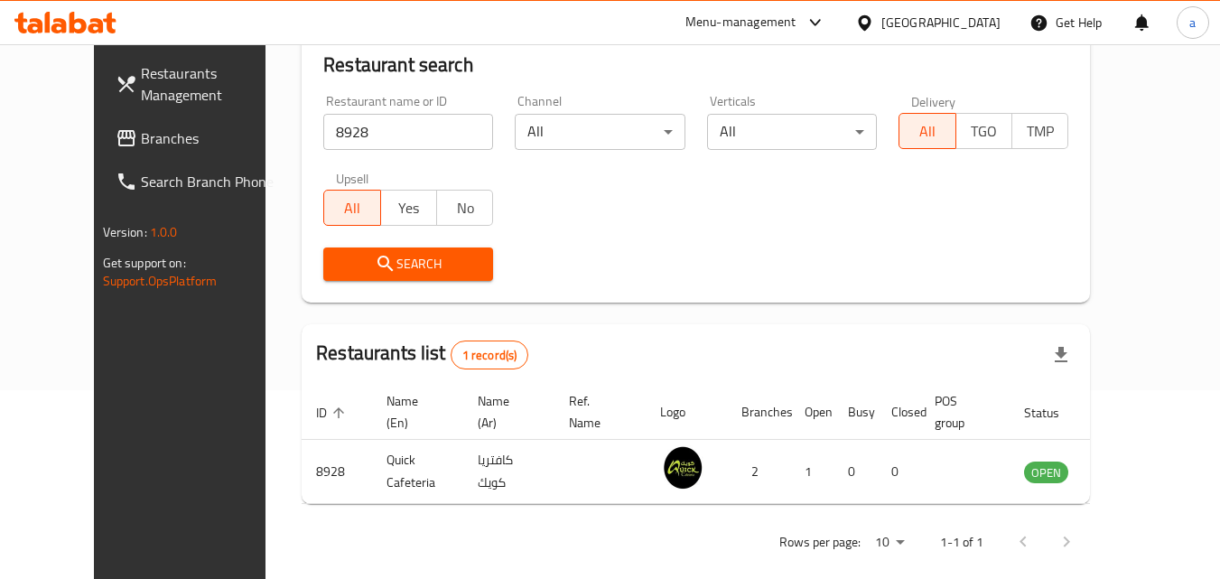
click at [141, 131] on span "Branches" at bounding box center [212, 138] width 143 height 22
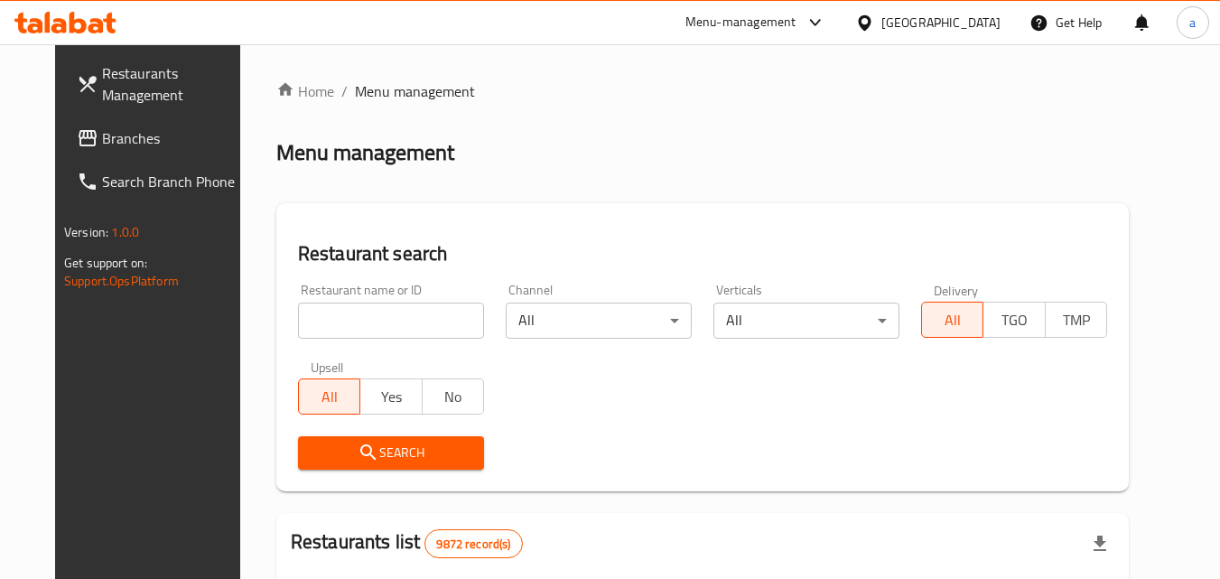
click at [99, 156] on link "Branches" at bounding box center [160, 138] width 197 height 43
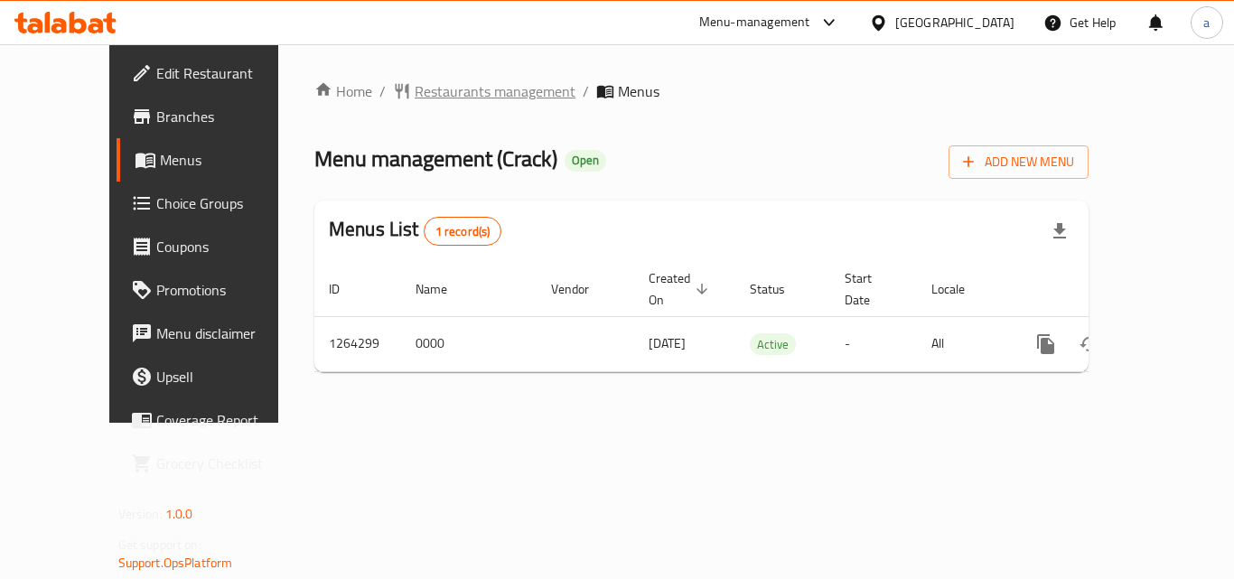
click at [435, 91] on span "Restaurants management" at bounding box center [495, 91] width 161 height 22
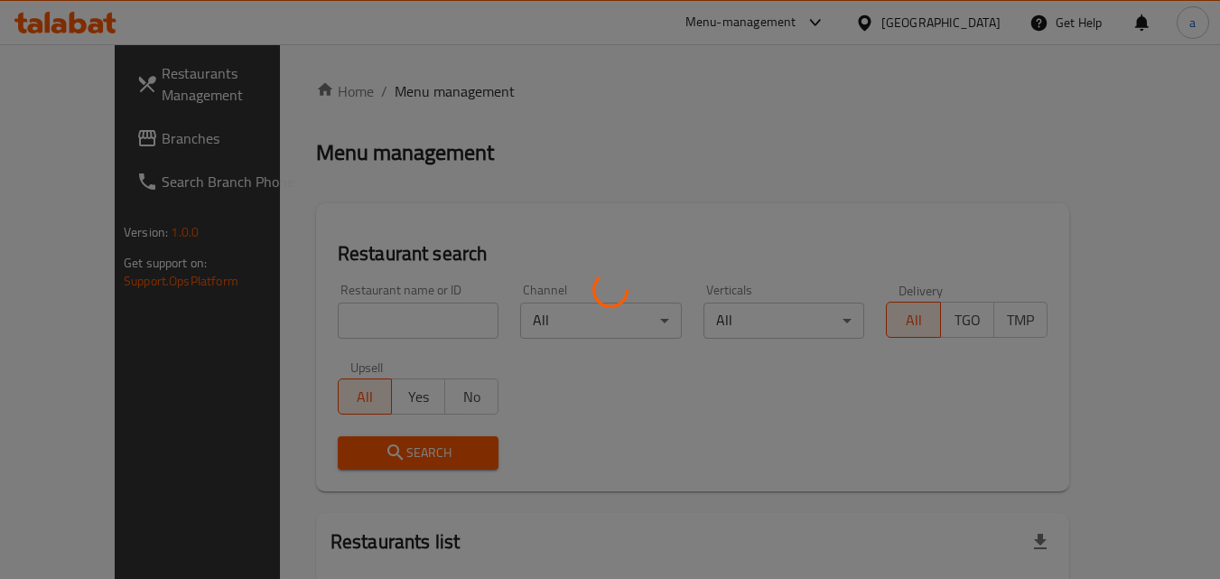
click at [322, 321] on div at bounding box center [610, 289] width 1220 height 579
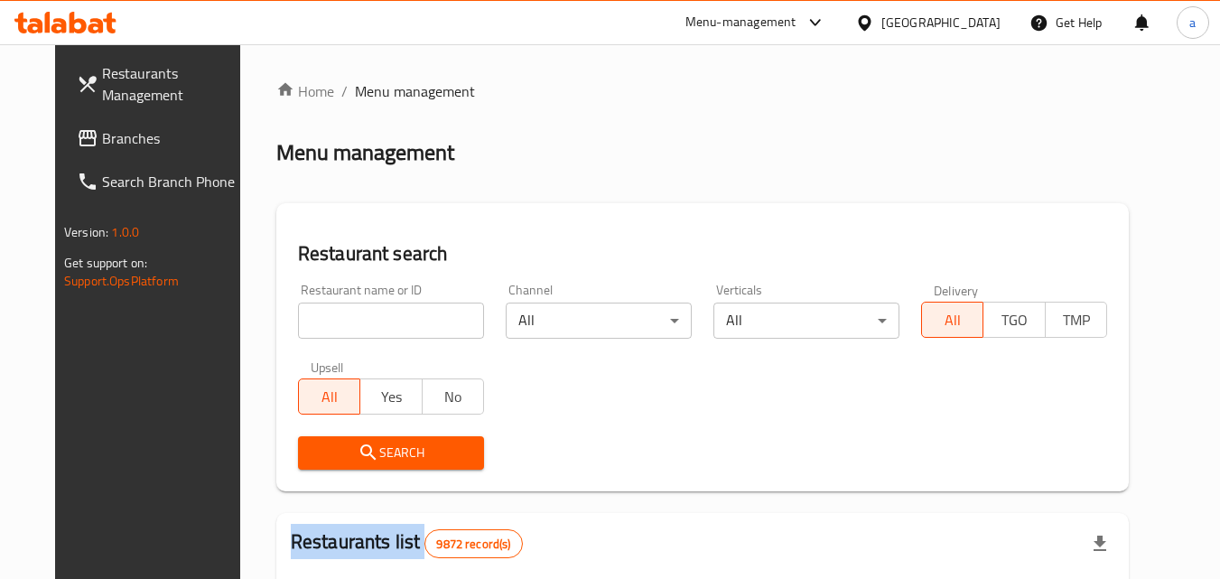
click at [322, 321] on div "Home / Menu management Menu management Restaurant search Restaurant name or ID …" at bounding box center [702, 573] width 853 height 987
click at [322, 321] on input "search" at bounding box center [391, 321] width 186 height 36
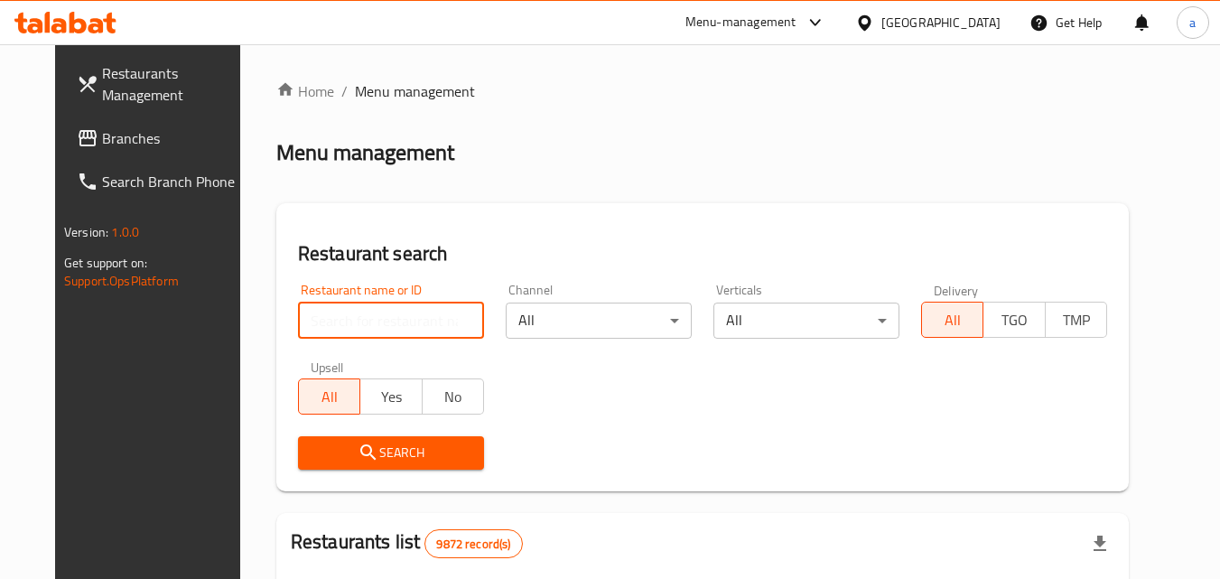
paste input "686311"
type input "686311"
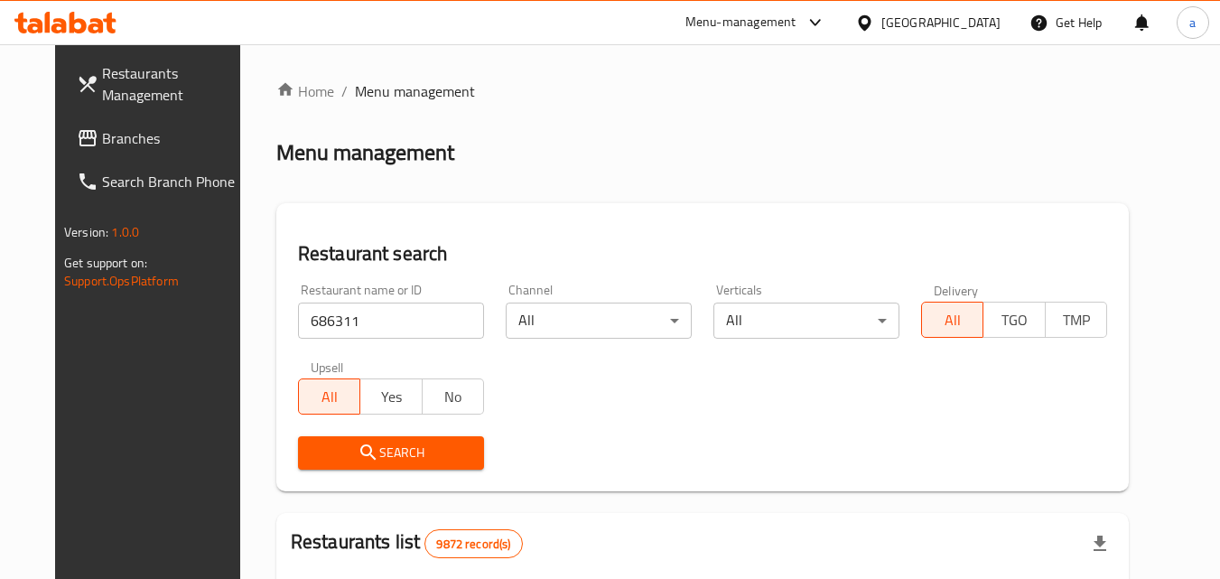
click at [303, 438] on button "Search" at bounding box center [391, 452] width 186 height 33
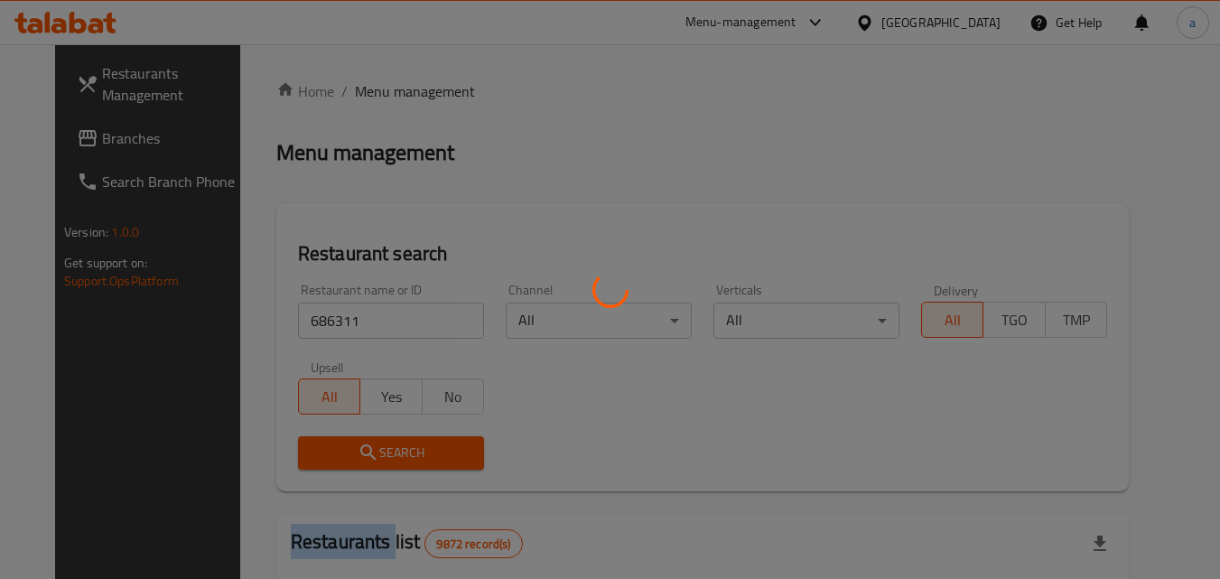
click at [303, 438] on div at bounding box center [610, 289] width 1220 height 579
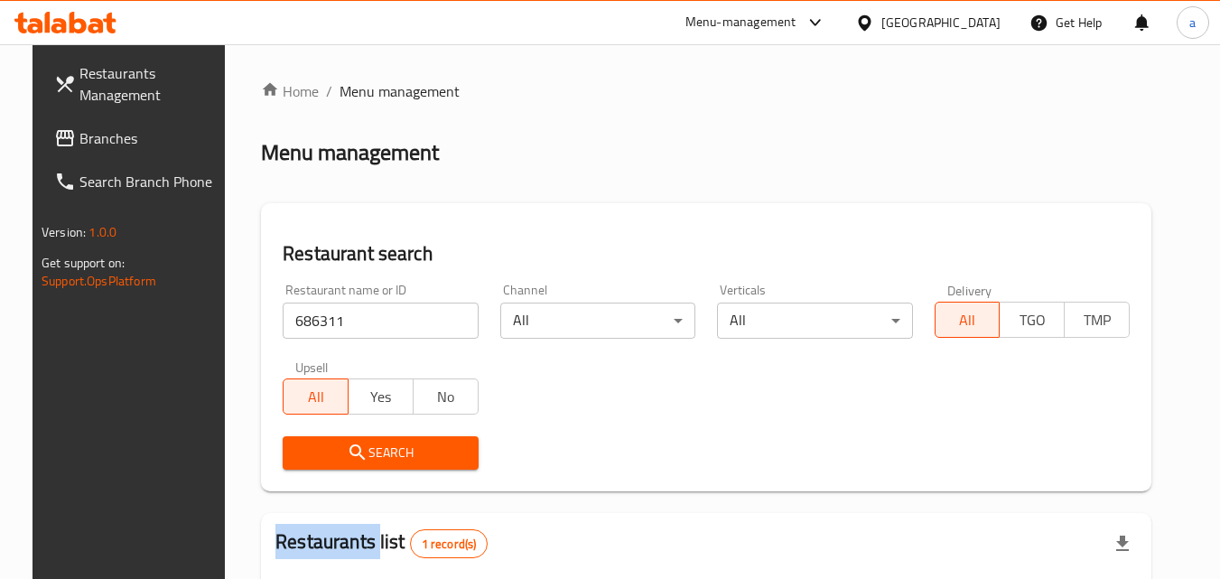
scroll to position [211, 0]
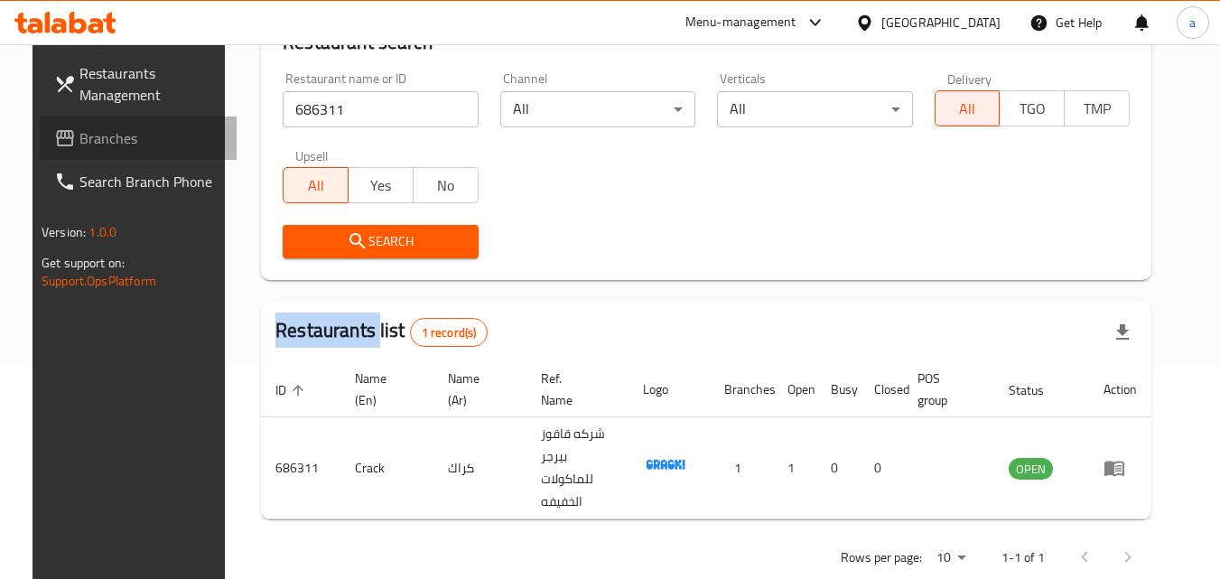
click at [86, 138] on span "Branches" at bounding box center [150, 138] width 143 height 22
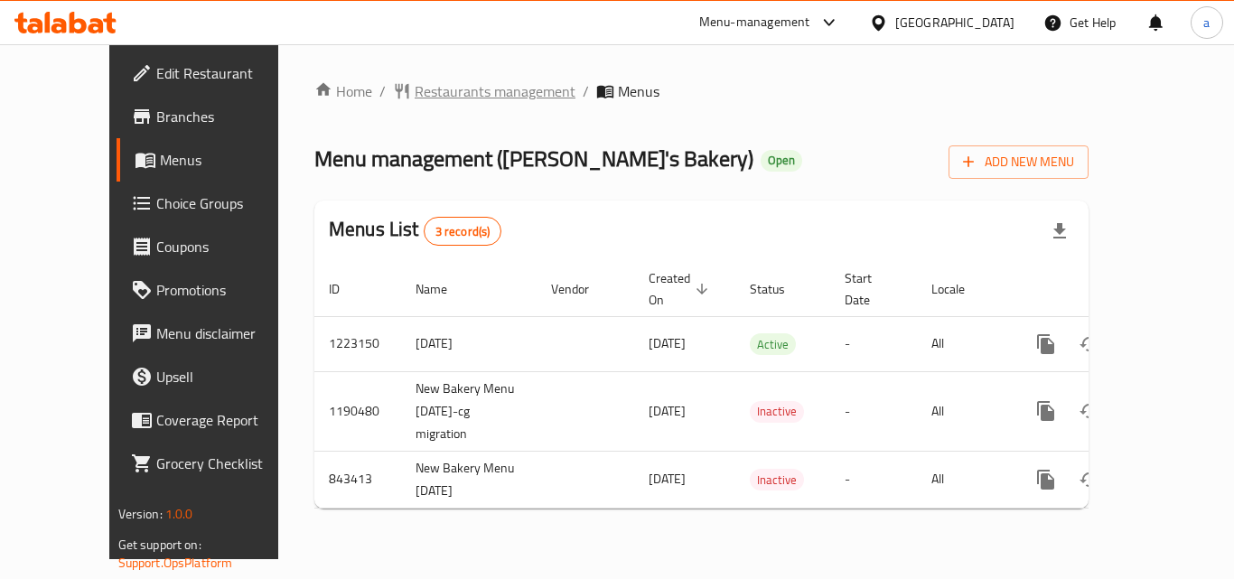
click at [420, 80] on span "Restaurants management" at bounding box center [495, 91] width 161 height 22
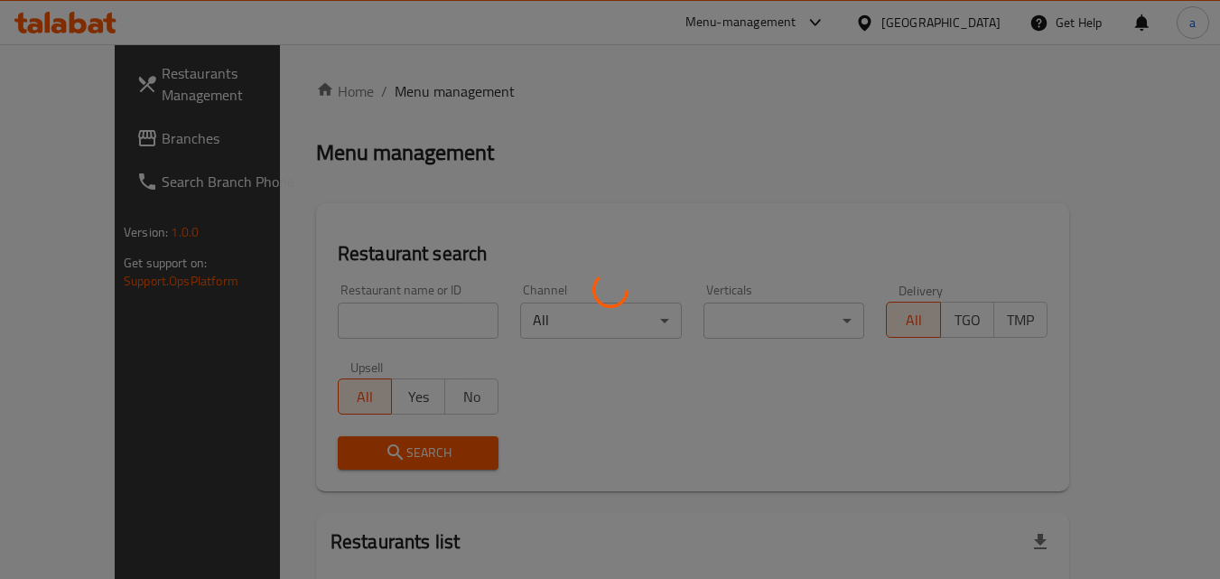
click at [354, 294] on div at bounding box center [610, 289] width 1220 height 579
click at [345, 318] on div at bounding box center [610, 289] width 1220 height 579
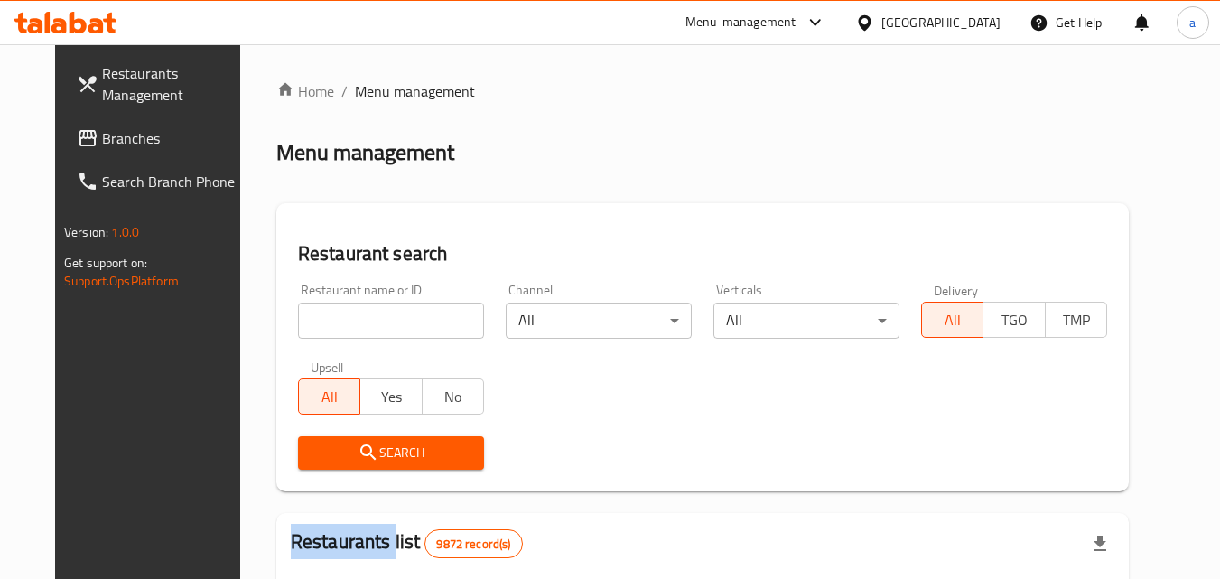
click at [345, 318] on div at bounding box center [610, 289] width 1220 height 579
click at [345, 318] on input "search" at bounding box center [391, 321] width 186 height 36
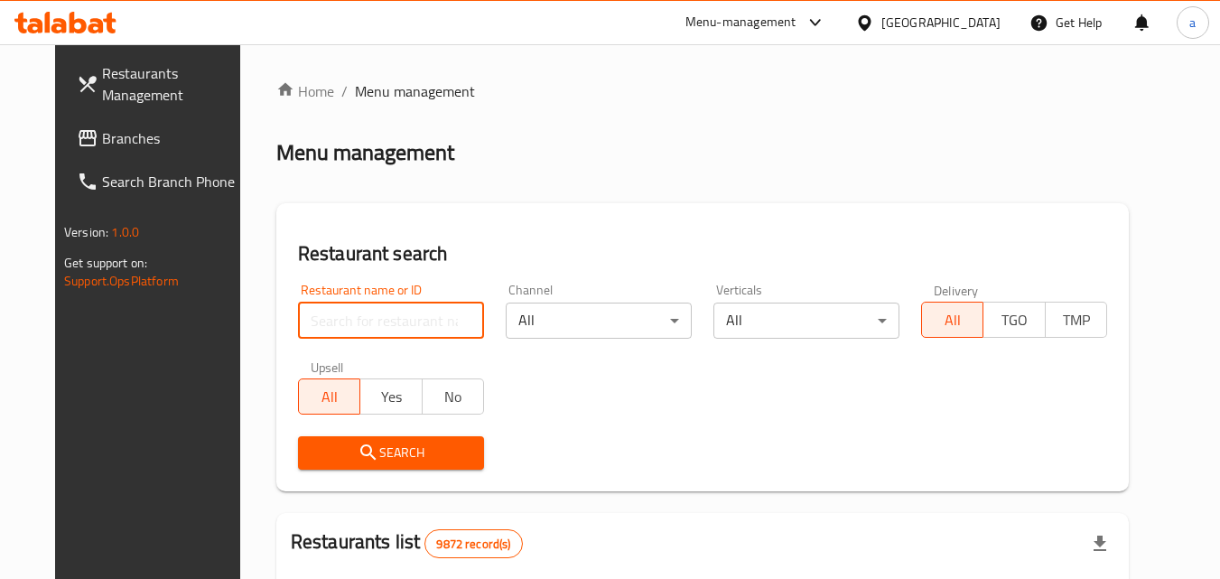
paste input "642406"
type input "642406"
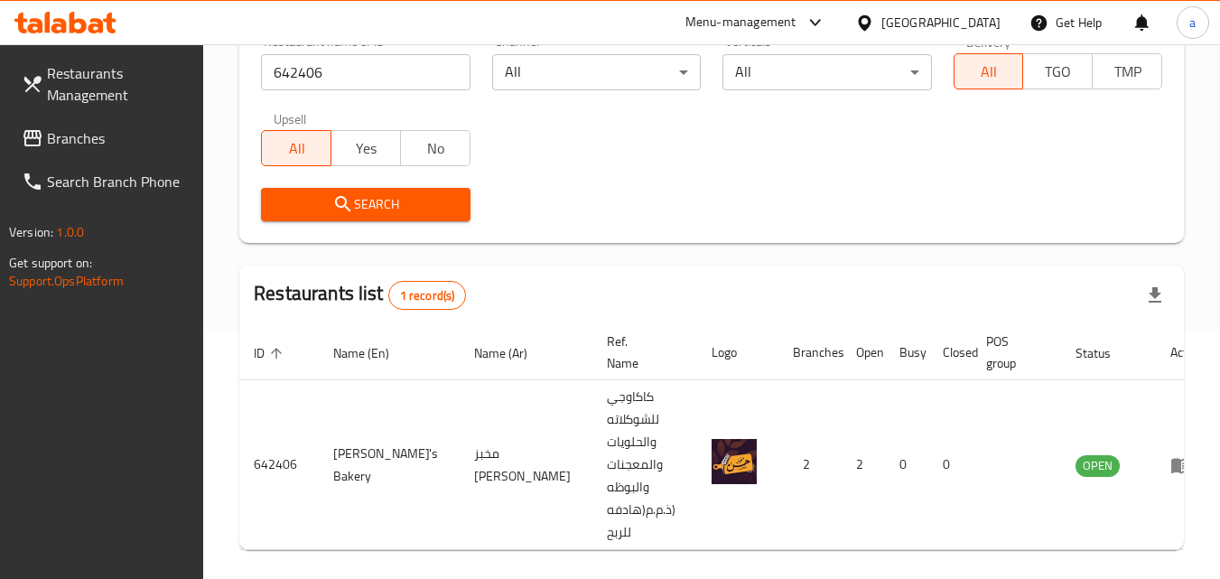
scroll to position [249, 0]
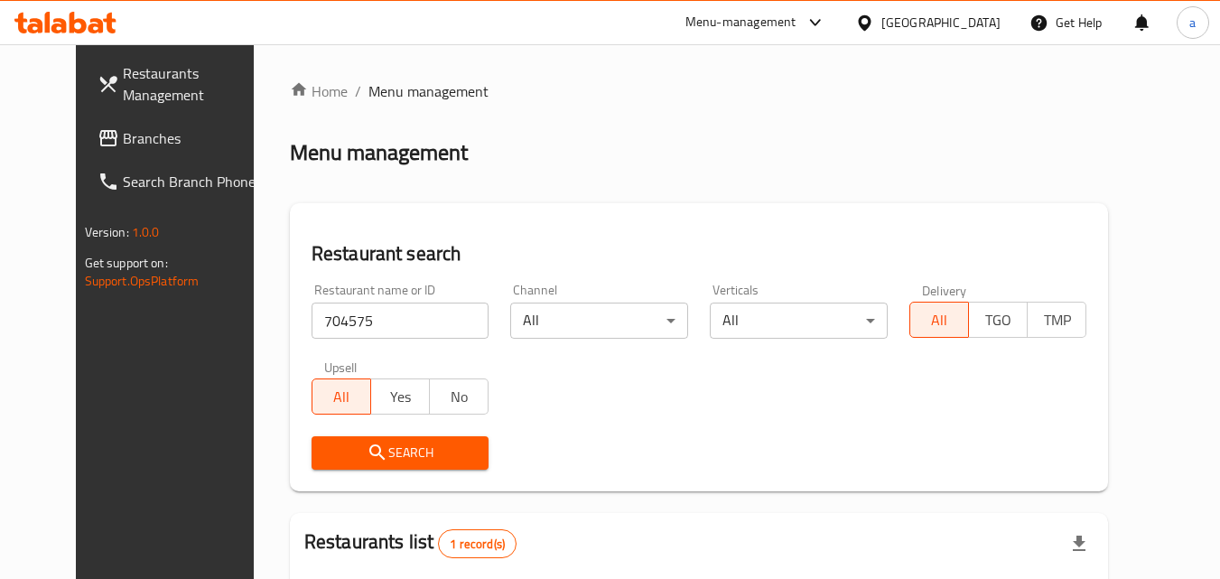
scroll to position [121, 0]
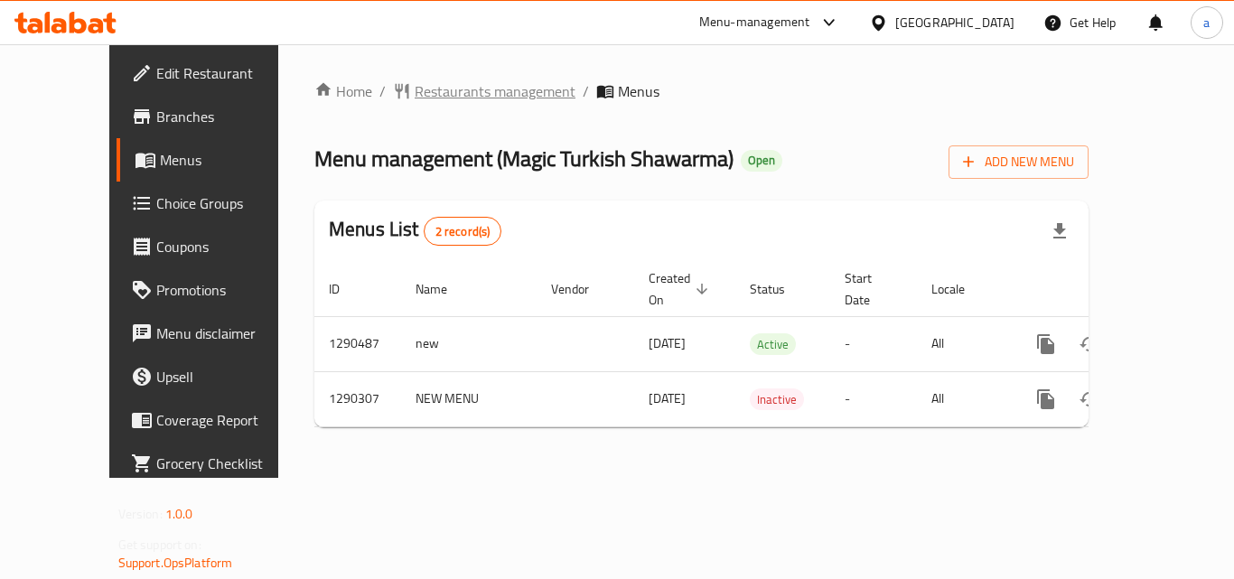
click at [415, 98] on span "Restaurants management" at bounding box center [495, 91] width 161 height 22
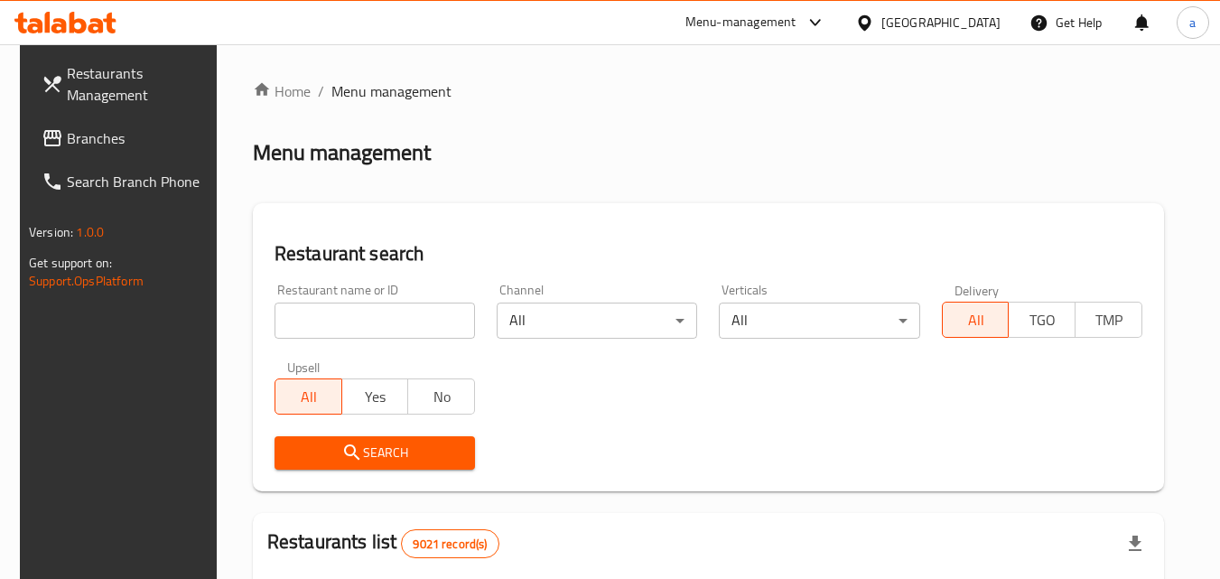
click at [371, 327] on div at bounding box center [610, 289] width 1220 height 579
click at [371, 327] on div "Home / Menu management Menu management Restaurant search Restaurant name or ID …" at bounding box center [708, 584] width 911 height 1009
click at [371, 327] on input "search" at bounding box center [375, 321] width 201 height 36
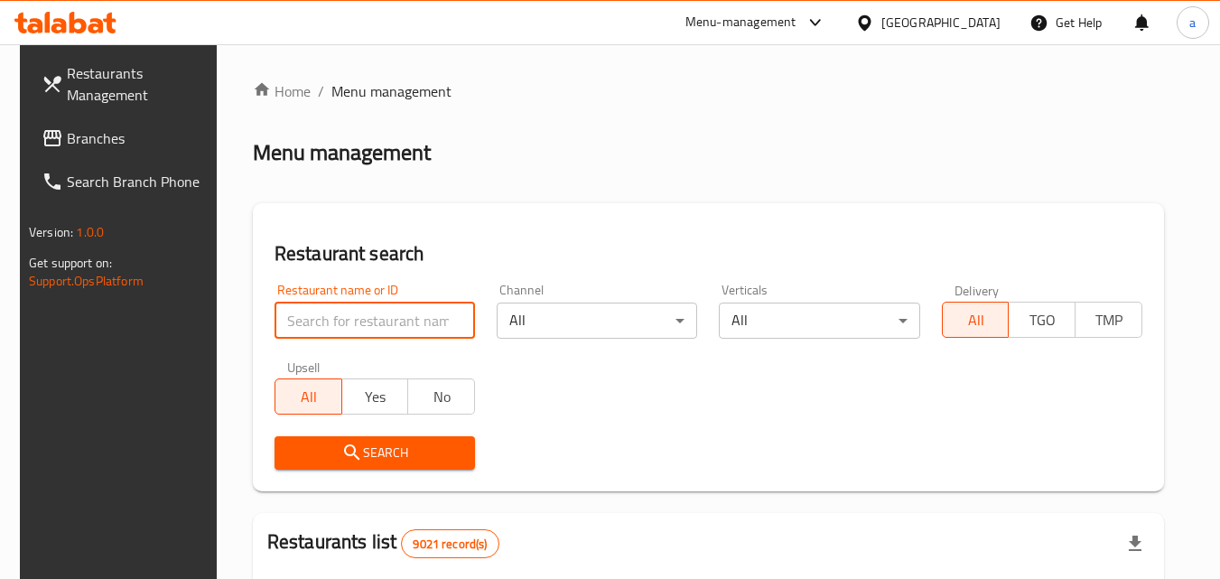
click at [371, 327] on input "search" at bounding box center [375, 321] width 201 height 36
paste input "698155"
type input "698155"
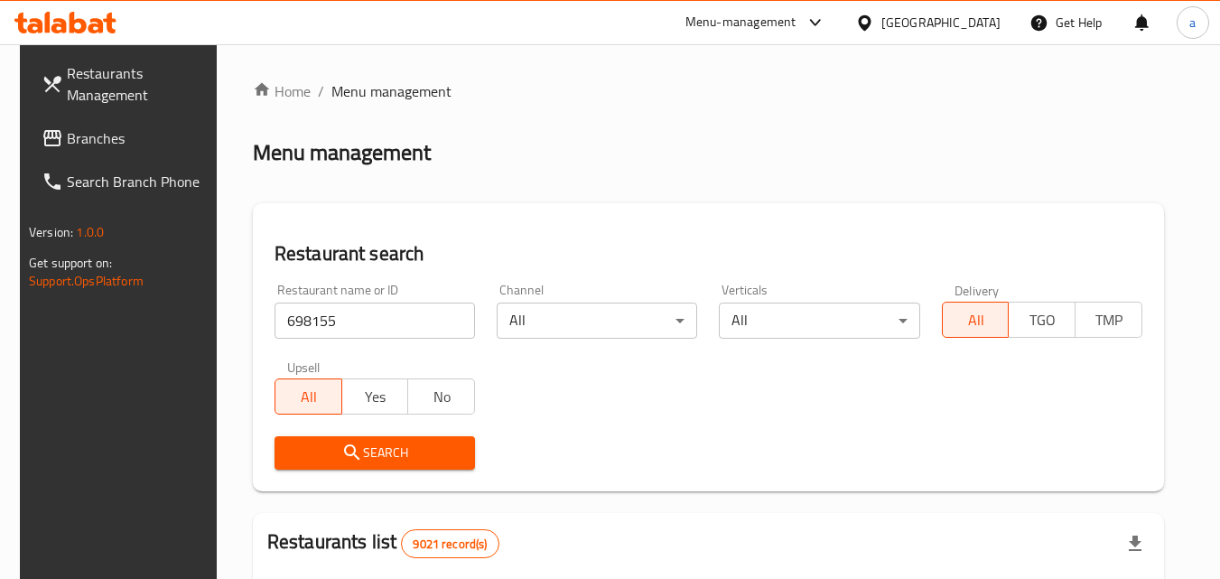
click at [373, 443] on span "Search" at bounding box center [375, 453] width 172 height 23
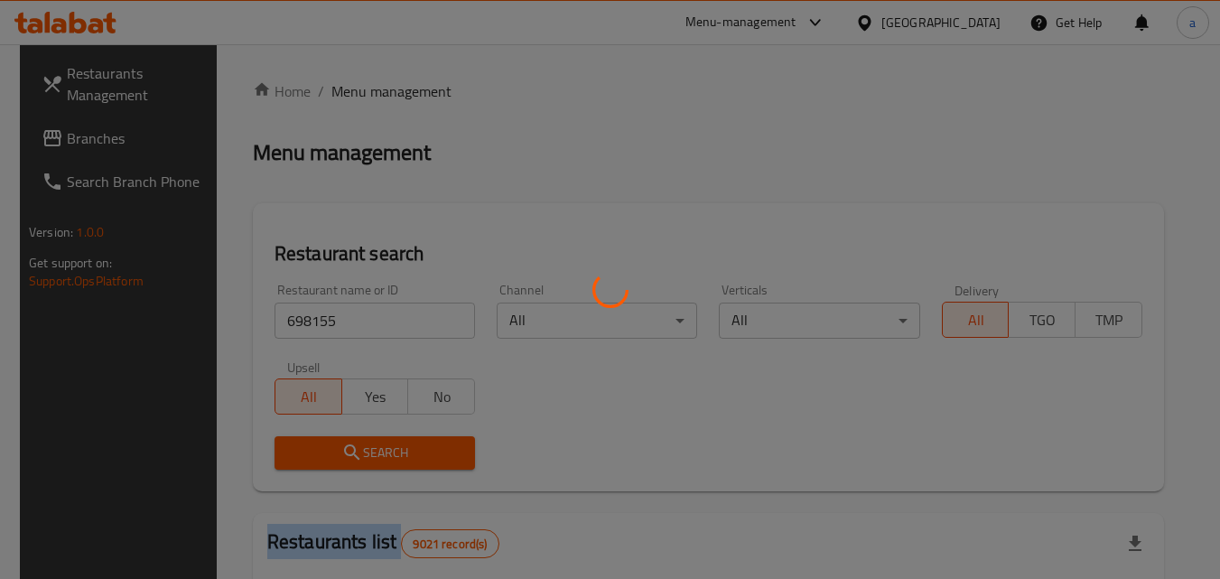
click at [373, 443] on div at bounding box center [610, 289] width 1220 height 579
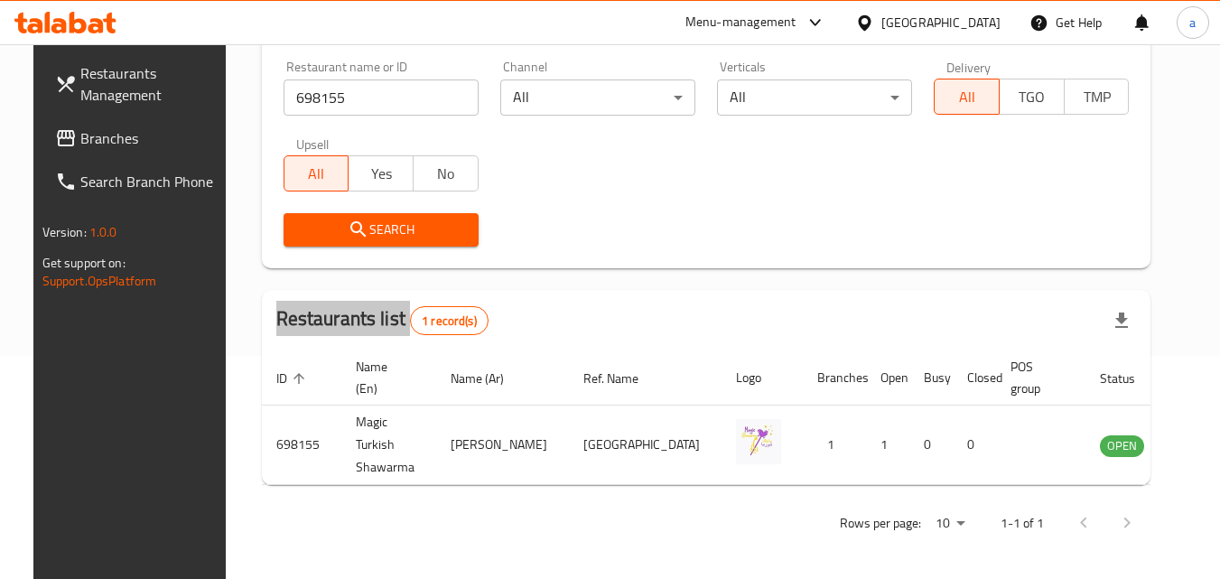
scroll to position [227, 0]
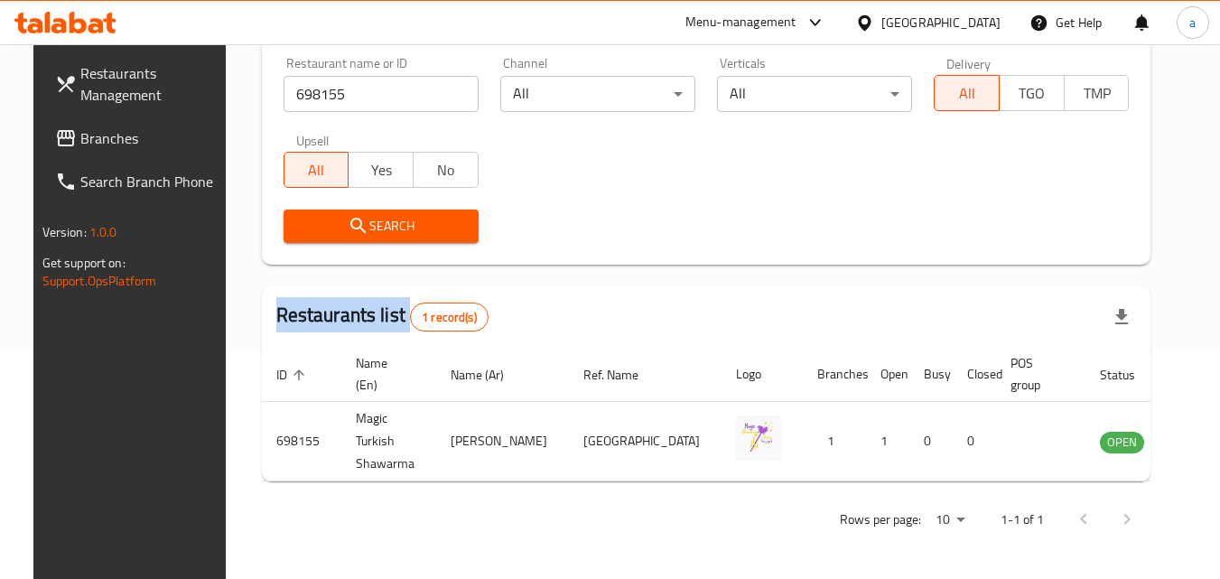
click at [61, 119] on link "Branches" at bounding box center [139, 138] width 197 height 43
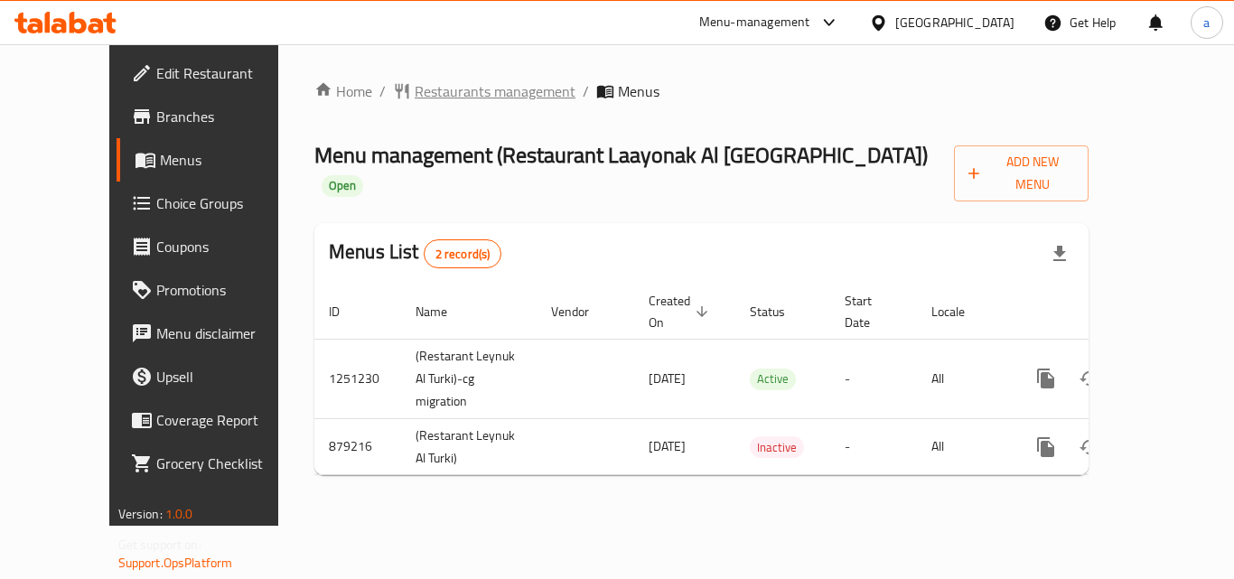
click at [429, 99] on span "Restaurants management" at bounding box center [495, 91] width 161 height 22
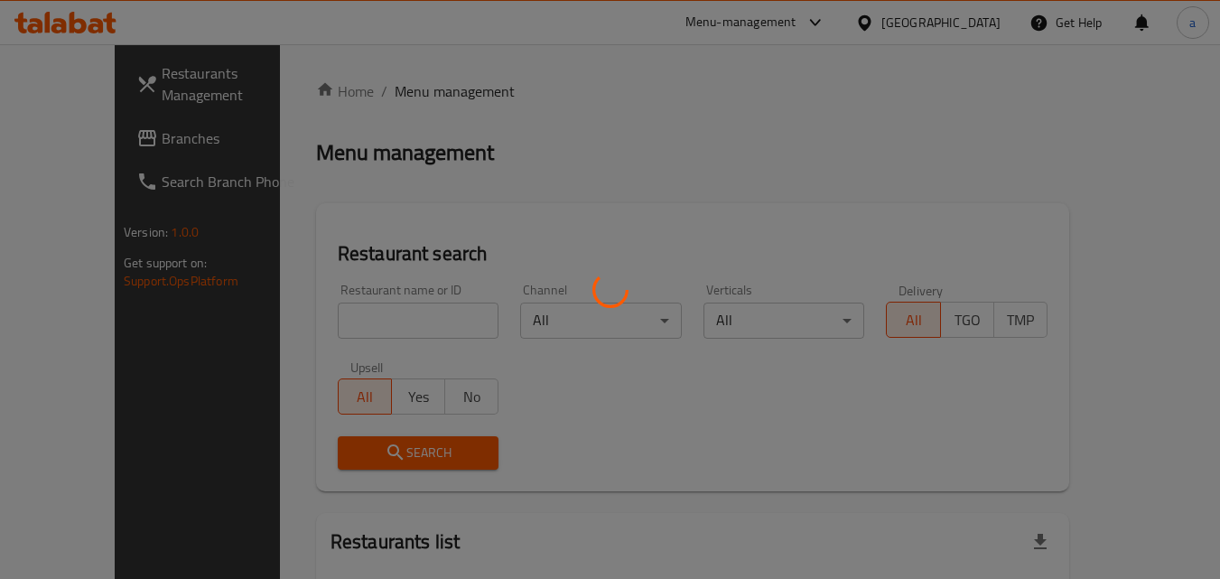
click at [307, 313] on div at bounding box center [610, 289] width 1220 height 579
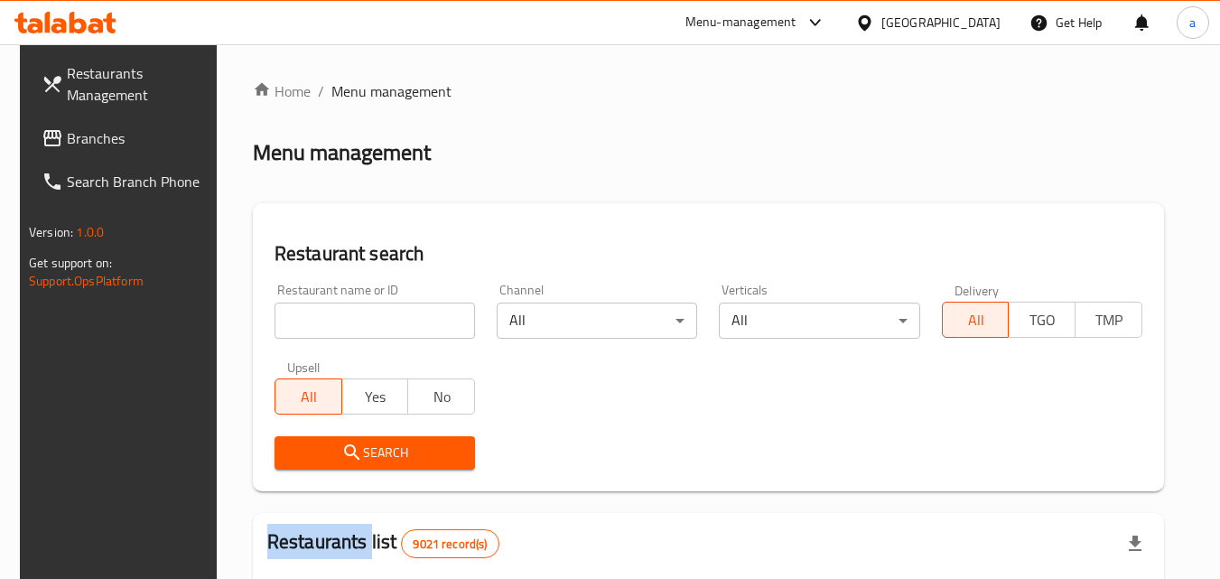
click at [307, 313] on div "Home / Menu management Menu management Restaurant search Restaurant name or ID …" at bounding box center [708, 584] width 911 height 1009
click at [307, 313] on input "search" at bounding box center [375, 321] width 201 height 36
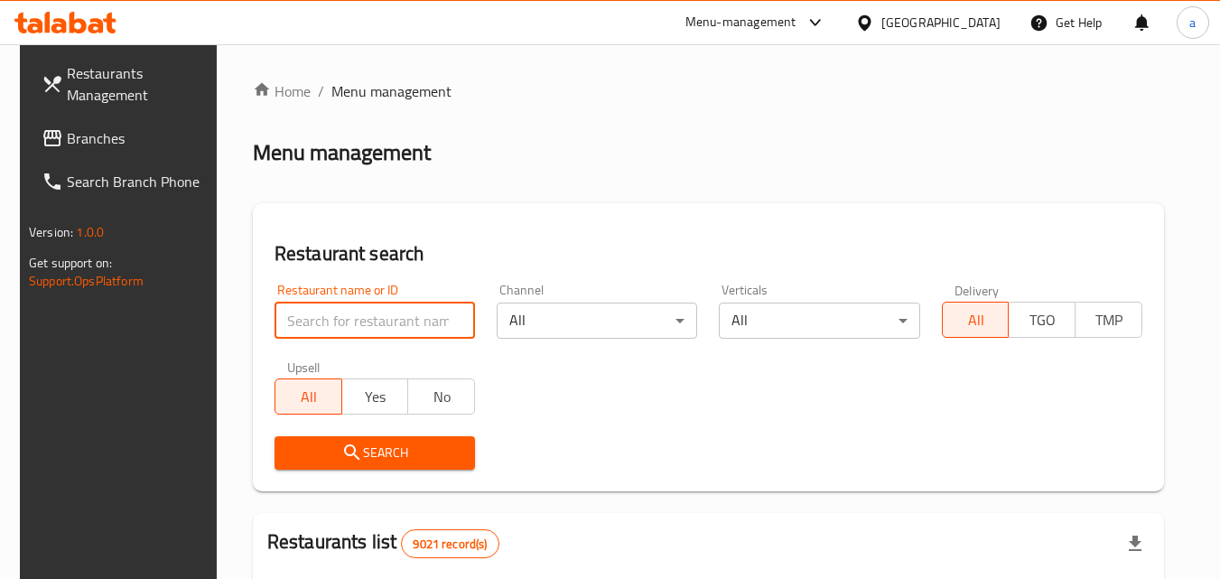
paste input "657601"
type input "657601"
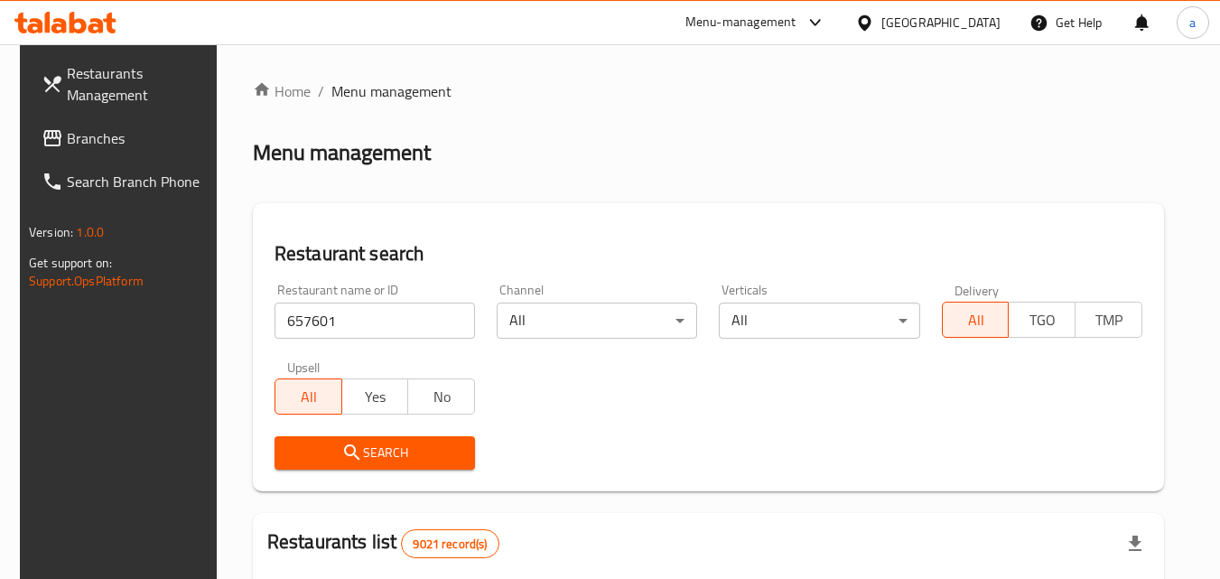
click at [297, 449] on span "Search" at bounding box center [375, 453] width 172 height 23
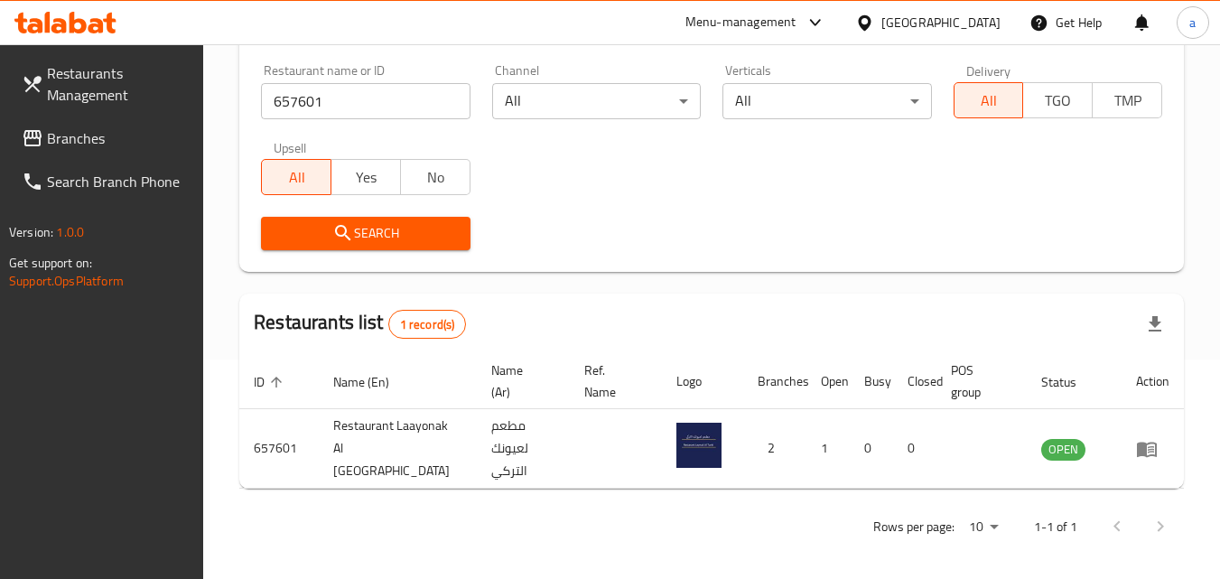
scroll to position [227, 0]
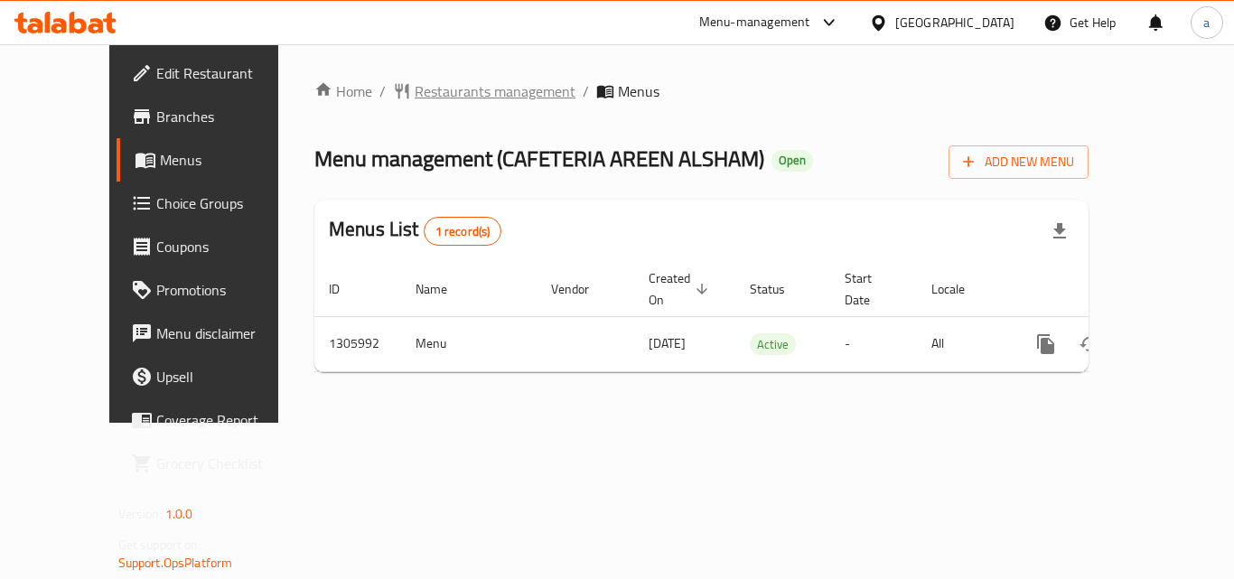
click at [428, 87] on span "Restaurants management" at bounding box center [495, 91] width 161 height 22
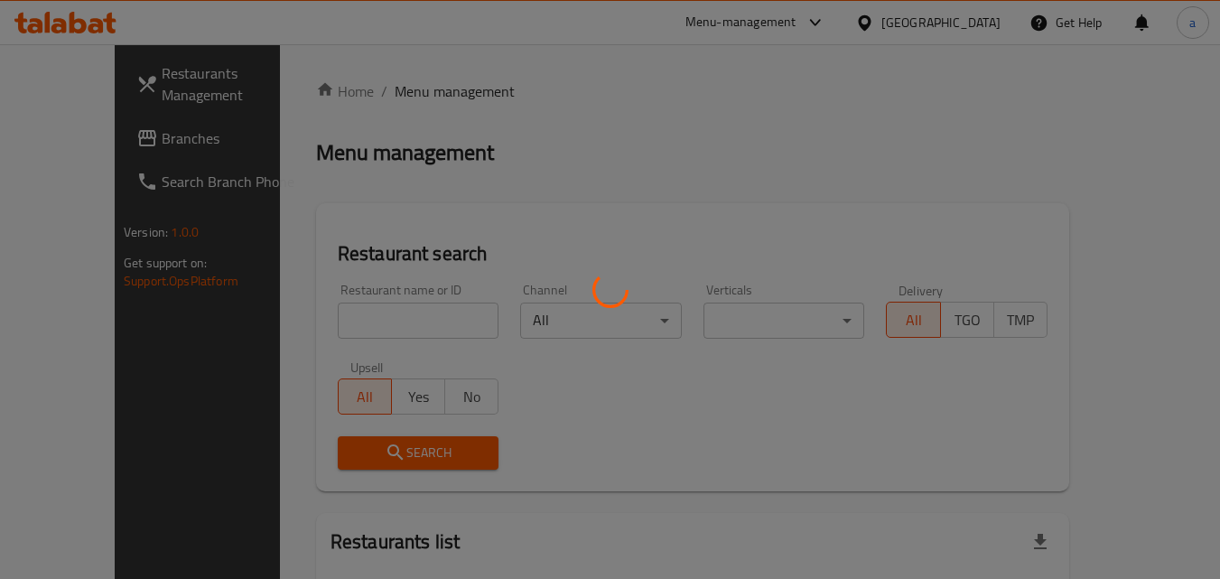
click at [369, 310] on div at bounding box center [610, 289] width 1220 height 579
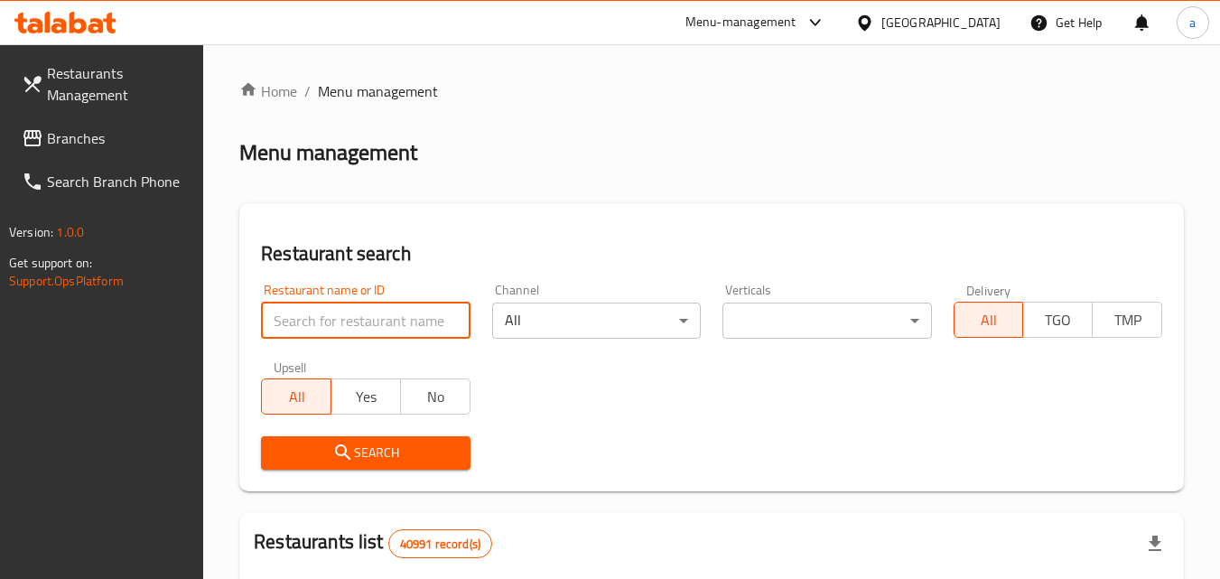
click at [369, 310] on input "search" at bounding box center [365, 321] width 209 height 36
paste input "703899"
type input "703899"
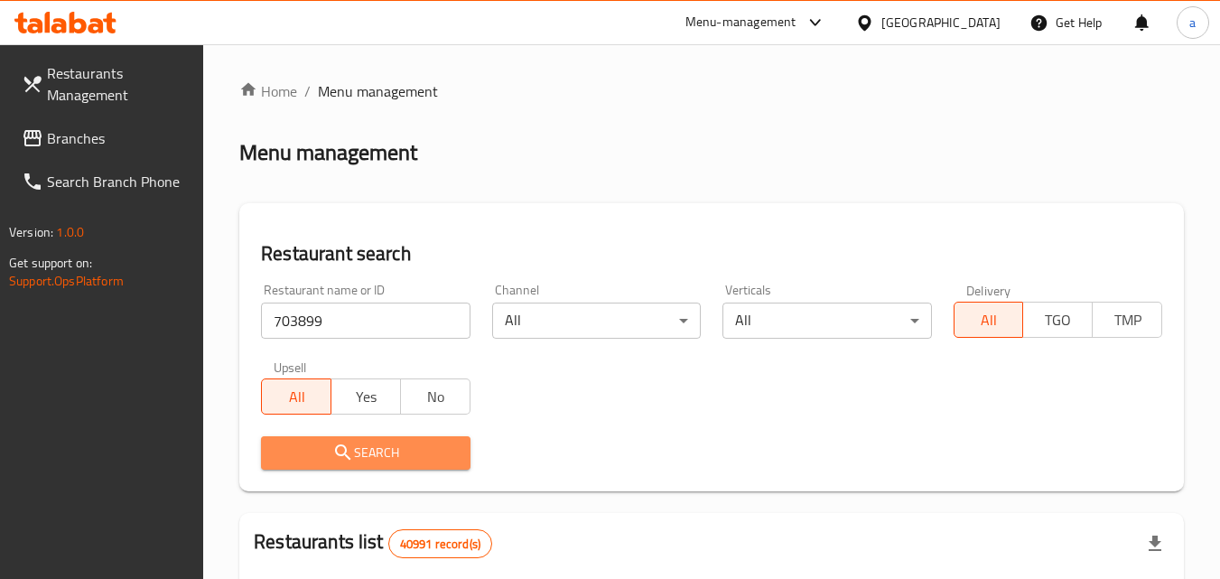
click at [342, 460] on icon "submit" at bounding box center [343, 453] width 22 height 22
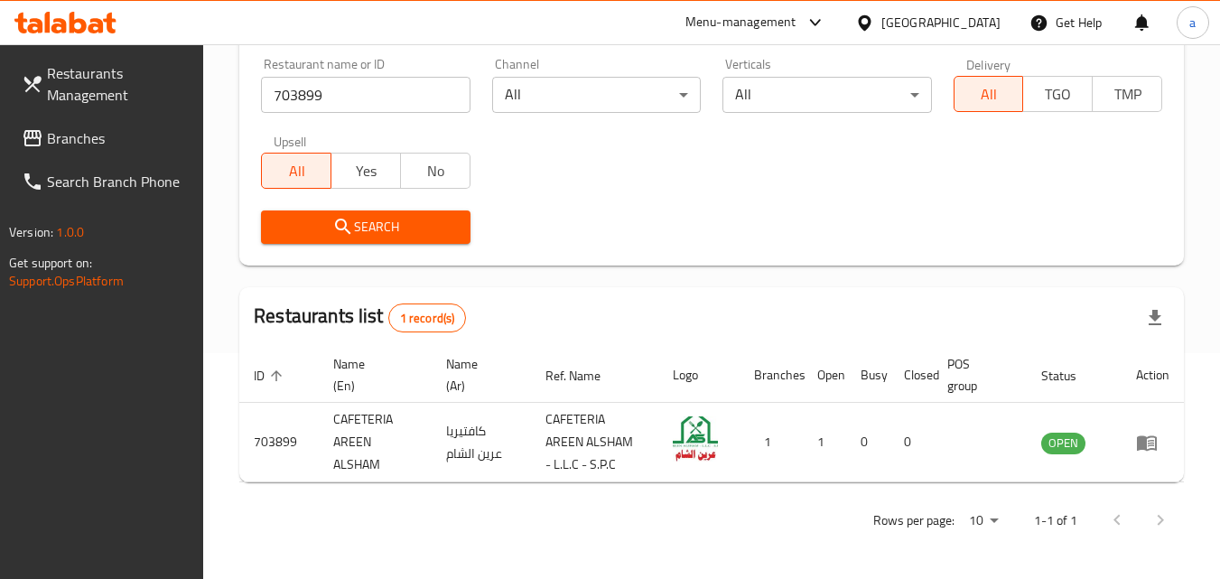
scroll to position [227, 0]
click at [57, 145] on span "Branches" at bounding box center [118, 138] width 143 height 22
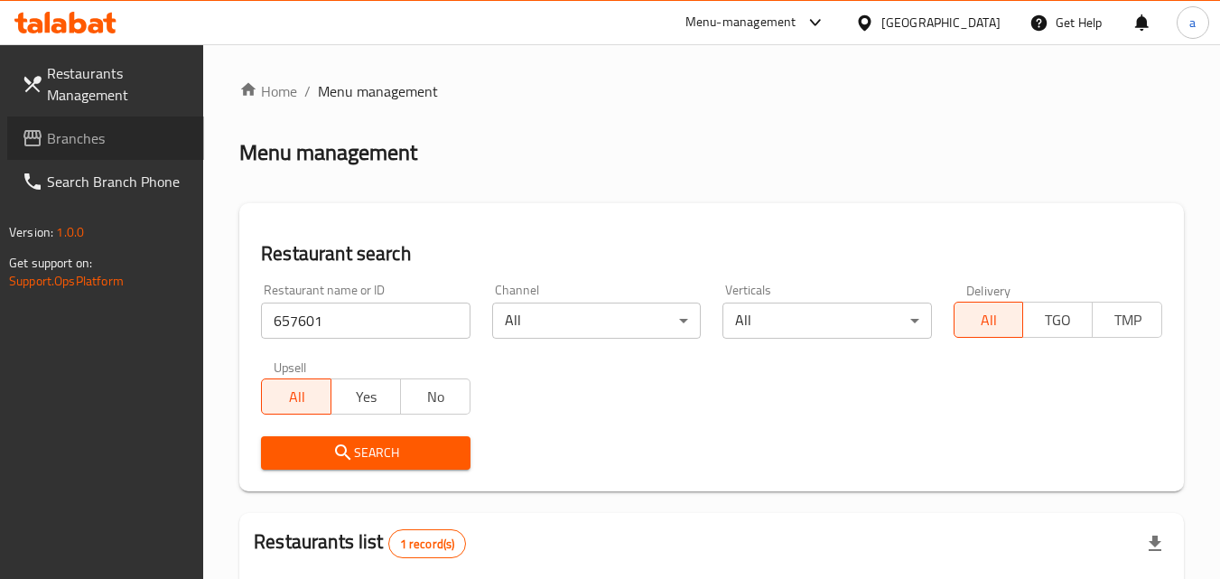
click at [51, 142] on span "Branches" at bounding box center [118, 138] width 143 height 22
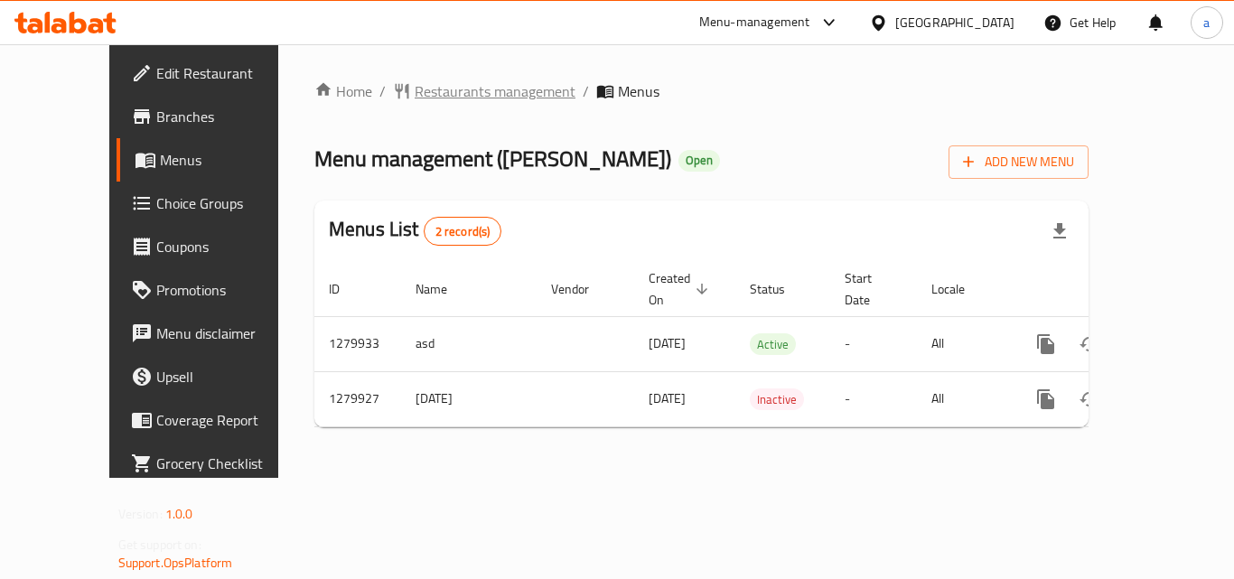
click at [425, 98] on span "Restaurants management" at bounding box center [495, 91] width 161 height 22
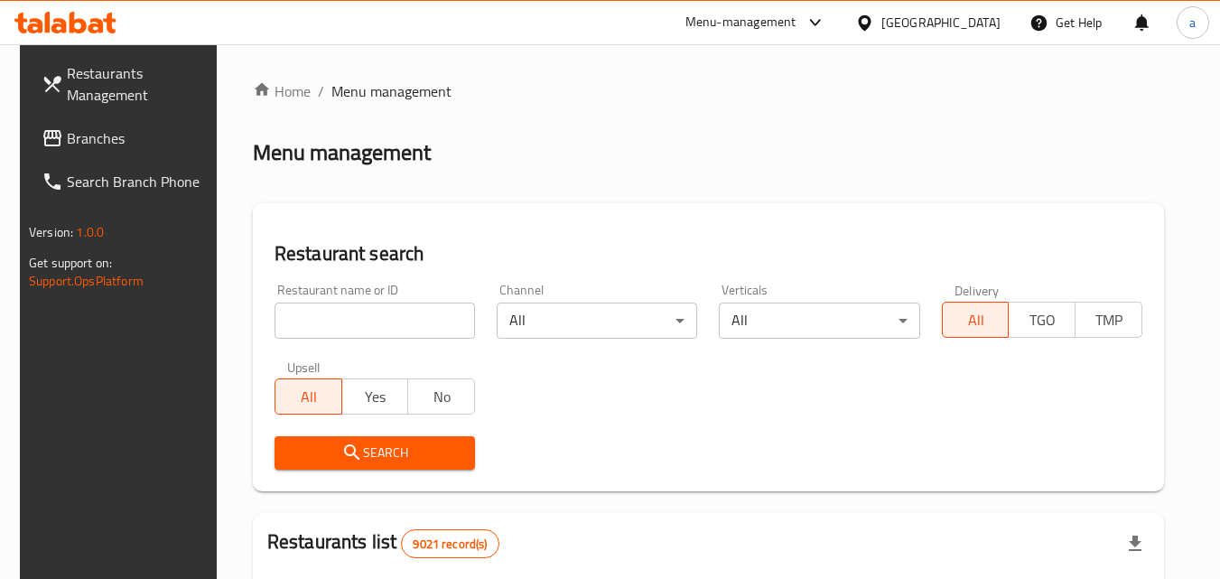
click at [325, 306] on div at bounding box center [610, 289] width 1220 height 579
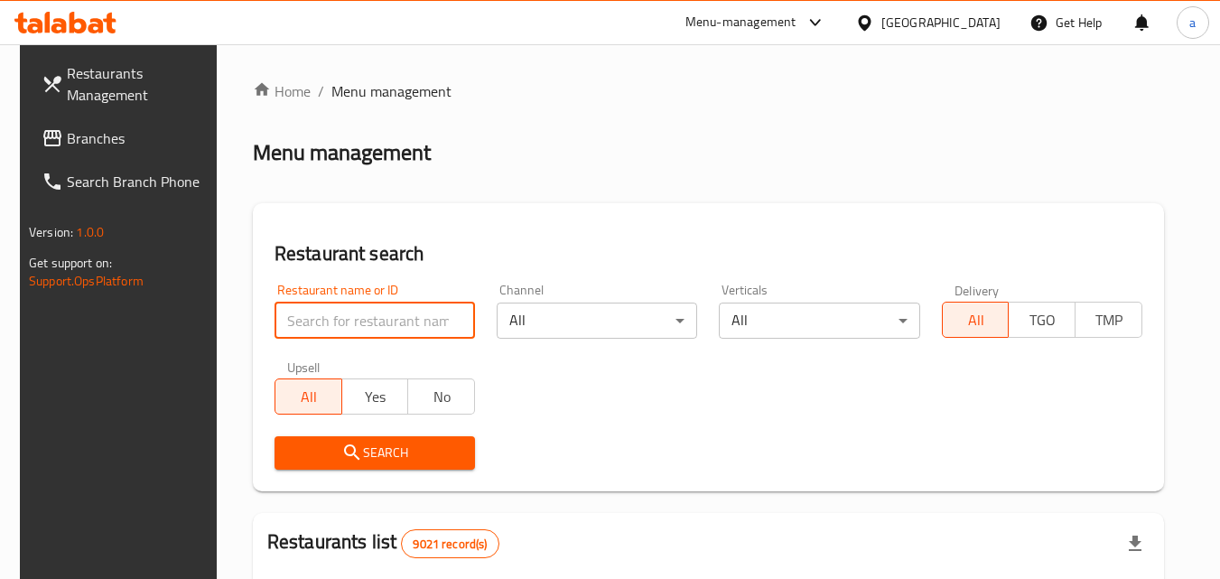
click at [325, 306] on input "search" at bounding box center [375, 321] width 201 height 36
paste input "693523"
type input "693523"
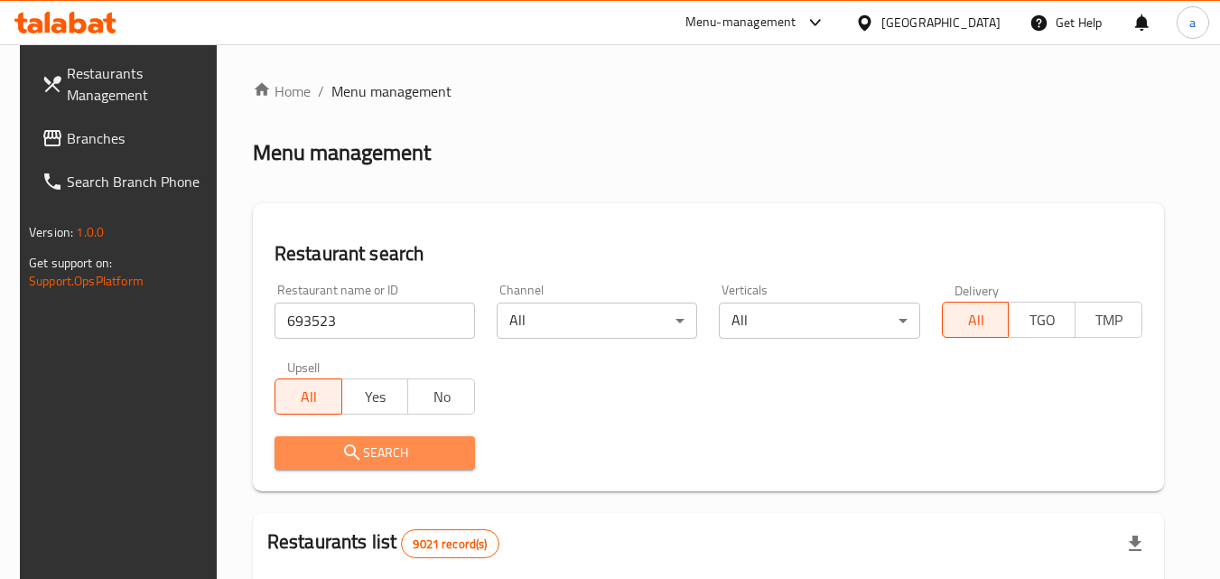
click at [312, 438] on button "Search" at bounding box center [375, 452] width 201 height 33
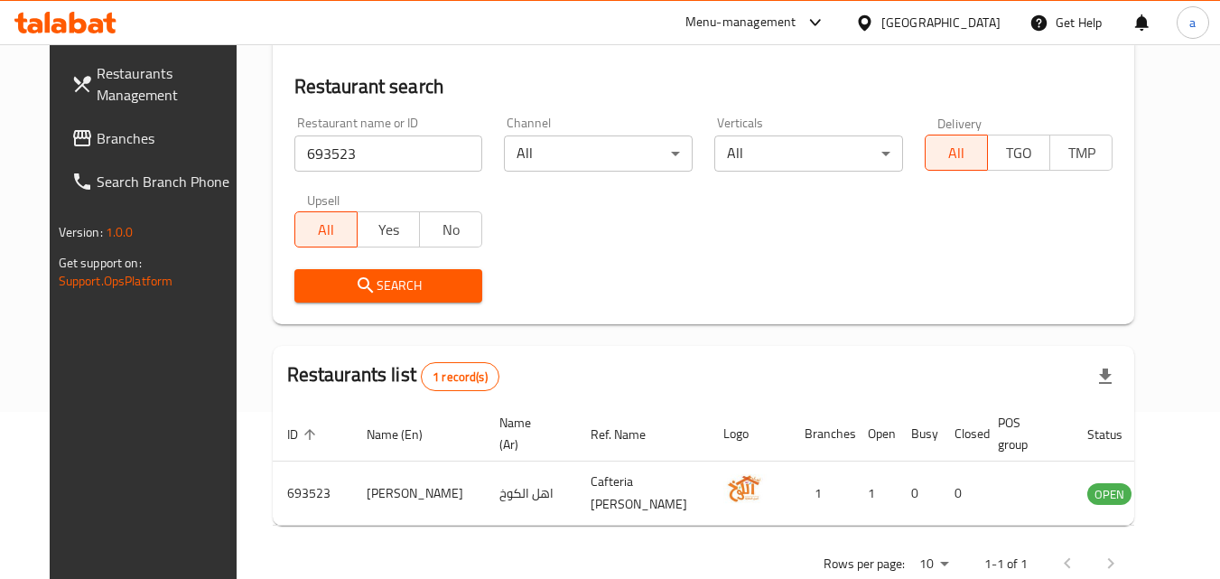
scroll to position [211, 0]
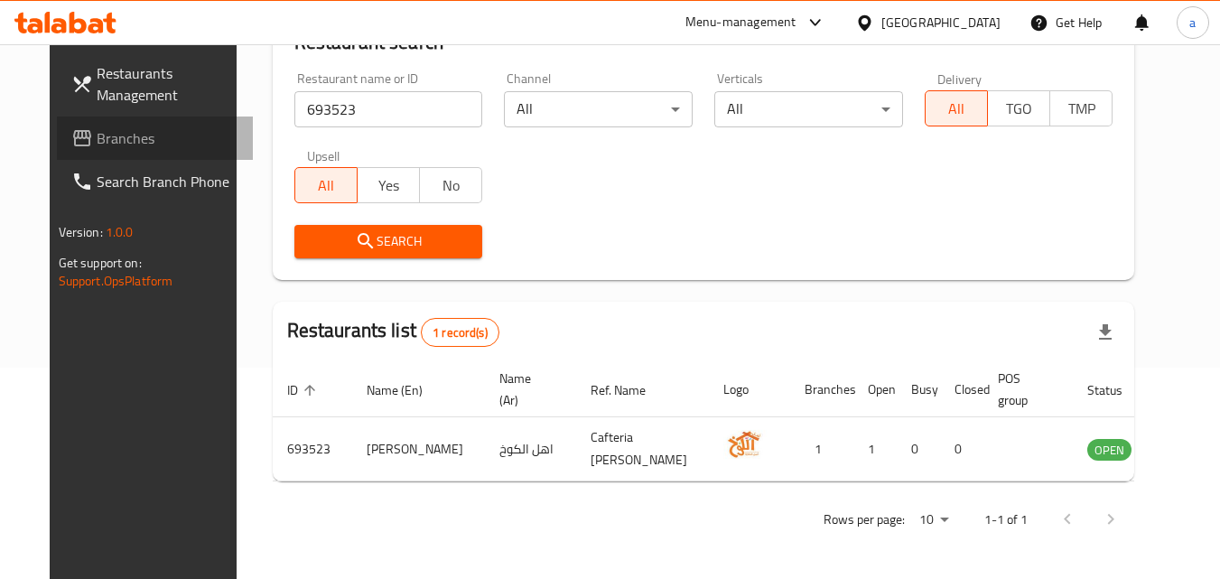
click at [69, 121] on link "Branches" at bounding box center [155, 138] width 197 height 43
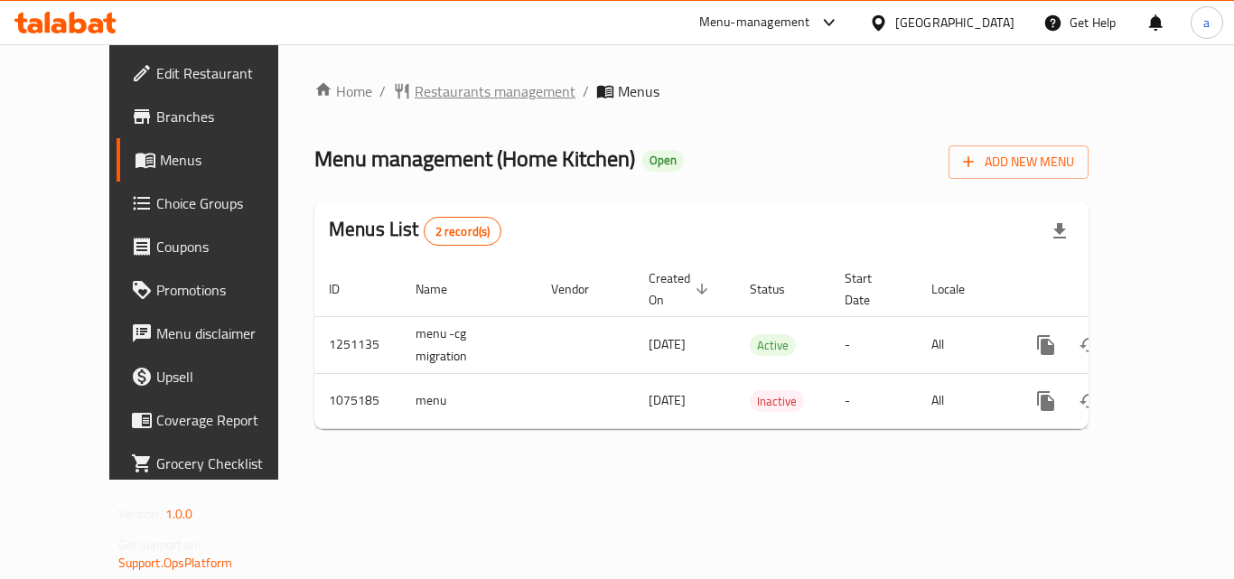
click at [436, 95] on span "Restaurants management" at bounding box center [495, 91] width 161 height 22
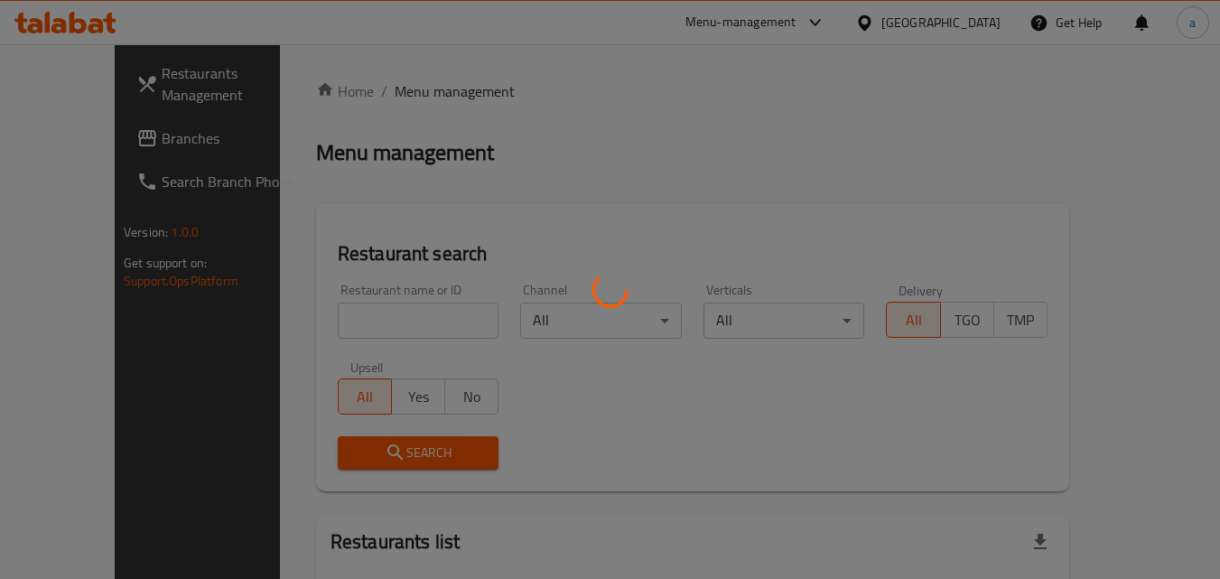
click at [374, 319] on div at bounding box center [610, 289] width 1220 height 579
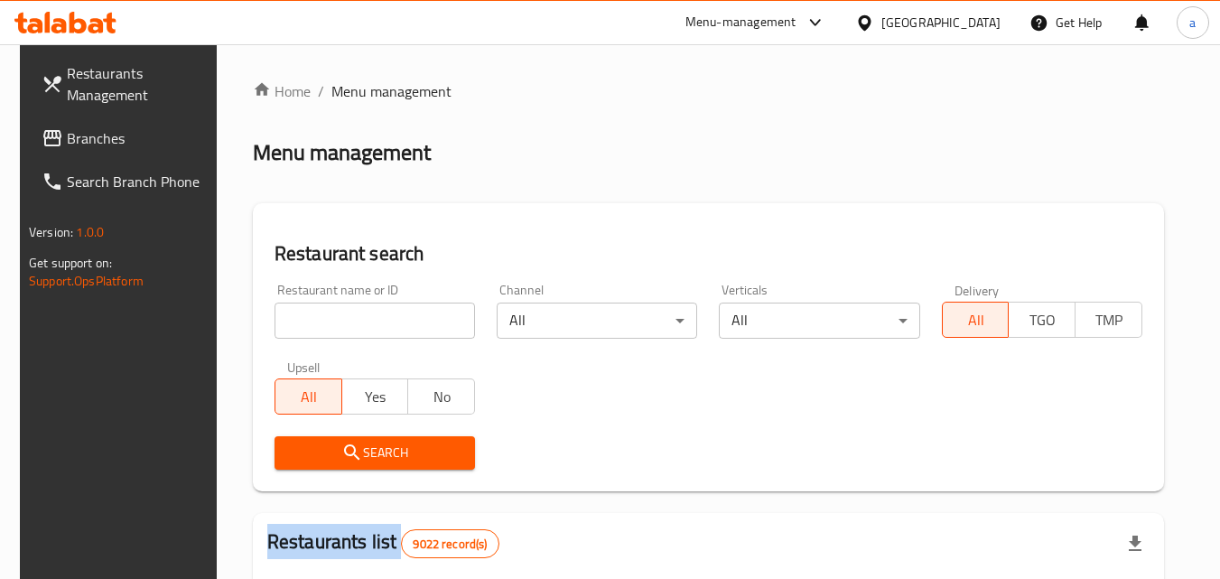
click at [374, 319] on div at bounding box center [610, 289] width 1220 height 579
click at [374, 319] on input "search" at bounding box center [375, 321] width 201 height 36
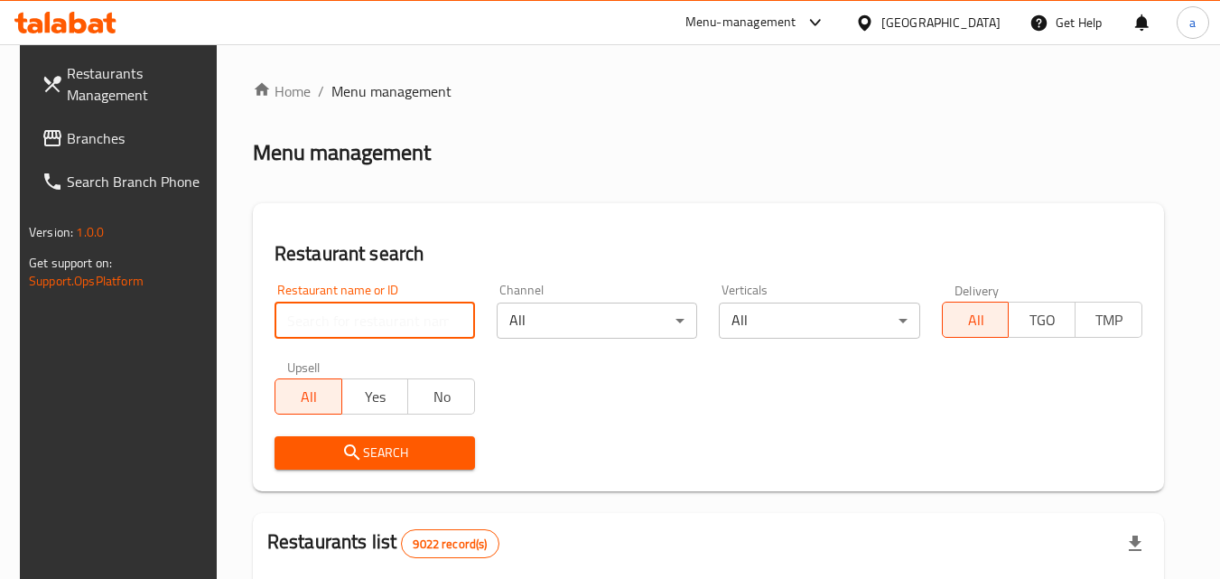
click at [374, 319] on input "search" at bounding box center [375, 321] width 201 height 36
paste input "663909"
type input "663909"
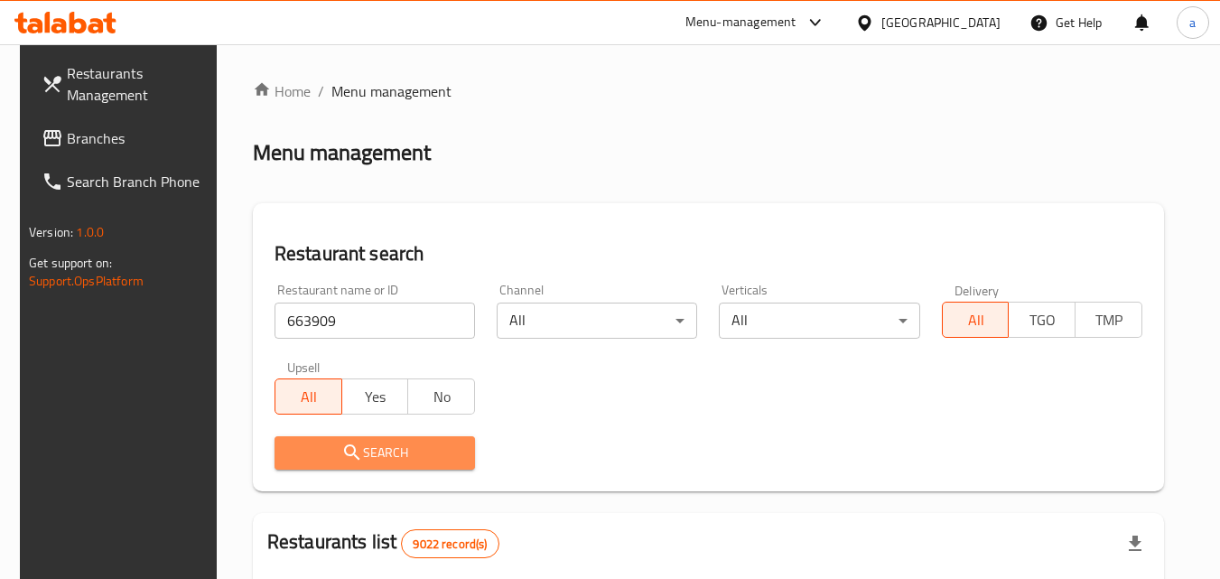
click at [328, 458] on span "Search" at bounding box center [375, 453] width 172 height 23
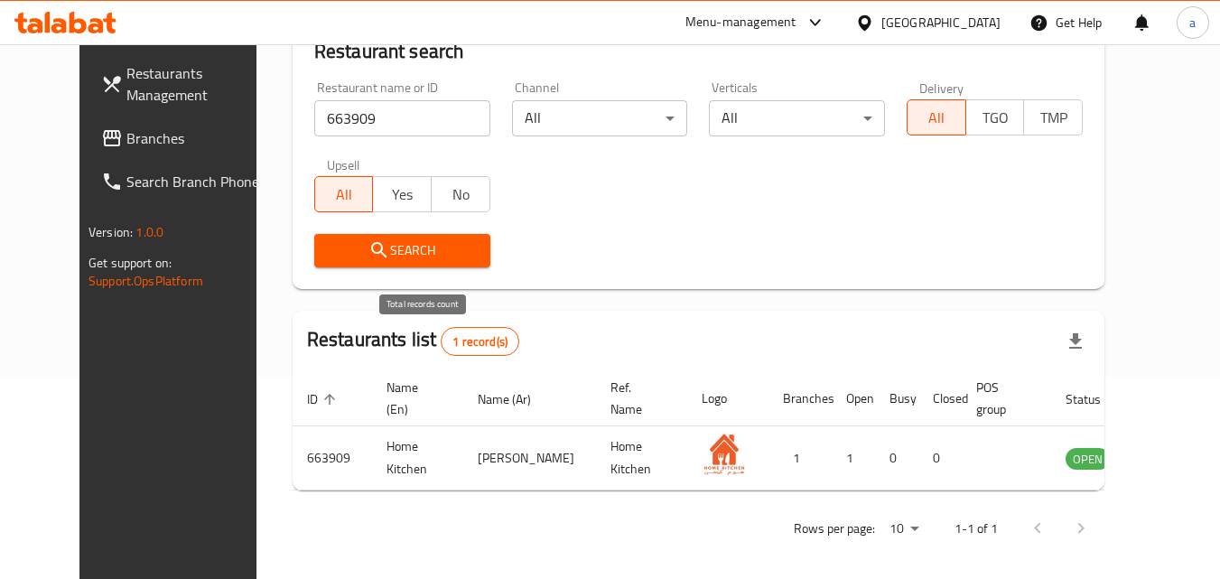
scroll to position [211, 0]
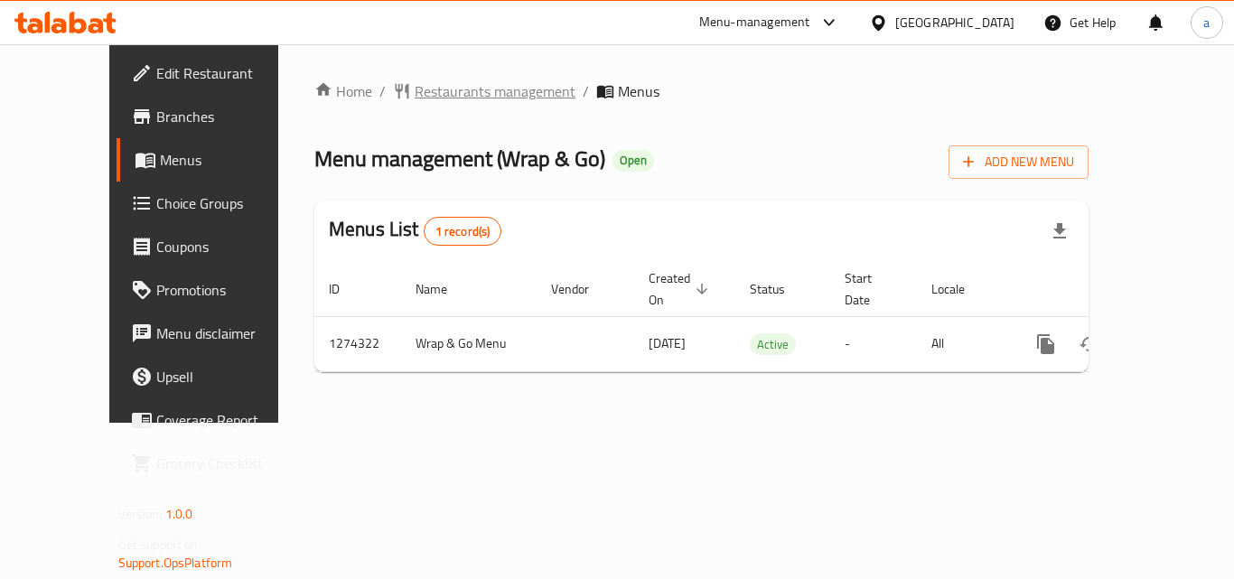
click at [435, 99] on span "Restaurants management" at bounding box center [495, 91] width 161 height 22
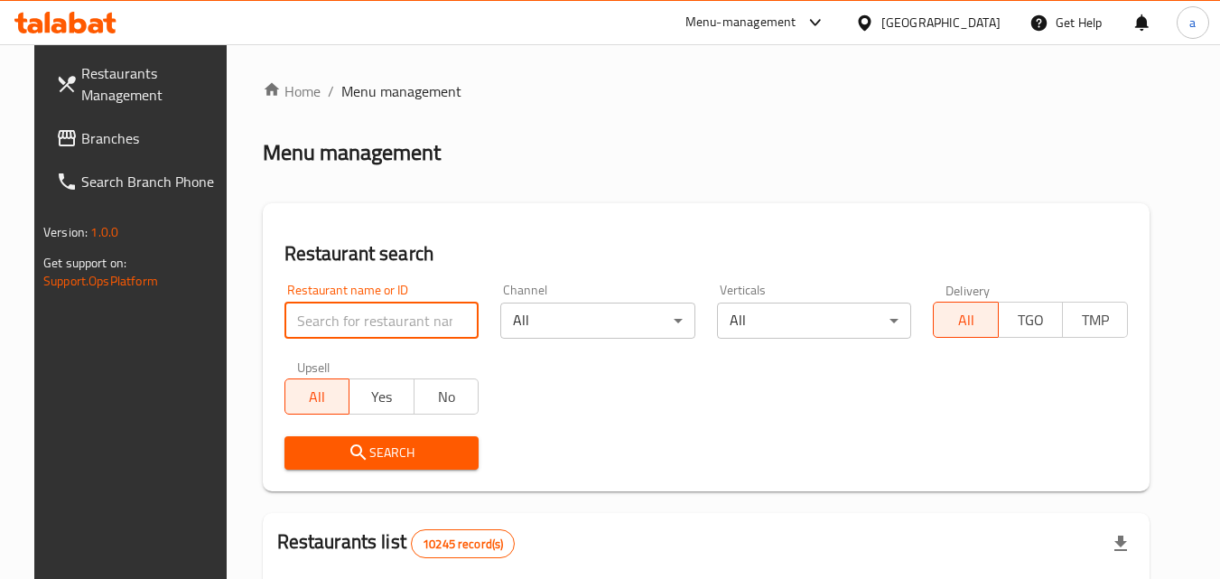
click at [322, 324] on input "search" at bounding box center [382, 321] width 195 height 36
paste input "691171"
type input "691171"
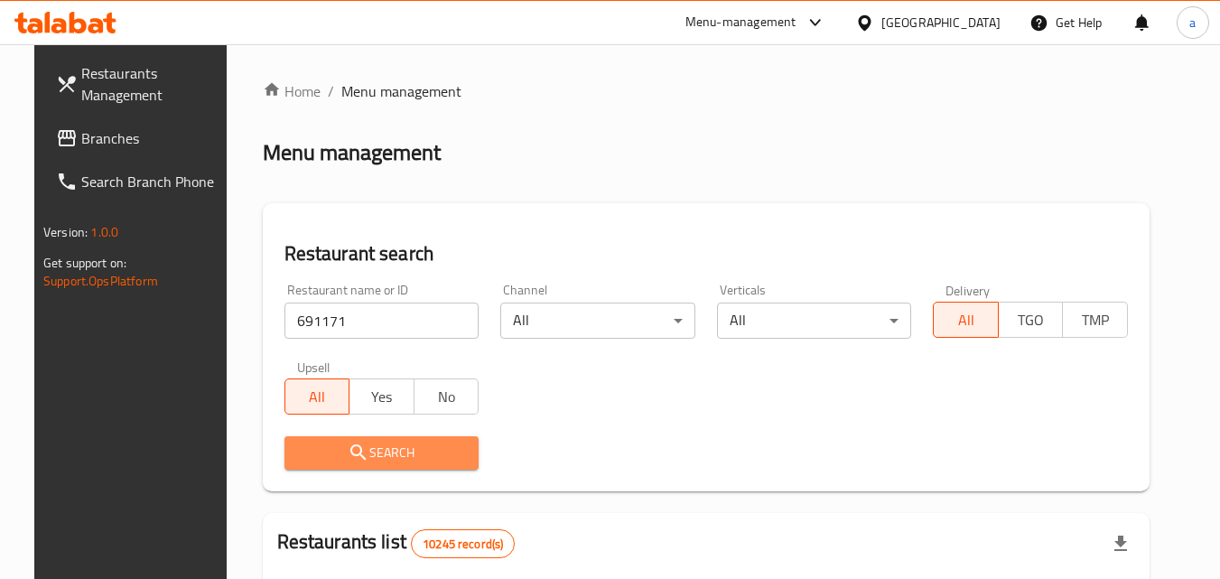
click at [328, 462] on span "Search" at bounding box center [382, 453] width 166 height 23
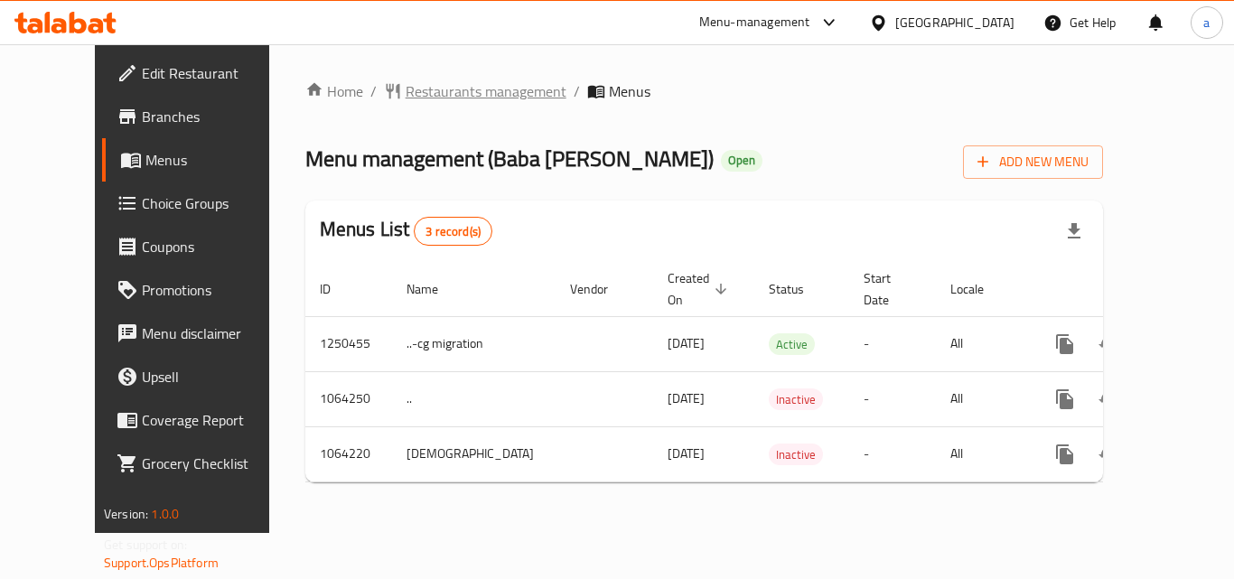
click at [412, 89] on span "Restaurants management" at bounding box center [486, 91] width 161 height 22
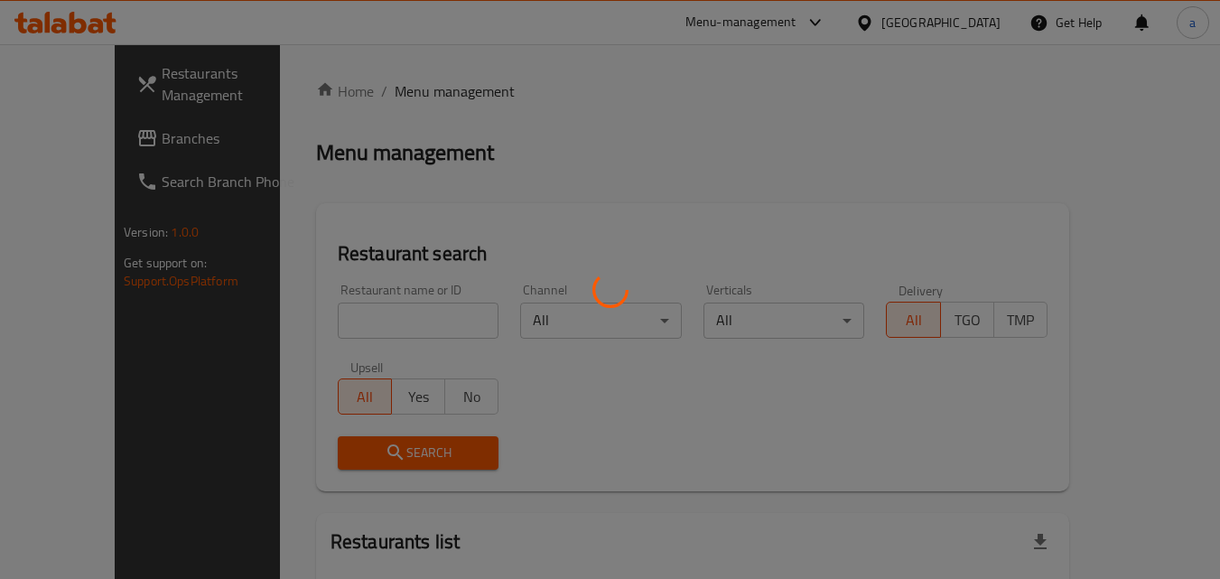
click at [329, 336] on div at bounding box center [610, 289] width 1220 height 579
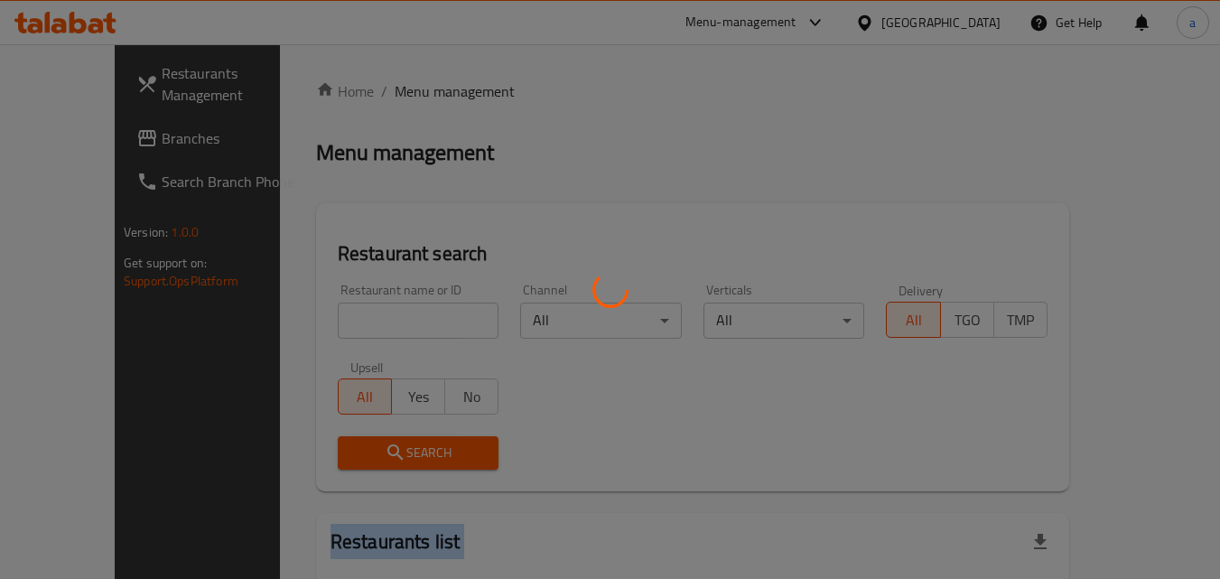
click at [329, 336] on div at bounding box center [610, 289] width 1220 height 579
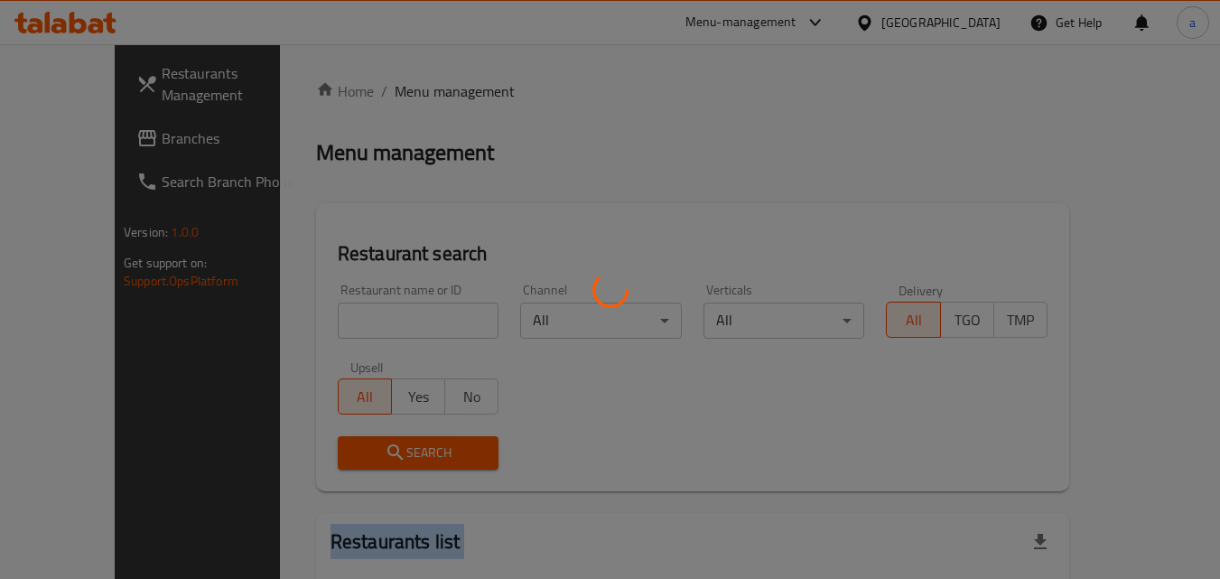
click at [329, 336] on div at bounding box center [610, 289] width 1220 height 579
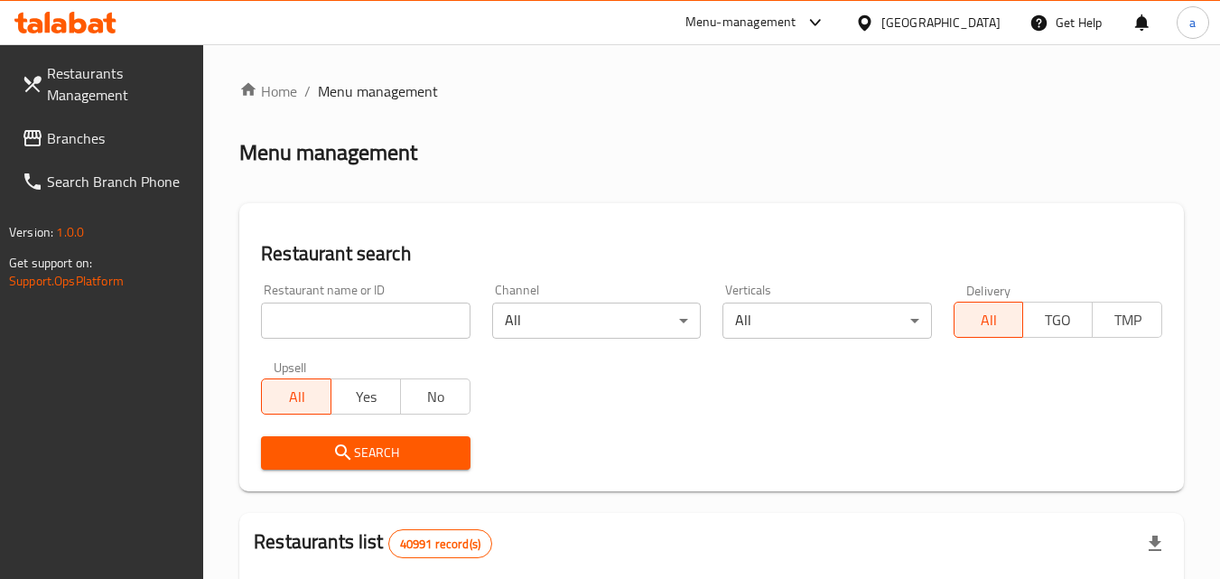
click at [336, 333] on input "search" at bounding box center [365, 321] width 209 height 36
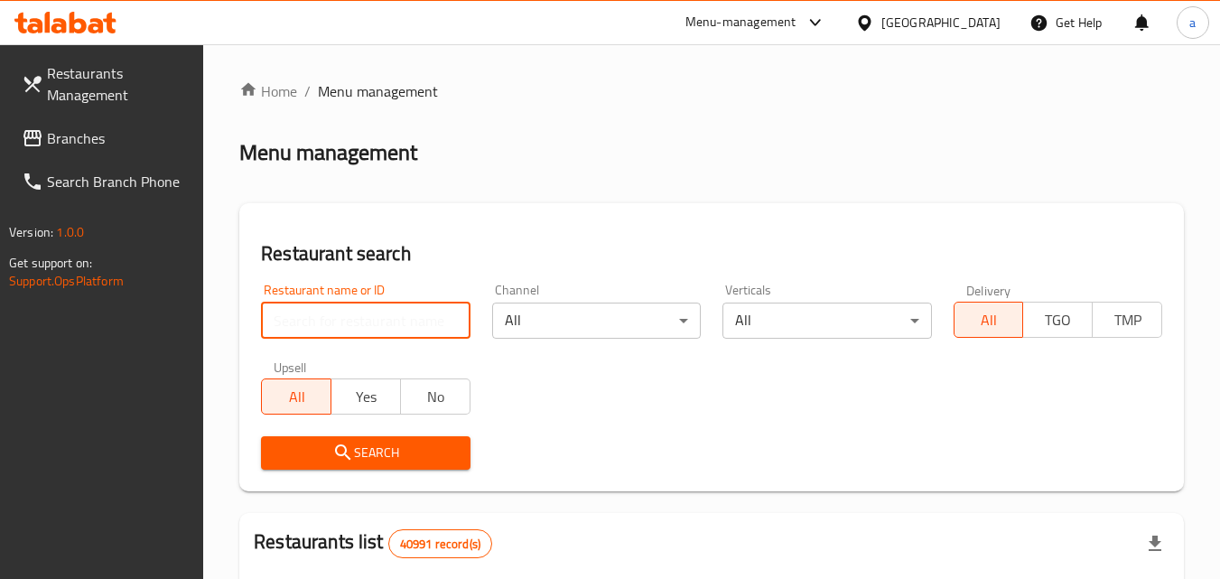
click at [336, 333] on input "search" at bounding box center [365, 321] width 209 height 36
paste input "663244"
type input "663244"
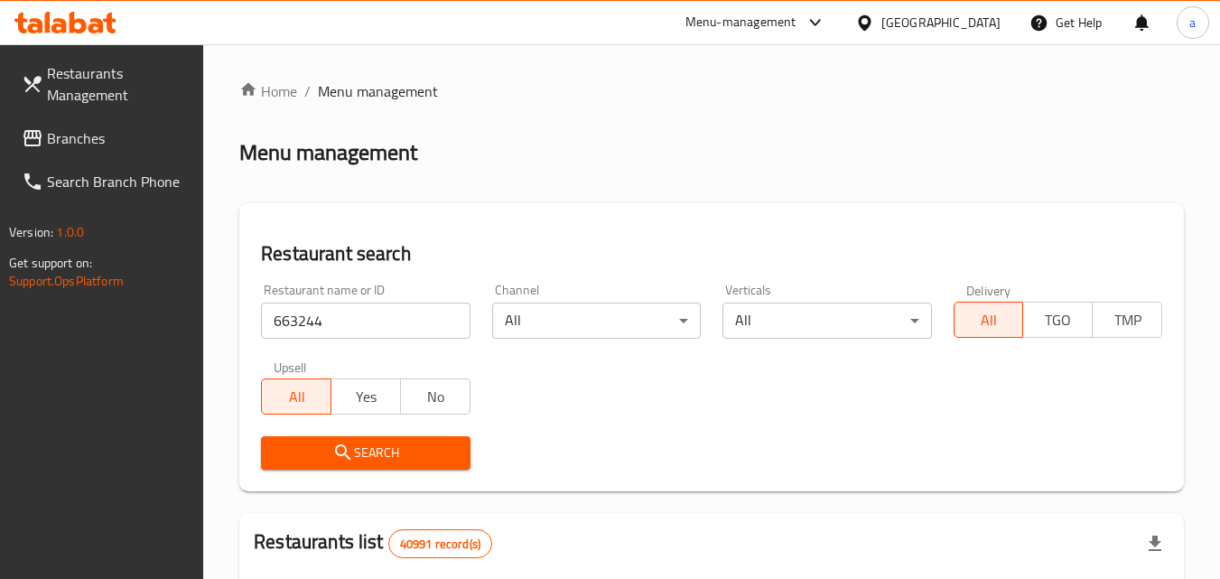
click at [322, 452] on span "Search" at bounding box center [365, 453] width 180 height 23
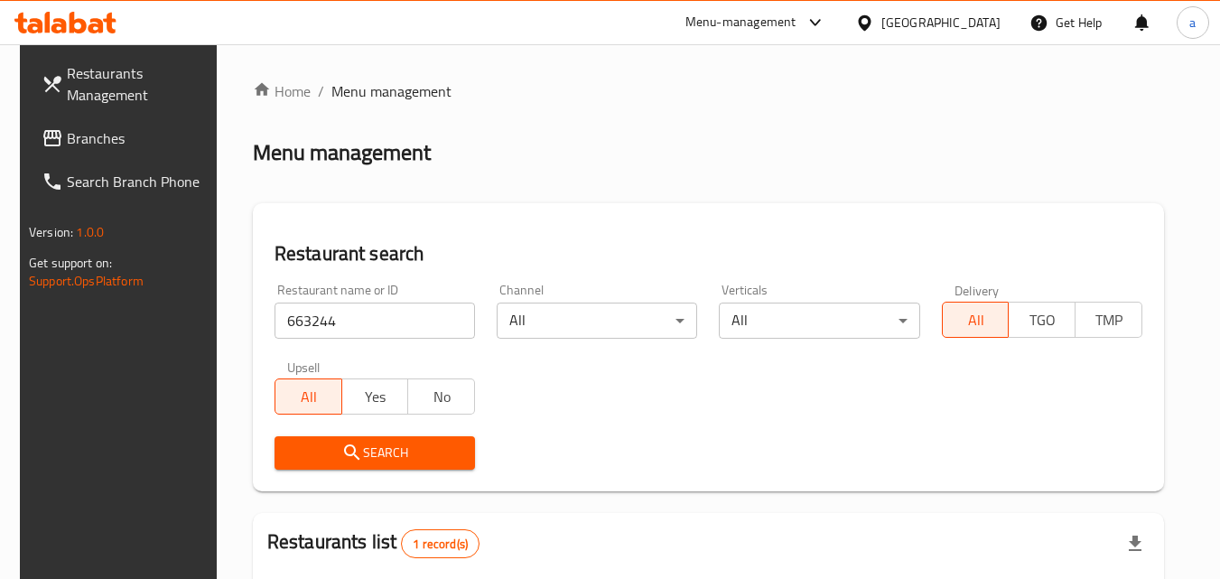
click at [67, 142] on span "Branches" at bounding box center [138, 138] width 143 height 22
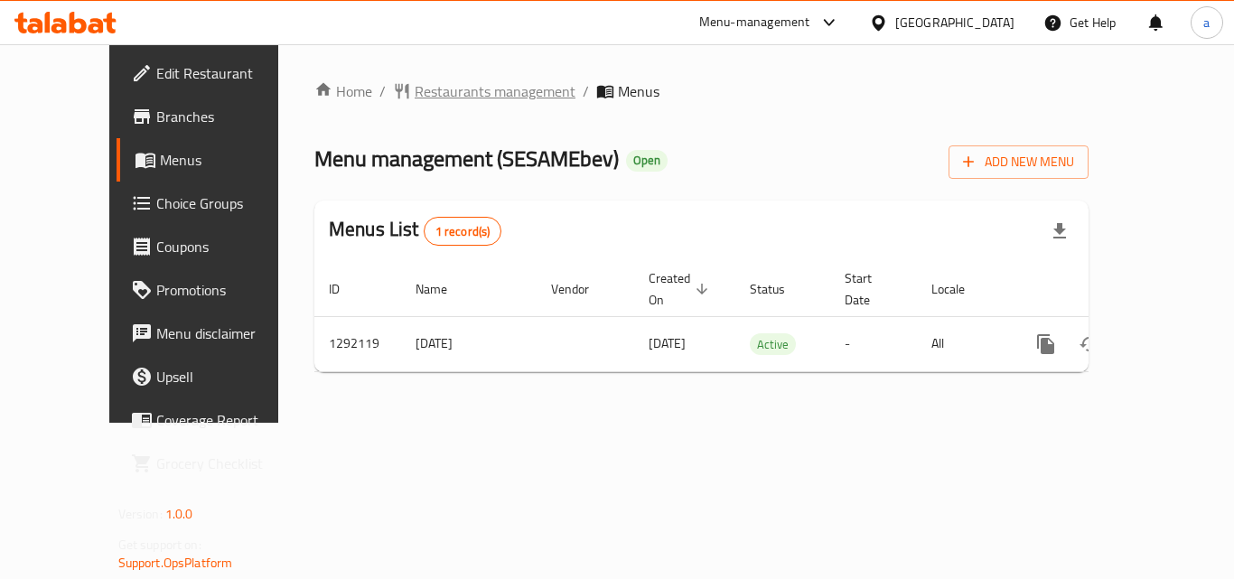
click at [415, 91] on span "Restaurants management" at bounding box center [495, 91] width 161 height 22
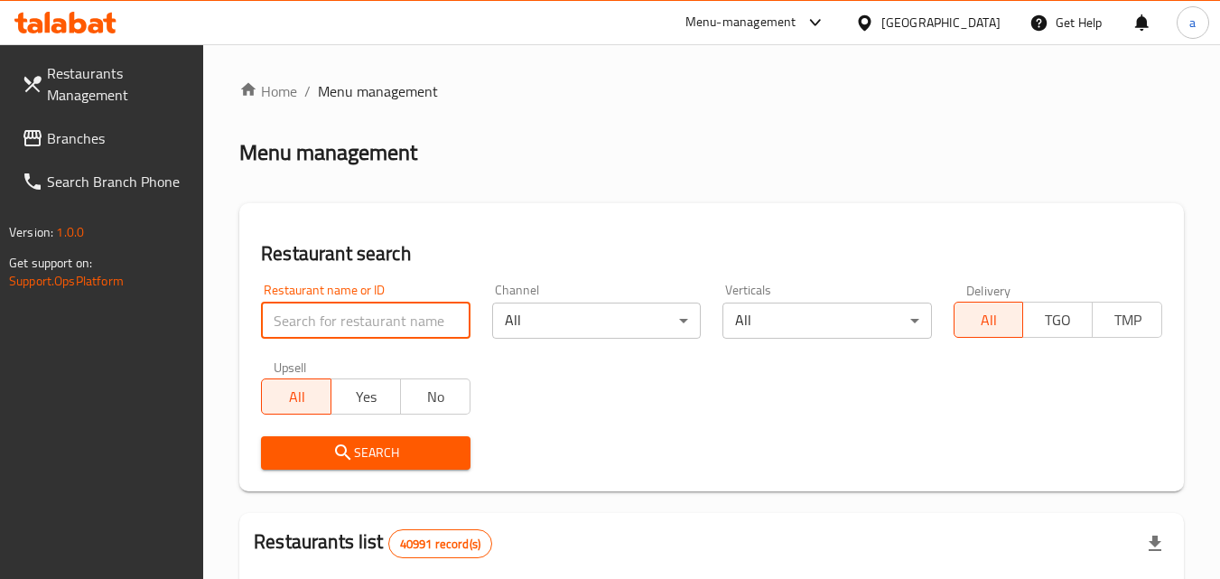
click at [321, 310] on input "search" at bounding box center [365, 321] width 209 height 36
paste input "698984"
type input "698984"
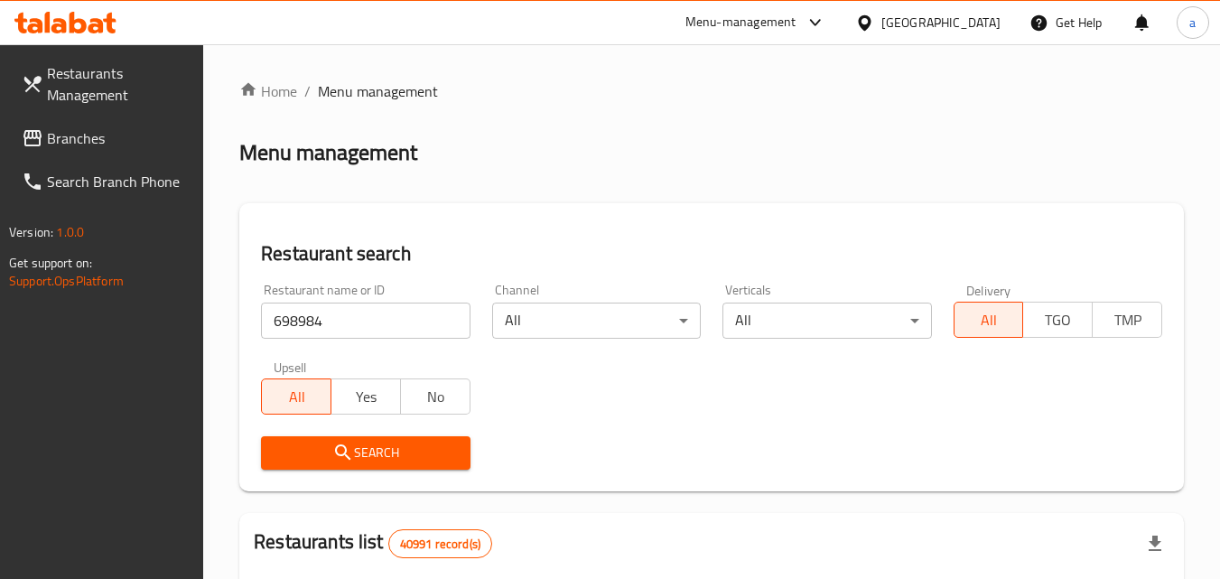
click at [307, 445] on span "Search" at bounding box center [365, 453] width 180 height 23
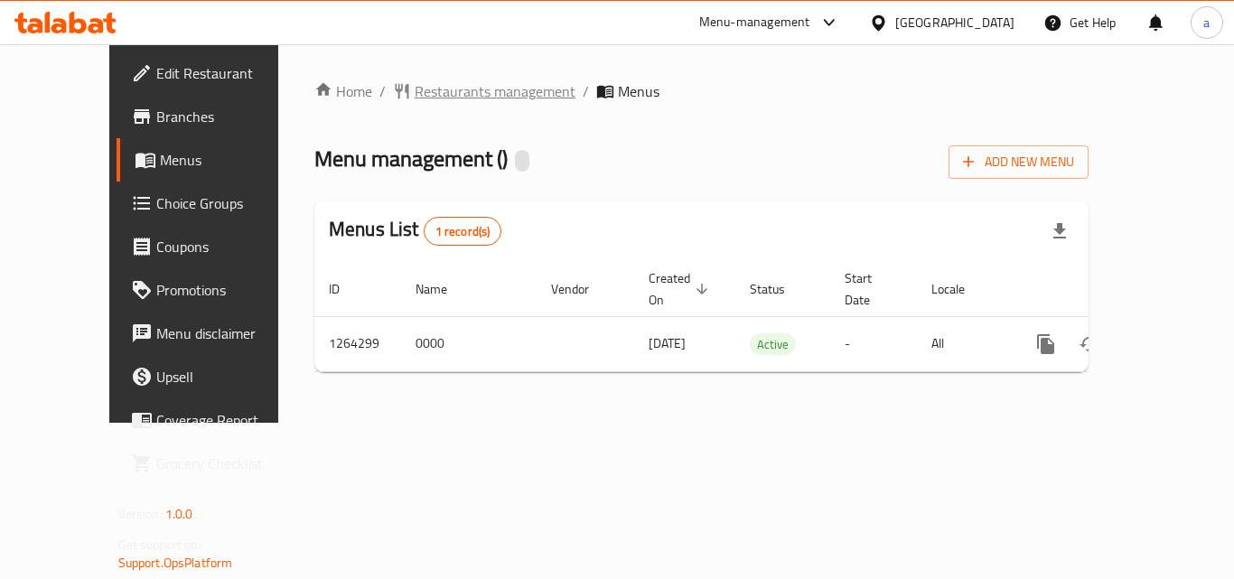
click at [415, 84] on span "Restaurants management" at bounding box center [495, 91] width 161 height 22
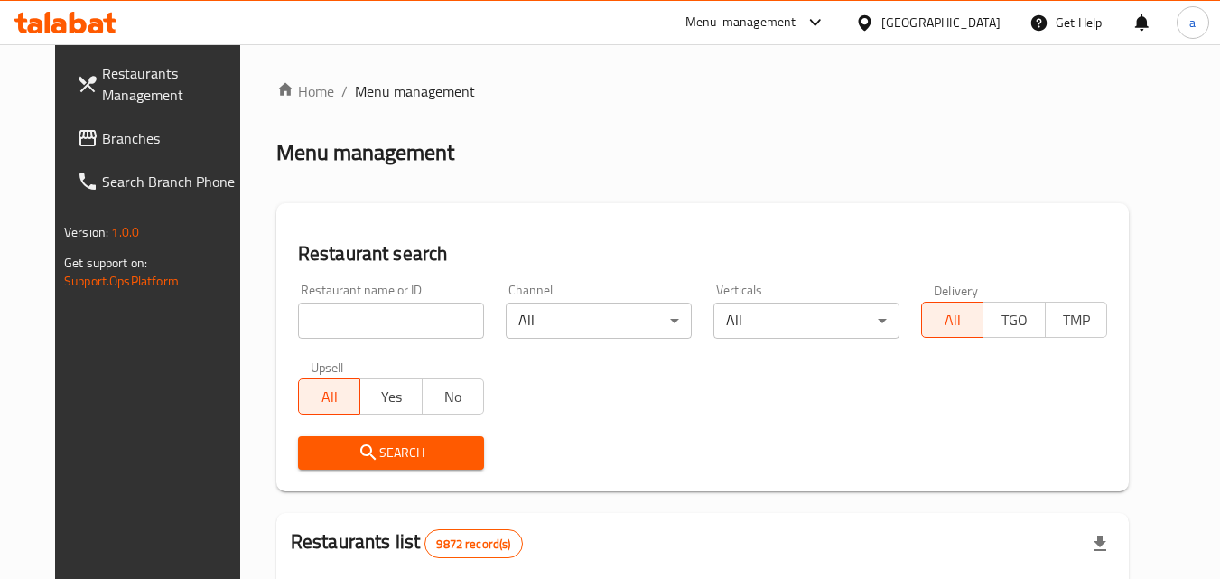
click at [319, 332] on div at bounding box center [610, 289] width 1220 height 579
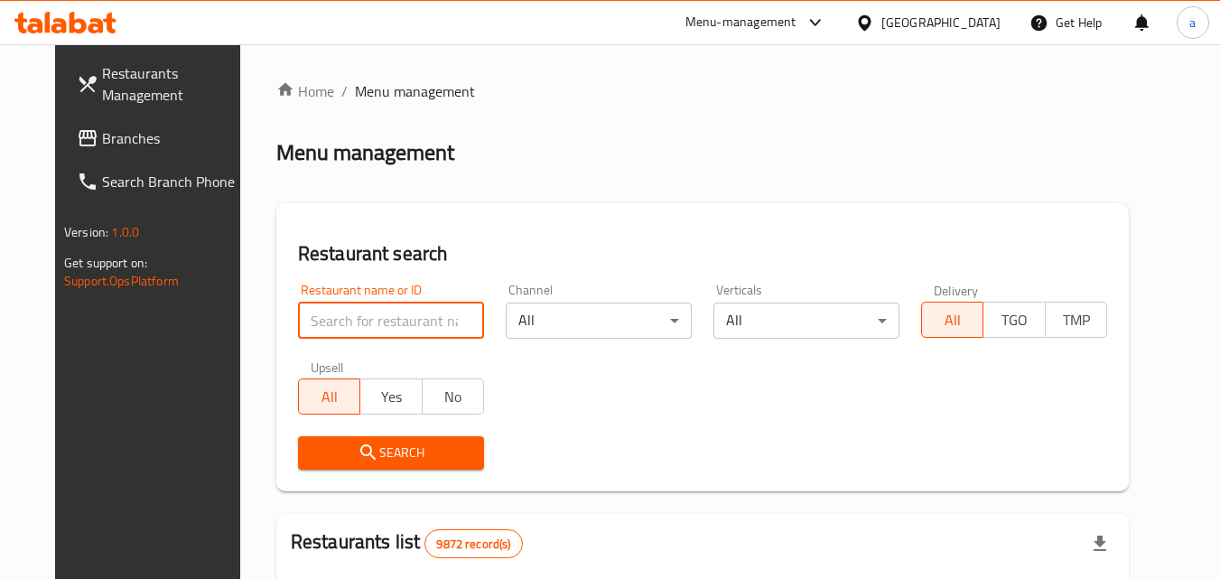
click at [319, 332] on input "search" at bounding box center [391, 321] width 186 height 36
paste input "686311"
type input "686311"
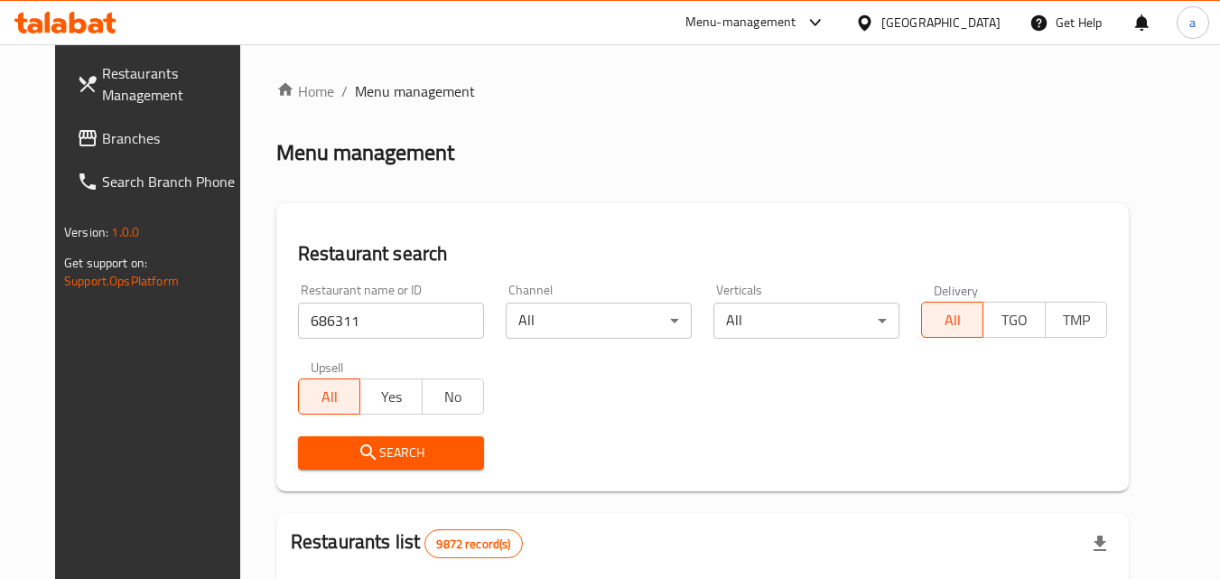
click at [332, 442] on span "Search" at bounding box center [391, 453] width 157 height 23
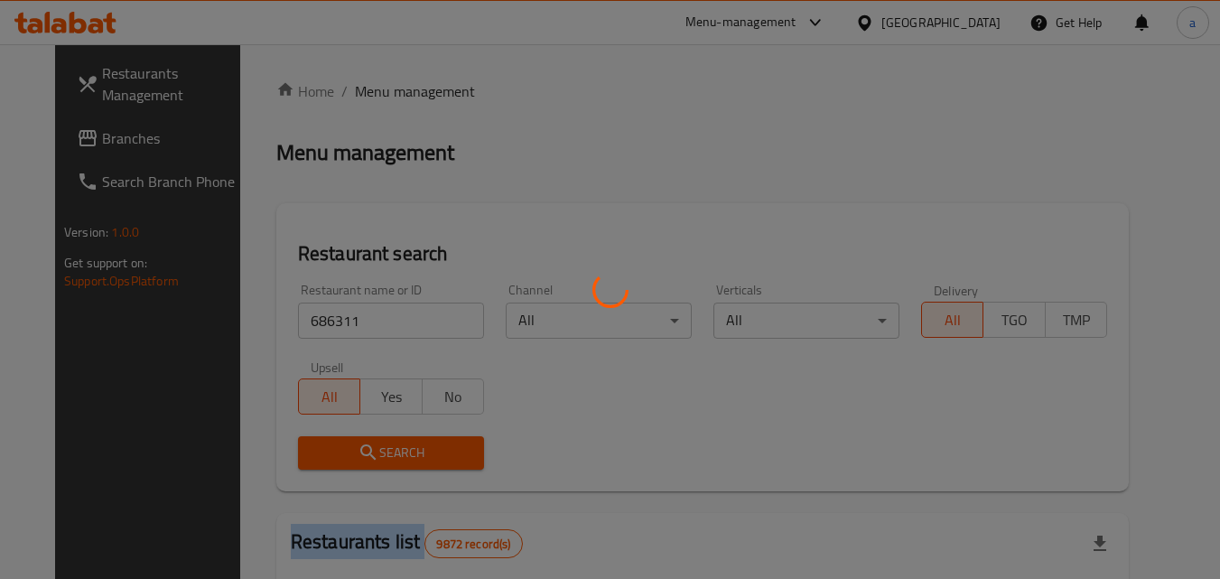
click at [332, 442] on div at bounding box center [610, 289] width 1220 height 579
